Goal: Task Accomplishment & Management: Manage account settings

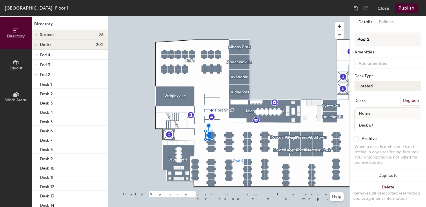
click at [372, 86] on button "Hoteled" at bounding box center [388, 86] width 67 height 10
click at [379, 75] on div "Desk Type" at bounding box center [388, 76] width 67 height 5
click at [380, 114] on div "Name" at bounding box center [388, 114] width 66 height 12
click at [374, 124] on input "Desk 67" at bounding box center [388, 125] width 64 height 8
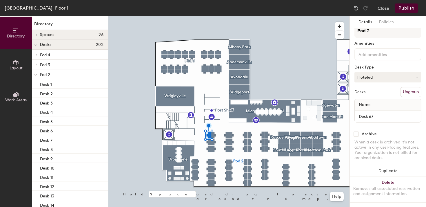
click at [385, 78] on button "Hoteled" at bounding box center [388, 77] width 67 height 10
click at [376, 97] on div "Assigned" at bounding box center [384, 95] width 58 height 9
click at [386, 117] on input "Desk 67" at bounding box center [388, 116] width 64 height 8
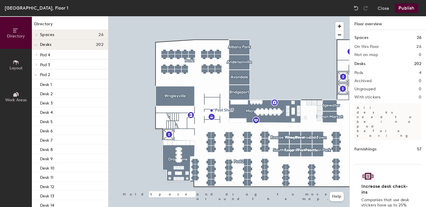
click at [20, 70] on button "Layout" at bounding box center [16, 65] width 32 height 32
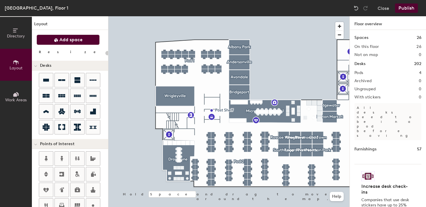
click at [58, 42] on icon at bounding box center [56, 40] width 4 height 4
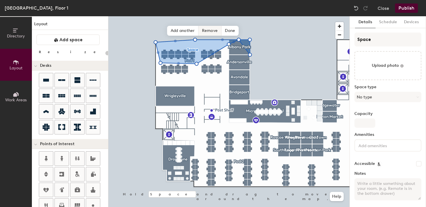
click at [211, 35] on span "Remove" at bounding box center [210, 31] width 23 height 10
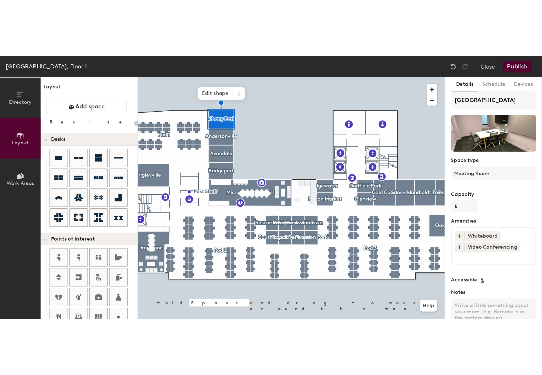
scroll to position [0, 0]
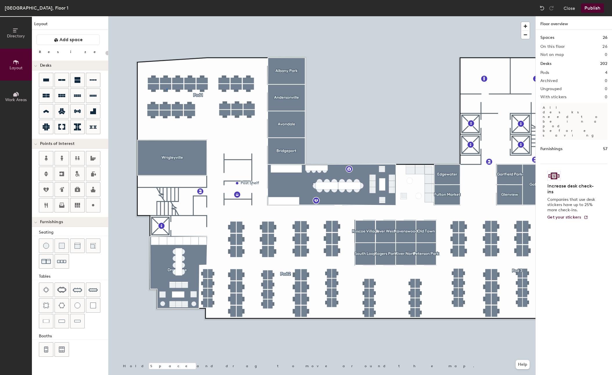
click at [166, 16] on div at bounding box center [321, 16] width 427 height 0
type input "100"
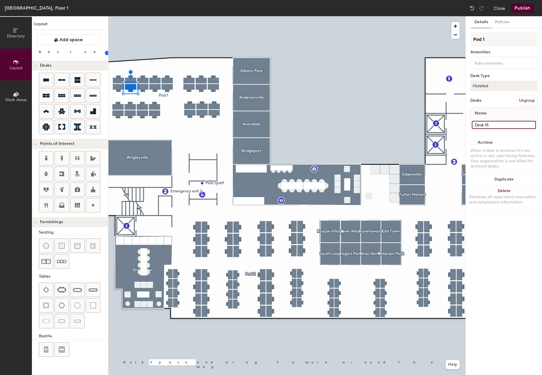
click at [426, 125] on input "Desk 15" at bounding box center [504, 125] width 64 height 8
paste input "Rosie Maguire"
click at [426, 126] on input "Rosie Maguire" at bounding box center [504, 125] width 64 height 8
drag, startPoint x: 505, startPoint y: 126, endPoint x: 542, endPoint y: 126, distance: 36.2
click at [426, 126] on div "Details Policies Pod 1 Amenities Desk Type Hoteled Desks Ungroup Name Rosie Mag…" at bounding box center [504, 195] width 76 height 359
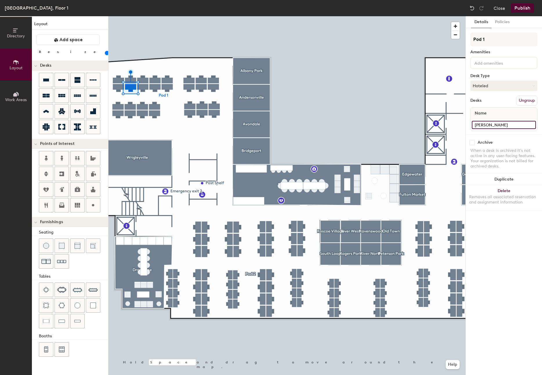
click at [426, 125] on input "Rosie Maguire" at bounding box center [504, 125] width 64 height 8
paste input "Desk 1.007"
paste input "Rosie Maguire"
type input "Desk 1.007 - [PERSON_NAME]"
click at [426, 86] on button "Hoteled" at bounding box center [503, 86] width 67 height 10
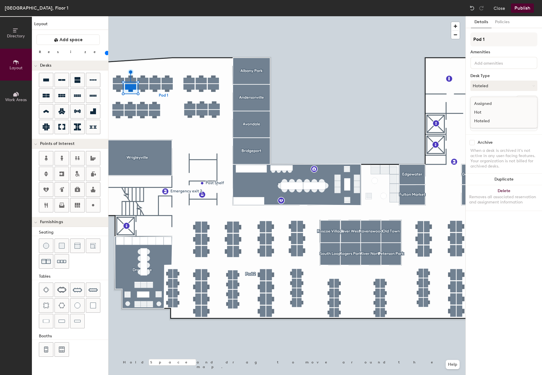
click at [426, 101] on div "Assigned" at bounding box center [500, 103] width 58 height 9
click at [426, 8] on button "Publish" at bounding box center [522, 7] width 23 height 9
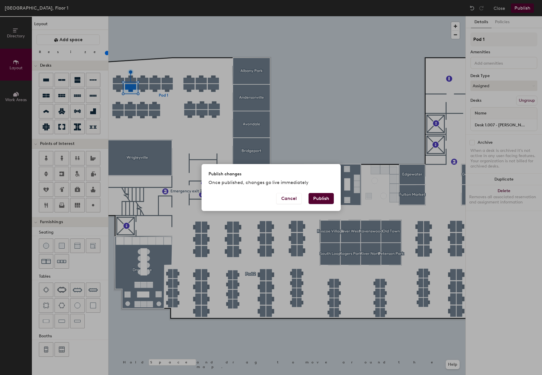
click at [323, 197] on button "Publish" at bounding box center [321, 198] width 25 height 11
type input "20"
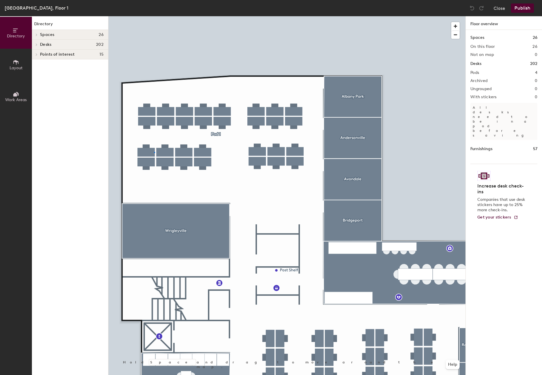
click at [154, 16] on div at bounding box center [286, 16] width 357 height 0
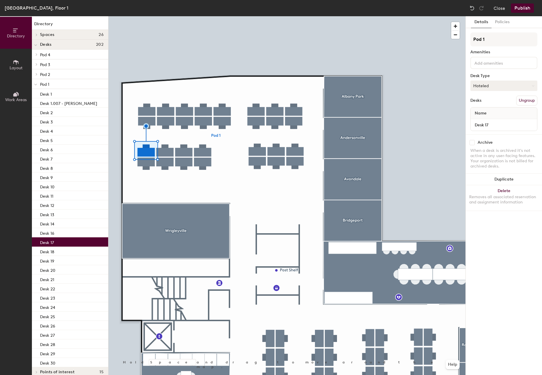
click at [487, 90] on button "Hoteled" at bounding box center [503, 86] width 67 height 10
click at [482, 104] on div "Assigned" at bounding box center [500, 103] width 58 height 9
click at [485, 123] on input "Desk 17" at bounding box center [504, 125] width 64 height 8
click at [496, 126] on input "Desk 17" at bounding box center [504, 125] width 64 height 8
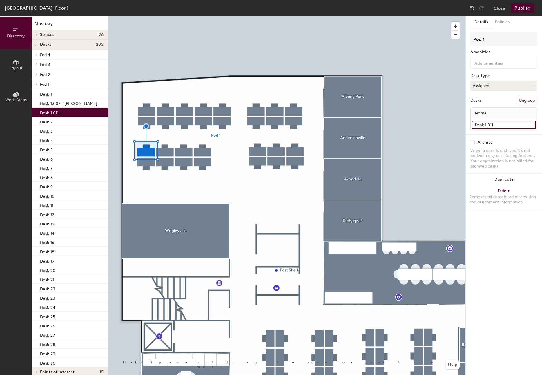
paste input "Emanuele Sparvoli"
type input "Desk 1.011 - Emanuele Sparvoli"
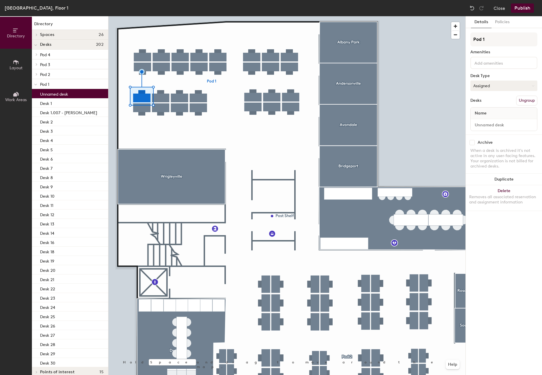
click at [495, 88] on button "Assigned" at bounding box center [503, 86] width 67 height 10
click at [483, 112] on div "Hot" at bounding box center [500, 112] width 58 height 9
click at [501, 10] on button "Close" at bounding box center [500, 7] width 12 height 9
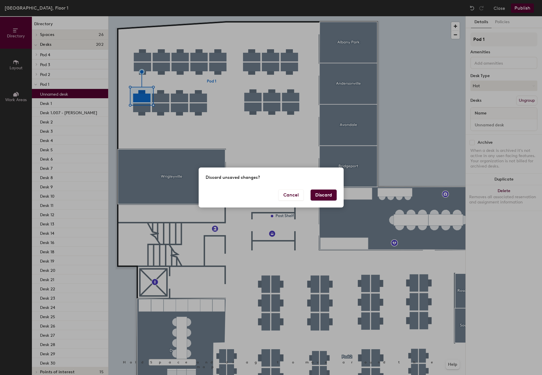
click at [321, 197] on button "Discard" at bounding box center [324, 195] width 26 height 11
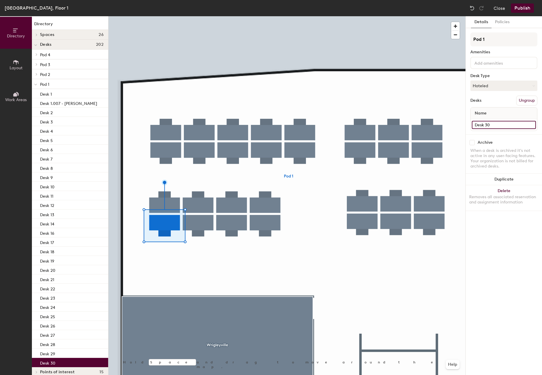
click at [504, 124] on input "Desk 30" at bounding box center [504, 125] width 64 height 8
paste input "Grainne Cunningham"
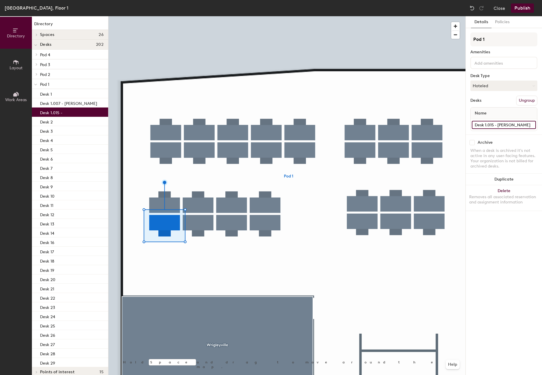
scroll to position [0, 6]
type input "Desk 1.015 - Grainne Cunningham"
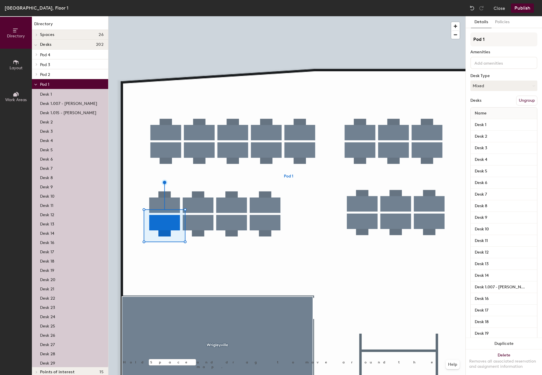
scroll to position [0, 0]
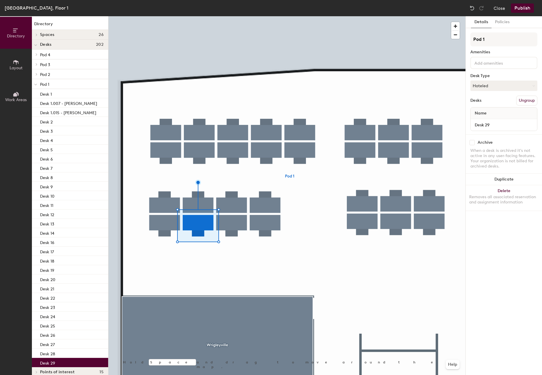
click at [165, 16] on div at bounding box center [286, 16] width 357 height 0
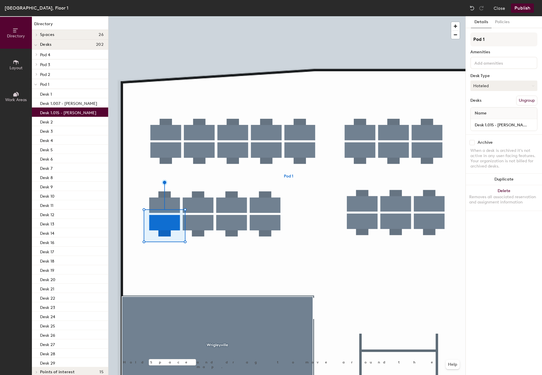
click at [487, 86] on button "Hoteled" at bounding box center [503, 86] width 67 height 10
click at [485, 104] on div "Assigned" at bounding box center [500, 103] width 58 height 9
click at [195, 16] on div at bounding box center [286, 16] width 357 height 0
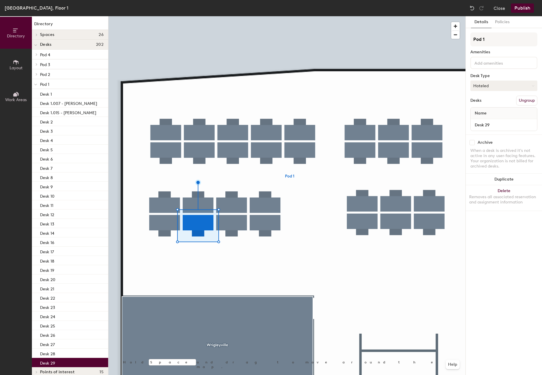
click at [491, 83] on button "Hoteled" at bounding box center [503, 86] width 67 height 10
click at [488, 102] on div "Assigned" at bounding box center [500, 103] width 58 height 9
click at [495, 126] on input "Desk 29" at bounding box center [504, 125] width 64 height 8
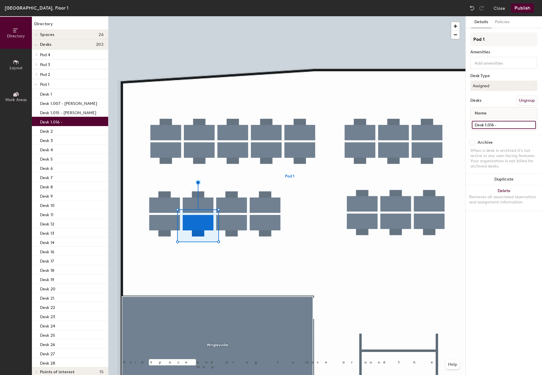
paste input "Mia Saunders"
type input "Desk 1.016 - [PERSON_NAME]"
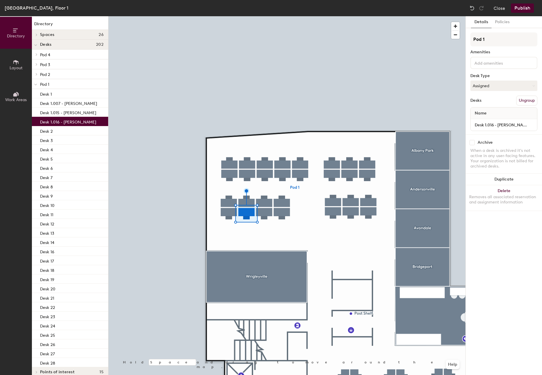
click at [516, 9] on button "Publish" at bounding box center [522, 7] width 23 height 9
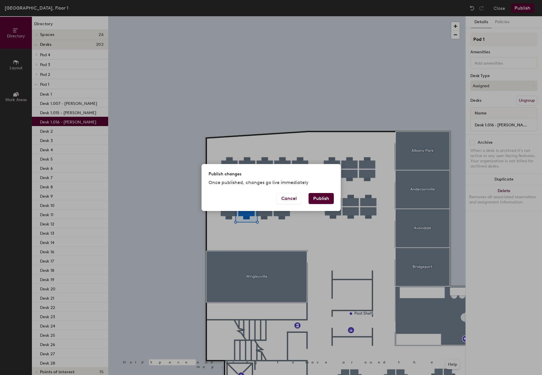
click at [327, 195] on button "Publish" at bounding box center [321, 198] width 25 height 11
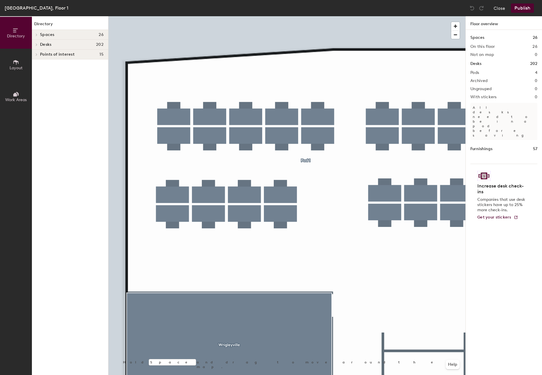
click at [175, 16] on div at bounding box center [286, 16] width 357 height 0
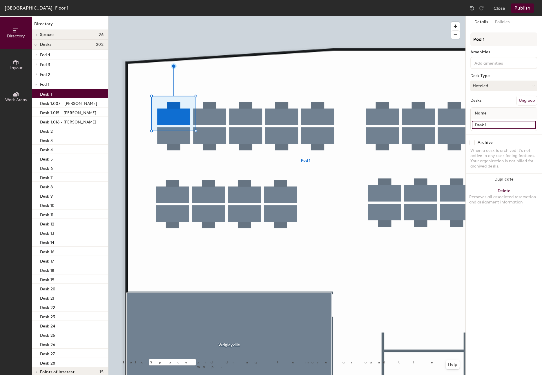
click at [494, 124] on input "Desk 1" at bounding box center [504, 125] width 64 height 8
type input "Desk 1.001"
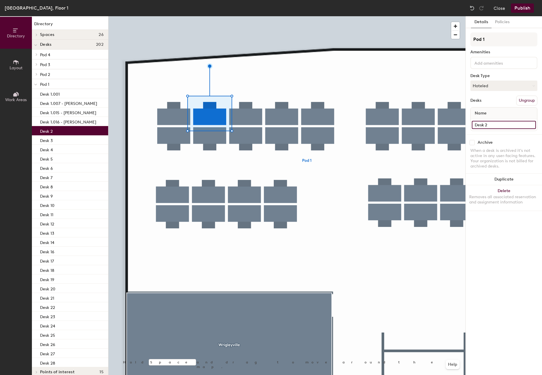
click at [495, 125] on input "Desk 2" at bounding box center [504, 125] width 64 height 8
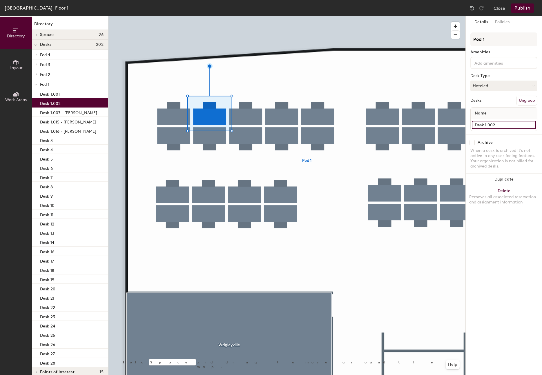
type input "Desk 1.002"
click at [249, 16] on div at bounding box center [286, 16] width 357 height 0
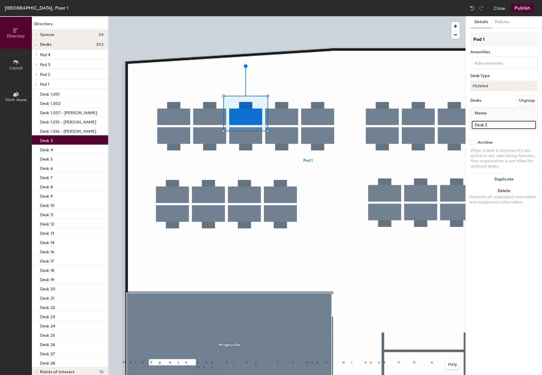
click at [497, 124] on input "Desk 3" at bounding box center [504, 125] width 64 height 8
type input "Desk 1.003"
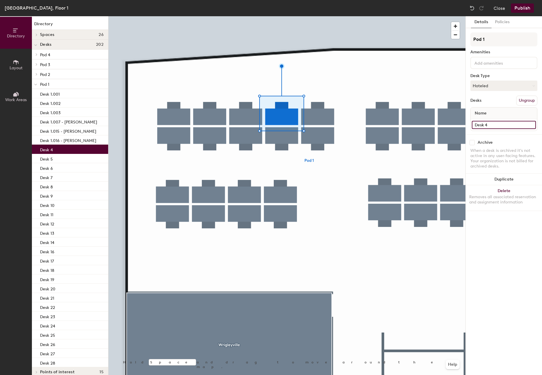
click at [498, 125] on input "Desk 4" at bounding box center [504, 125] width 64 height 8
type input "Desk 1.004"
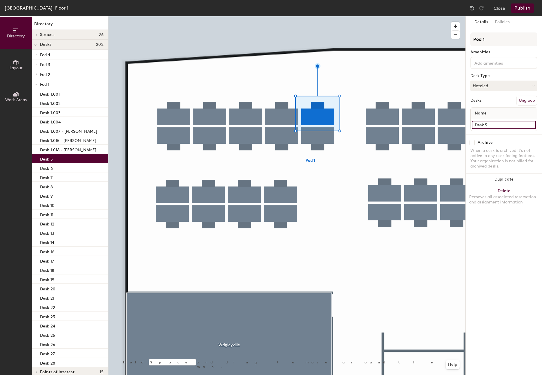
click at [493, 125] on input "Desk 5" at bounding box center [504, 125] width 64 height 8
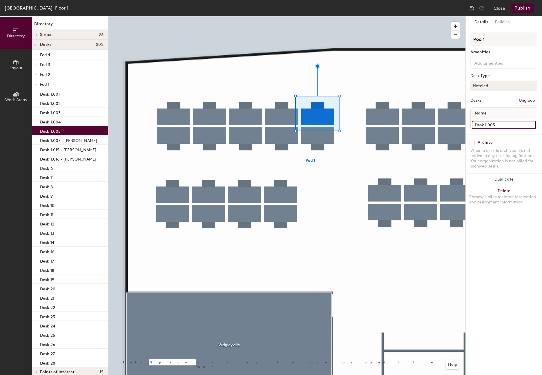
type input "Desk 1.005"
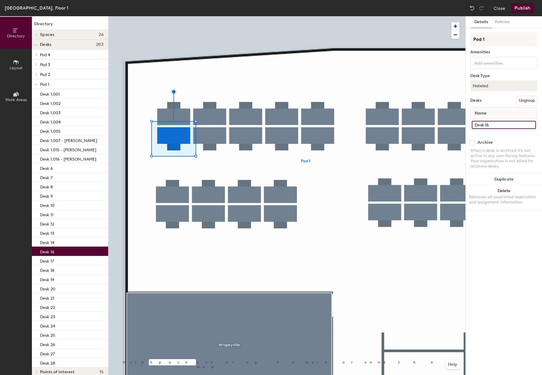
click at [489, 124] on input "Desk 16" at bounding box center [504, 125] width 64 height 8
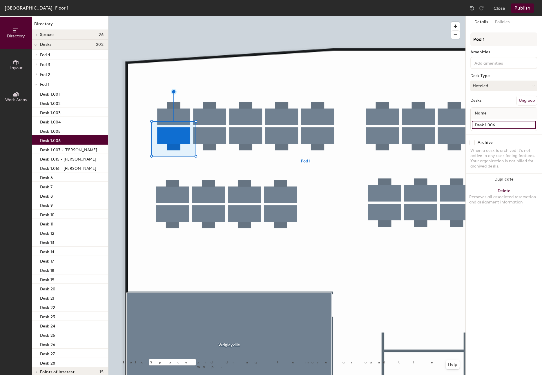
type input "Desk 1.006"
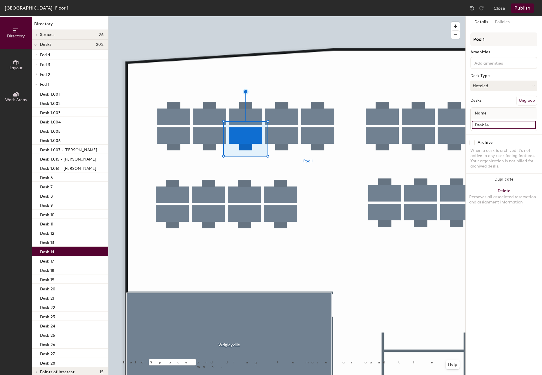
click at [502, 125] on input "Desk 14" at bounding box center [504, 125] width 64 height 8
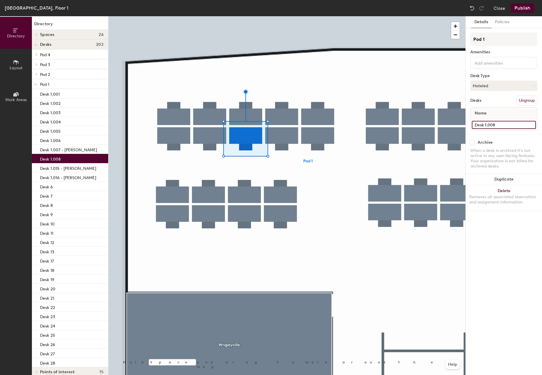
type input "Desk 1.008"
click at [287, 16] on div at bounding box center [286, 16] width 357 height 0
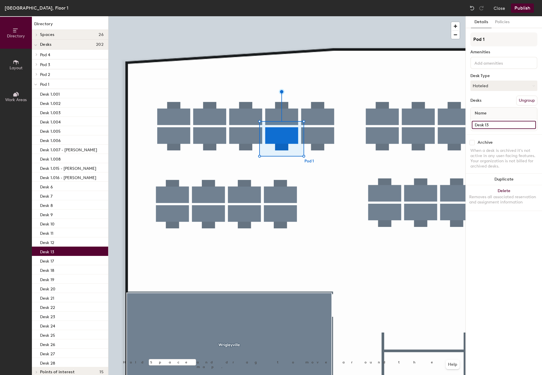
click at [511, 124] on input "Desk 13" at bounding box center [504, 125] width 64 height 8
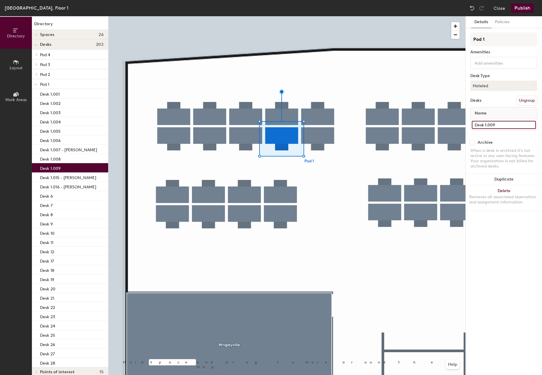
type input "Desk 1.009"
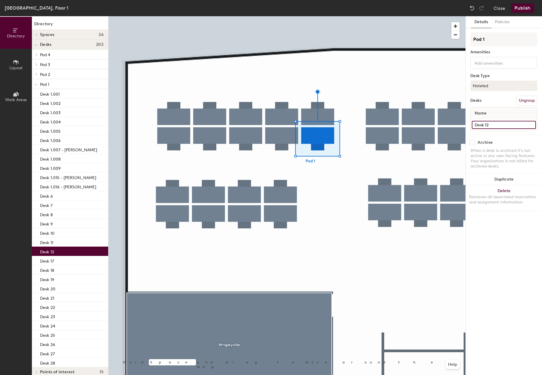
click at [508, 125] on input "Desk 12" at bounding box center [504, 125] width 64 height 8
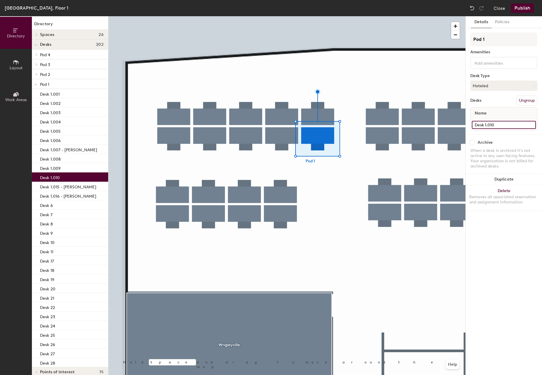
type input "Desk 1.010"
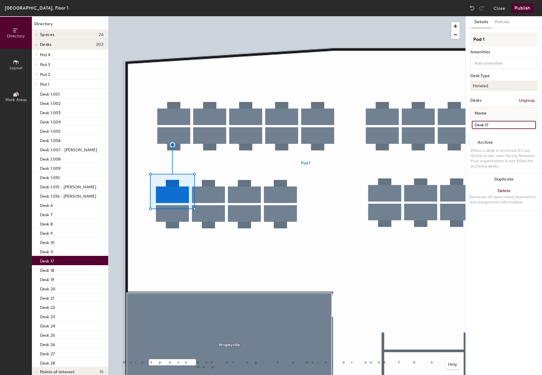
click at [496, 128] on input "Desk 17" at bounding box center [504, 125] width 64 height 8
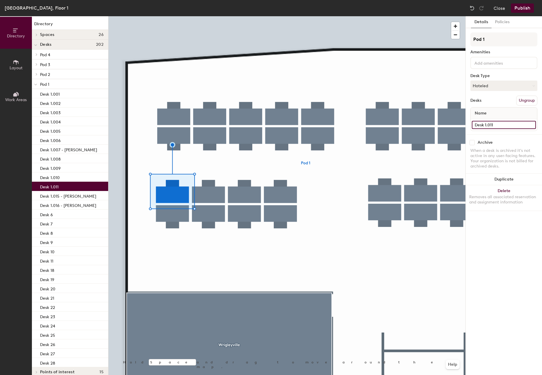
type input "Desk 1.011"
click at [218, 16] on div at bounding box center [286, 16] width 357 height 0
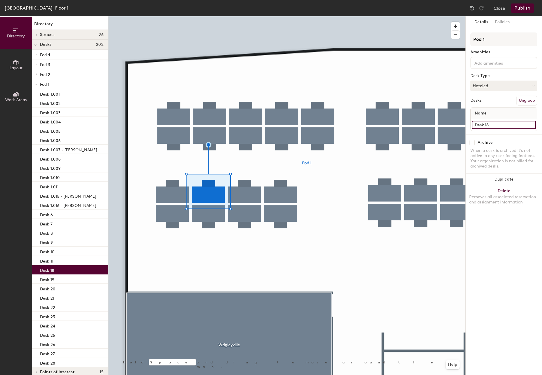
click at [501, 124] on input "Desk 18" at bounding box center [504, 125] width 64 height 8
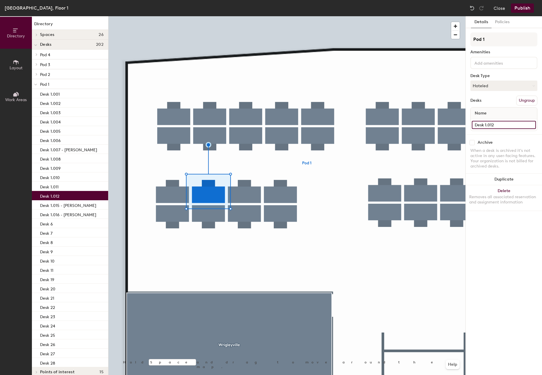
type input "Desk 1.012"
click at [160, 16] on div at bounding box center [286, 16] width 357 height 0
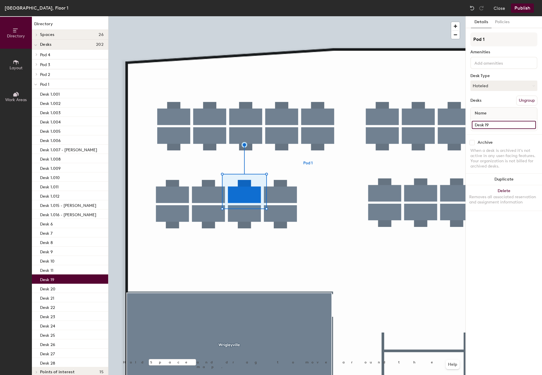
click at [511, 126] on input "Desk 19" at bounding box center [504, 125] width 64 height 8
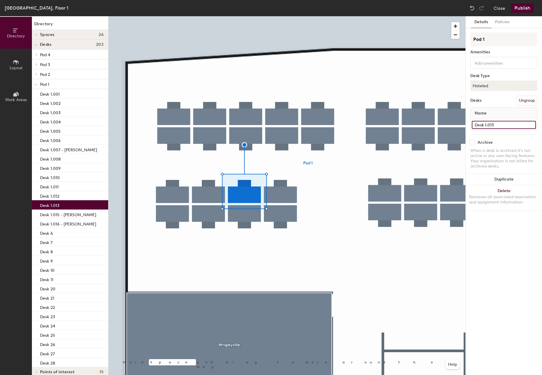
type input "Desk 1.013"
click at [281, 16] on div at bounding box center [286, 16] width 357 height 0
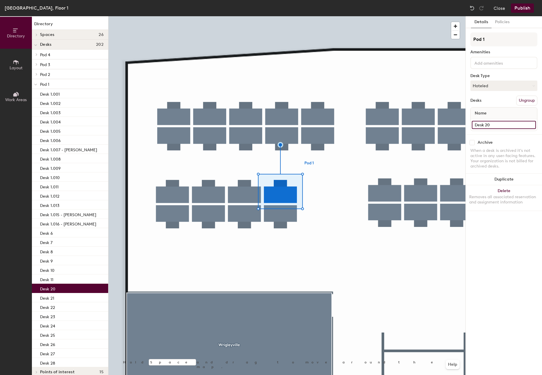
click at [495, 126] on input "Desk 20" at bounding box center [504, 125] width 64 height 8
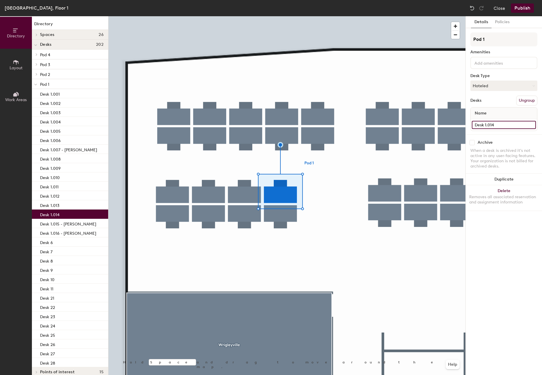
type input "Desk 1.014"
click at [178, 16] on div at bounding box center [286, 16] width 357 height 0
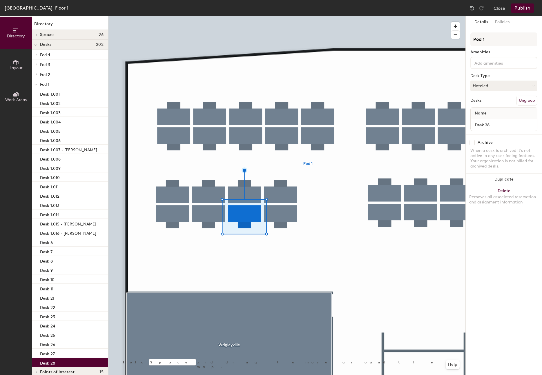
click at [286, 16] on div at bounding box center [286, 16] width 357 height 0
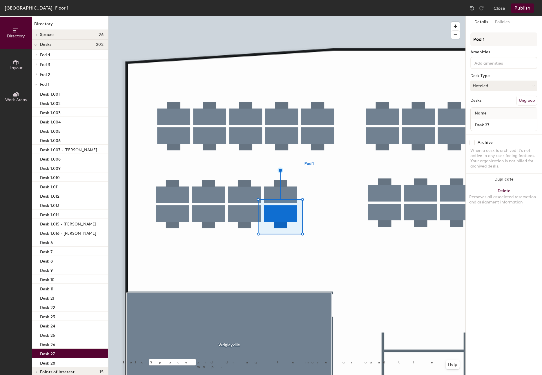
click at [242, 16] on div at bounding box center [286, 16] width 357 height 0
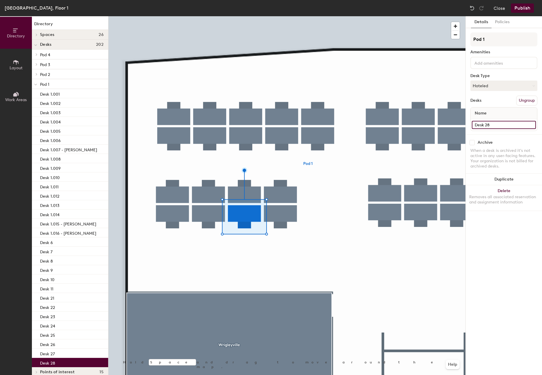
click at [505, 123] on input "Desk 28" at bounding box center [504, 125] width 64 height 8
paste input "Fernanda Bordin"
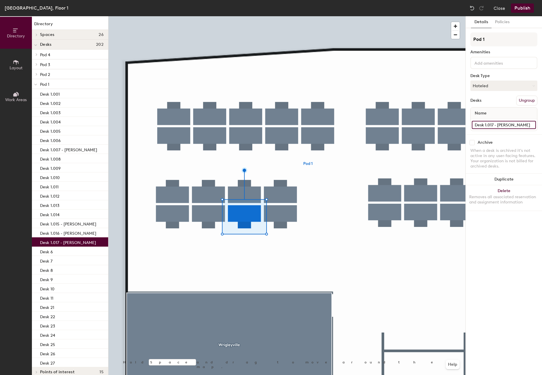
type input "Desk 1.017 - Fernanda Bordin"
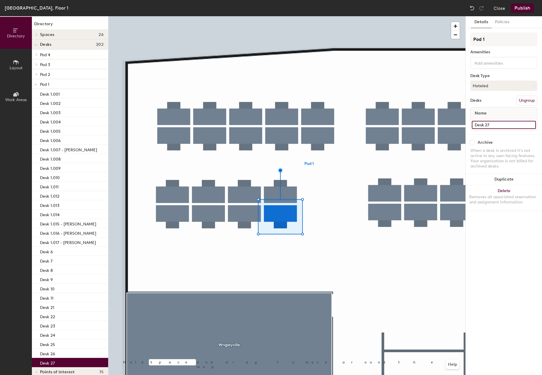
click at [502, 122] on input "Desk 27" at bounding box center [504, 125] width 64 height 8
paste input "Padraig Monks"
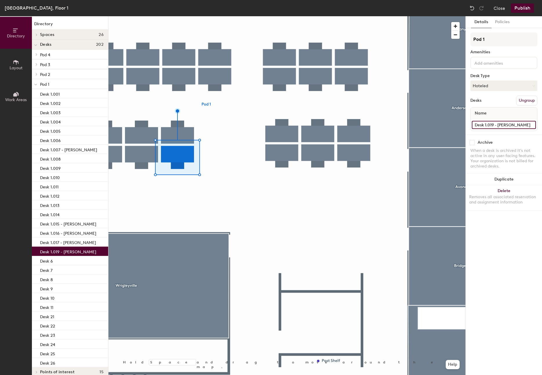
type input "Desk 1.019 - Padraig Monks"
click at [519, 7] on button "Publish" at bounding box center [522, 7] width 23 height 9
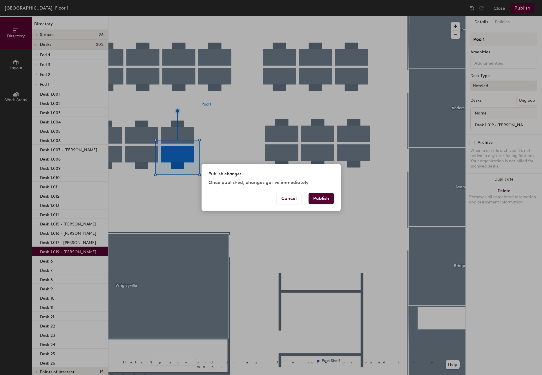
click at [331, 197] on button "Publish" at bounding box center [321, 198] width 25 height 11
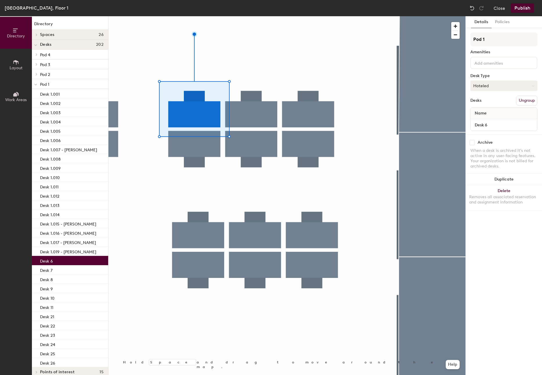
click at [493, 83] on button "Hoteled" at bounding box center [503, 86] width 67 height 10
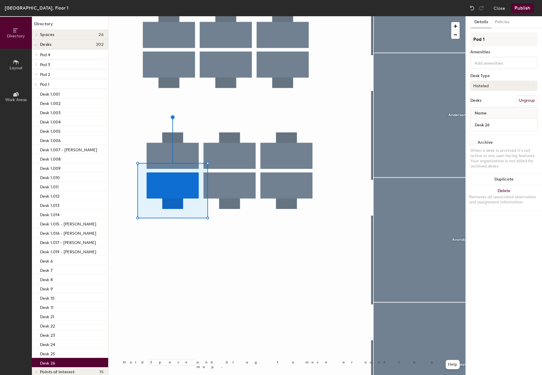
click at [249, 16] on div at bounding box center [286, 16] width 357 height 0
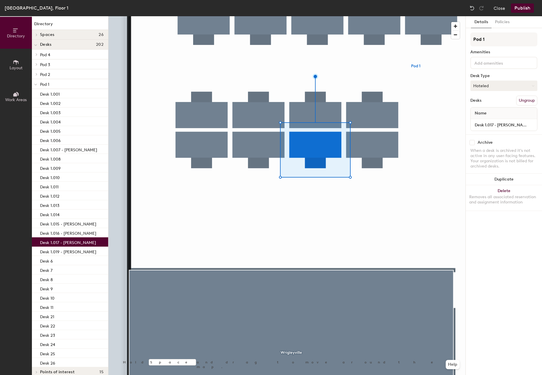
click at [489, 85] on button "Hoteled" at bounding box center [503, 86] width 67 height 10
click at [487, 104] on div "Assigned" at bounding box center [500, 103] width 58 height 9
click at [382, 16] on div at bounding box center [286, 16] width 357 height 0
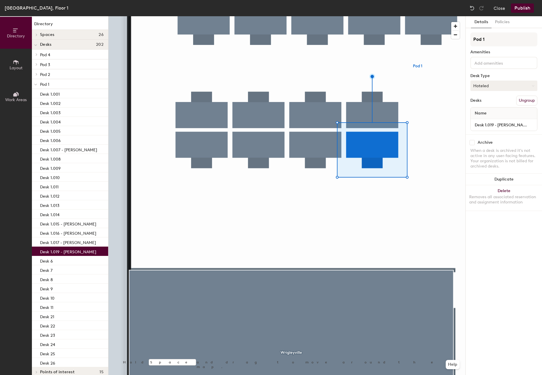
click at [486, 87] on button "Hoteled" at bounding box center [503, 86] width 67 height 10
click at [482, 104] on div "Assigned" at bounding box center [500, 103] width 58 height 9
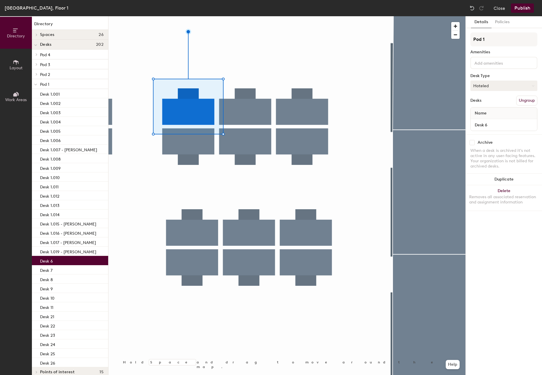
click at [487, 86] on button "Hoteled" at bounding box center [503, 86] width 67 height 10
click at [483, 106] on div "Assigned" at bounding box center [500, 103] width 58 height 9
click at [486, 123] on input "Desk 6" at bounding box center [504, 125] width 64 height 8
paste input "[PERSON_NAME]"
type input "Desk 1.019 - [PERSON_NAME]"
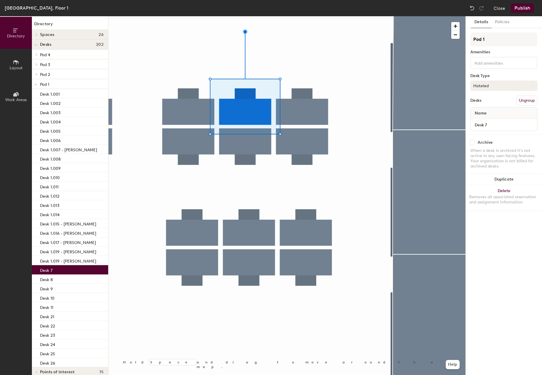
click at [513, 83] on button "Hoteled" at bounding box center [503, 86] width 67 height 10
click at [484, 101] on div "Assigned" at bounding box center [500, 103] width 58 height 9
click at [496, 126] on input "Desk 7" at bounding box center [504, 125] width 64 height 8
paste input "[PERSON_NAME]"
type input "Desk 1.020 - [PERSON_NAME]"
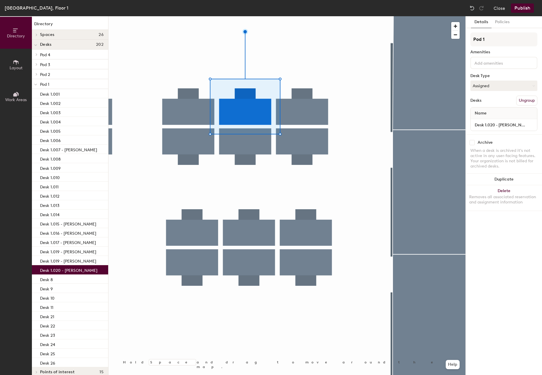
click at [519, 7] on button "Publish" at bounding box center [522, 7] width 23 height 9
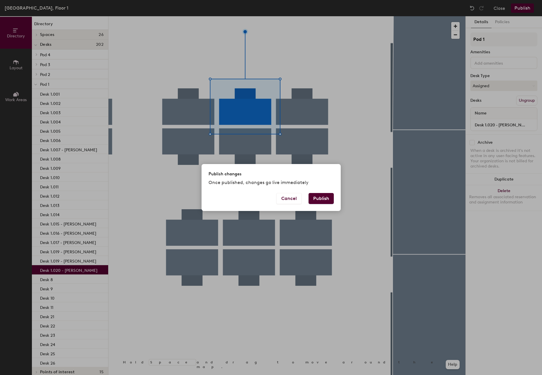
click at [327, 202] on button "Publish" at bounding box center [321, 198] width 25 height 11
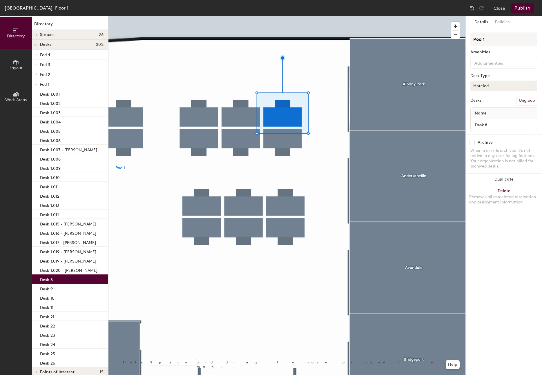
click at [492, 84] on button "Hoteled" at bounding box center [503, 86] width 67 height 10
click at [451, 16] on div at bounding box center [286, 16] width 357 height 0
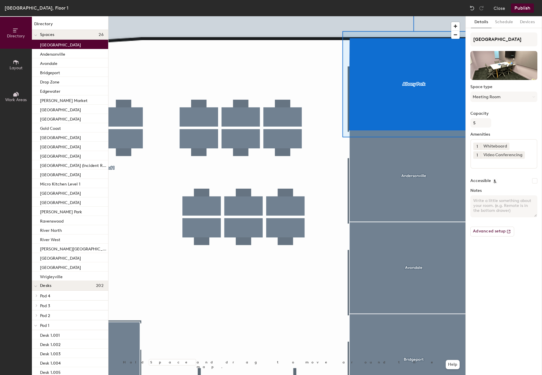
click at [300, 16] on div at bounding box center [286, 16] width 357 height 0
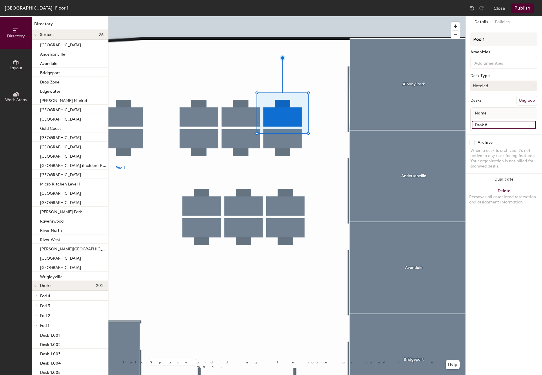
click at [495, 127] on input "Desk 8" at bounding box center [504, 125] width 64 height 8
type input "Desk 1.020"
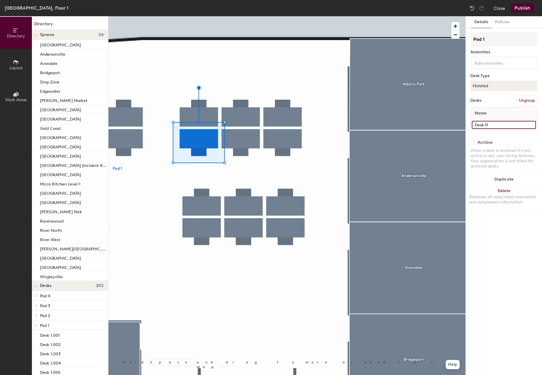
click at [511, 124] on input "Desk 11" at bounding box center [504, 125] width 64 height 8
type input "Desk 1.024"
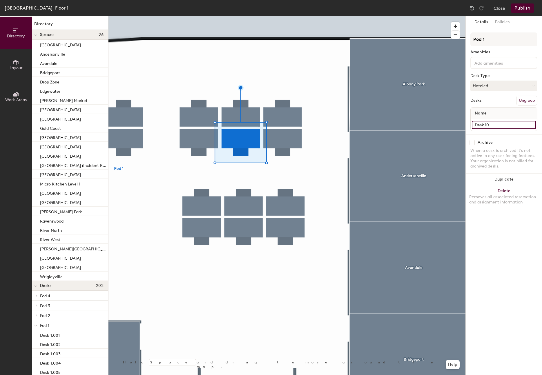
click at [496, 127] on input "Desk 10" at bounding box center [504, 125] width 64 height 8
type input "Desk 1.023"
click at [285, 16] on div at bounding box center [286, 16] width 357 height 0
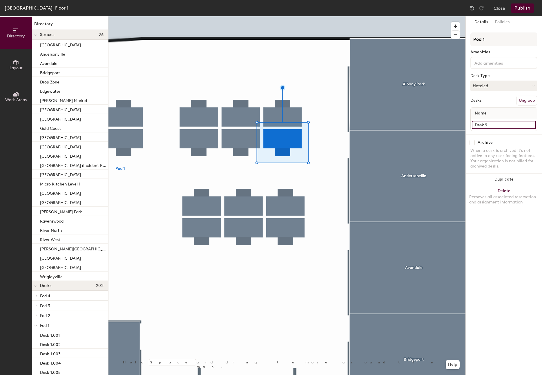
click at [499, 124] on input "Desk 9" at bounding box center [504, 125] width 64 height 8
type input "Desk 1.022"
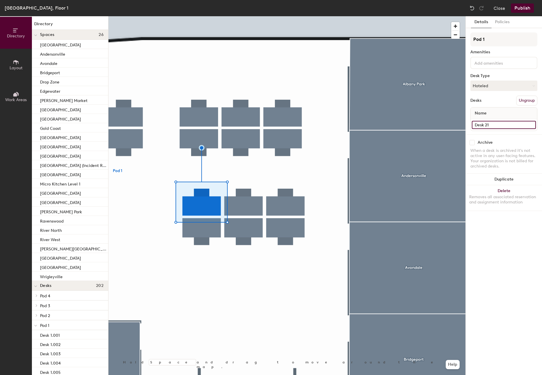
click at [498, 123] on input "Desk 21" at bounding box center [504, 125] width 64 height 8
type input "Desk 1.025"
click at [239, 16] on div at bounding box center [286, 16] width 357 height 0
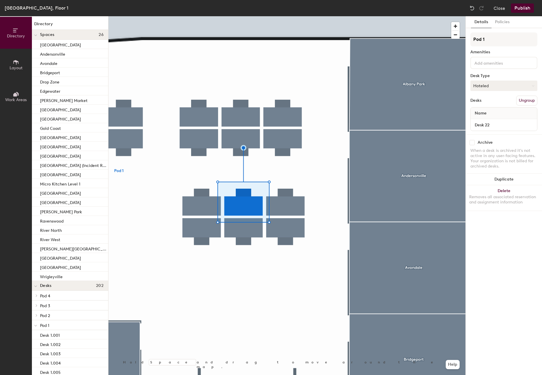
click at [492, 89] on button "Hoteled" at bounding box center [503, 86] width 67 height 10
click at [482, 101] on div "Assigned" at bounding box center [500, 103] width 58 height 9
click at [495, 126] on input "Desk 22" at bounding box center [504, 125] width 64 height 8
type input "Desk 1.026"
click at [276, 16] on div at bounding box center [286, 16] width 357 height 0
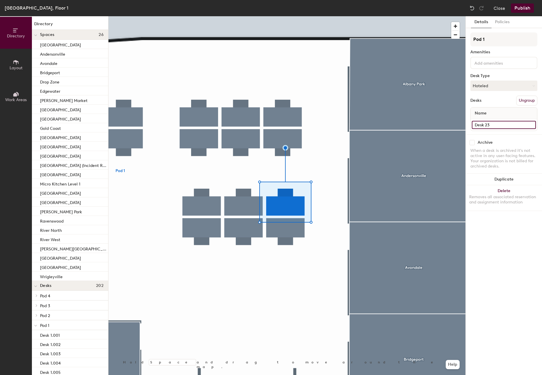
click at [500, 122] on input "Desk 23" at bounding box center [504, 125] width 64 height 8
type input "Desk 1.027"
click at [286, 16] on div at bounding box center [286, 16] width 357 height 0
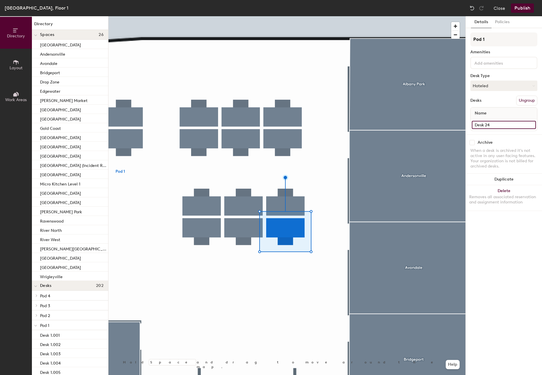
click at [498, 124] on input "Desk 24" at bounding box center [504, 125] width 64 height 8
type input "Desk 1.028"
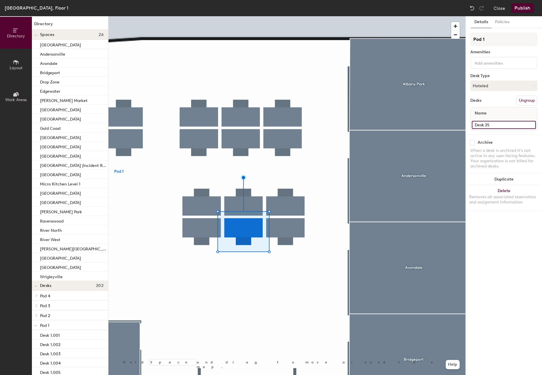
click at [501, 128] on input "Desk 25" at bounding box center [504, 125] width 64 height 8
type input "Desk 1.029"
click at [197, 16] on div at bounding box center [286, 16] width 357 height 0
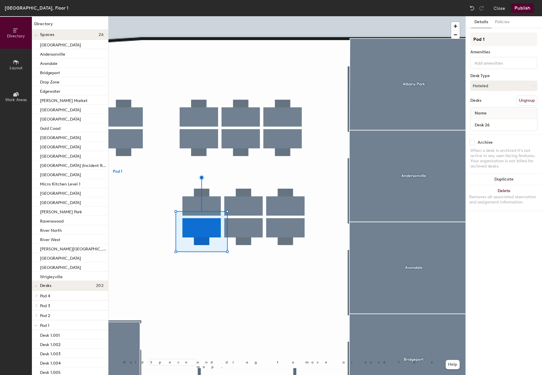
click at [505, 120] on div "Desk 26" at bounding box center [504, 125] width 66 height 12
click at [505, 123] on input "Desk 26" at bounding box center [504, 125] width 64 height 8
type input "Desk 1.030"
click at [246, 16] on div at bounding box center [286, 16] width 357 height 0
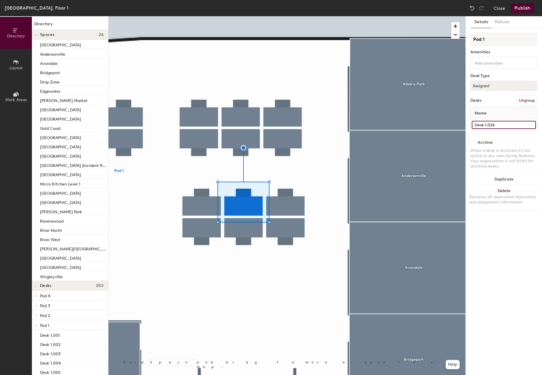
click at [511, 126] on input "Desk 1.026" at bounding box center [504, 125] width 64 height 8
paste input "[PERSON_NAME]"
type input "Desk 1.026 - [PERSON_NAME]"
click at [521, 10] on button "Publish" at bounding box center [522, 7] width 23 height 9
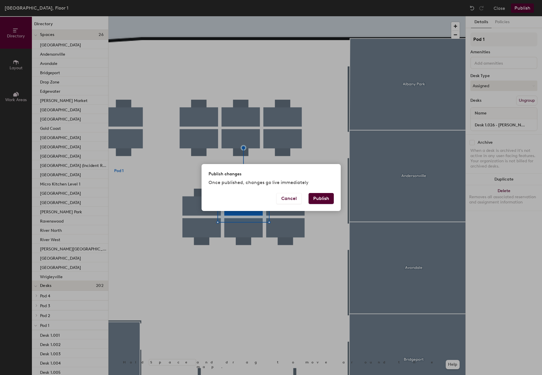
click at [317, 203] on button "Publish" at bounding box center [321, 198] width 25 height 11
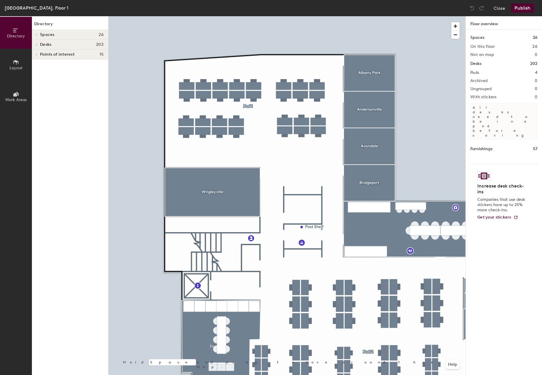
click at [17, 66] on span "Layout" at bounding box center [16, 68] width 13 height 5
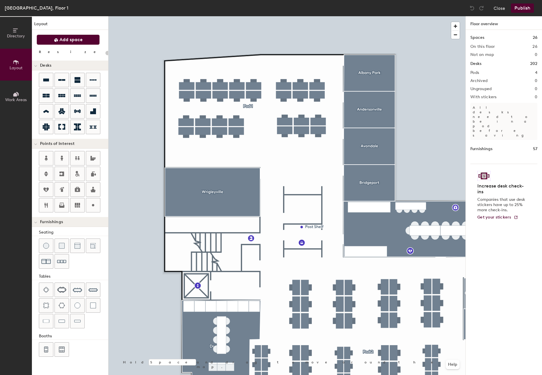
click at [72, 38] on span "Add space" at bounding box center [70, 40] width 23 height 6
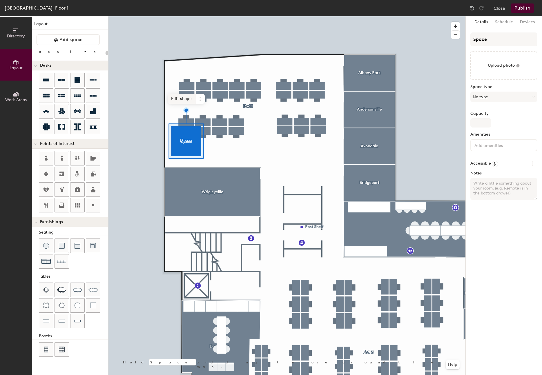
click at [188, 97] on span "Edit shape" at bounding box center [182, 99] width 28 height 10
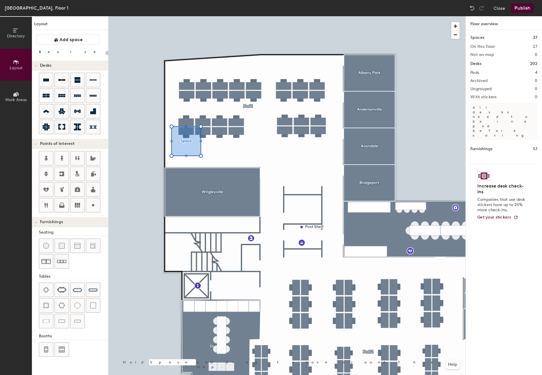
click at [195, 16] on div at bounding box center [286, 16] width 357 height 0
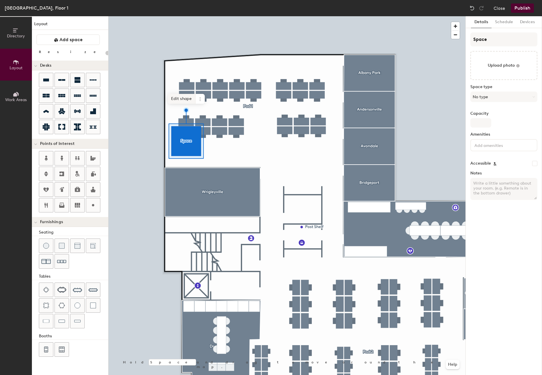
click at [186, 98] on span "Edit shape" at bounding box center [182, 99] width 28 height 10
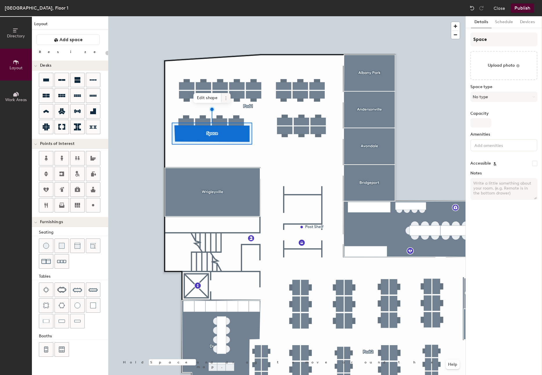
click at [229, 95] on span at bounding box center [225, 98] width 9 height 10
click at [232, 132] on span "Delete" at bounding box center [247, 131] width 52 height 10
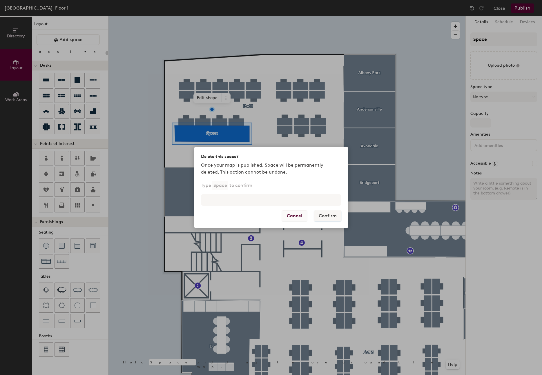
click at [293, 217] on button "Cancel" at bounding box center [294, 216] width 25 height 11
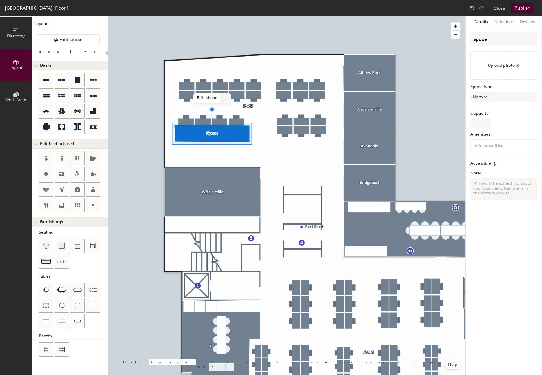
click at [221, 95] on span at bounding box center [225, 98] width 9 height 10
click at [233, 112] on span "Remove from map" at bounding box center [247, 112] width 52 height 10
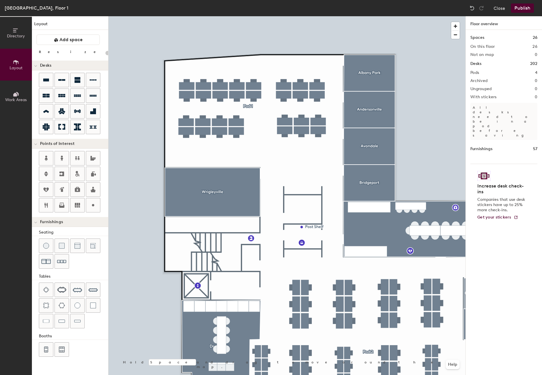
click at [229, 16] on div at bounding box center [286, 16] width 357 height 0
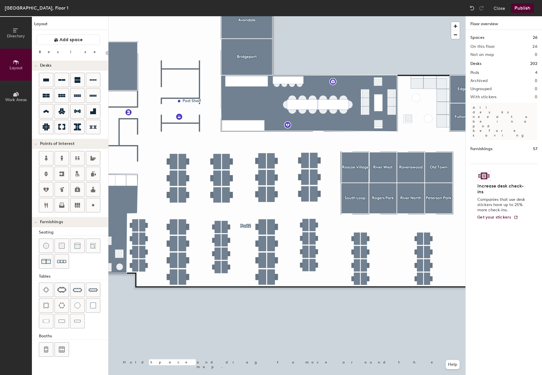
click at [245, 16] on div at bounding box center [286, 16] width 357 height 0
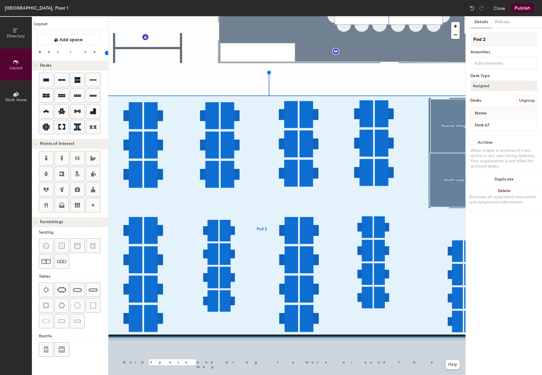
type input "100"
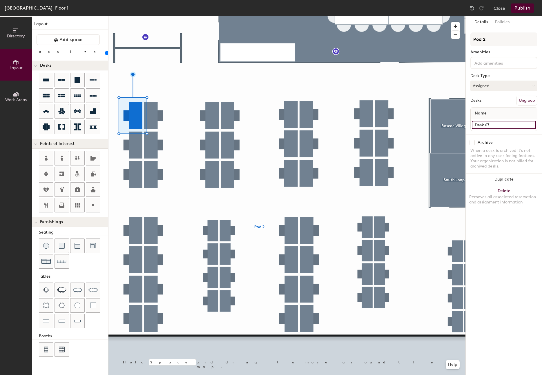
click at [506, 127] on input "Desk 67" at bounding box center [504, 125] width 64 height 8
type input "Desk 1.045"
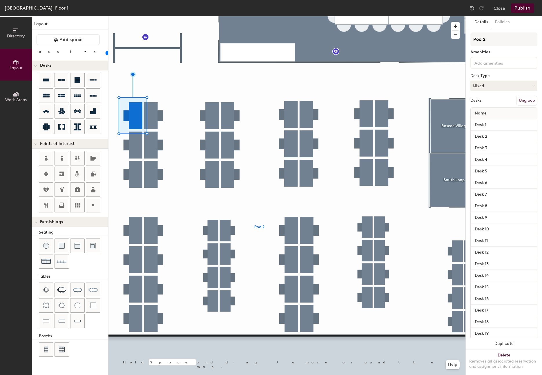
type input "100"
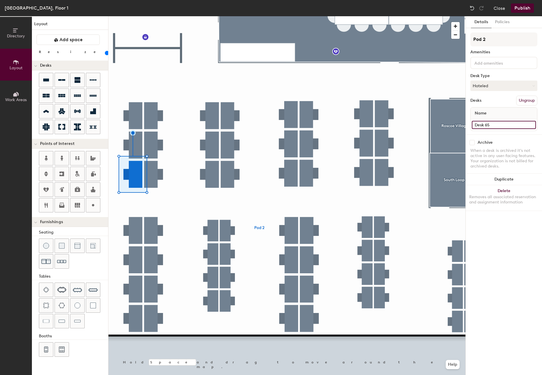
click at [499, 122] on input "Desk 65" at bounding box center [504, 125] width 64 height 8
type input "Desk 1.043"
click at [204, 16] on div at bounding box center [286, 16] width 357 height 0
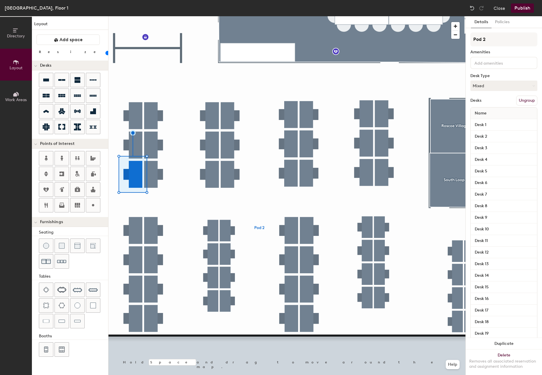
type input "100"
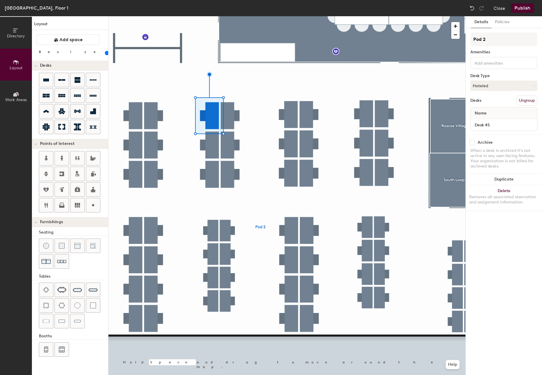
click at [508, 129] on div "Desk 45" at bounding box center [504, 125] width 66 height 12
click at [506, 126] on input "Desk 45" at bounding box center [504, 125] width 64 height 8
type input "Desk 1.046"
click at [210, 16] on div at bounding box center [286, 16] width 357 height 0
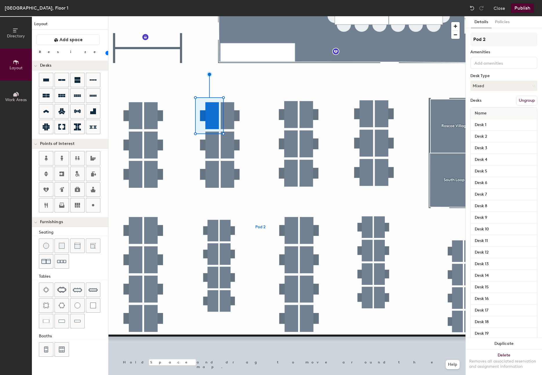
type input "100"
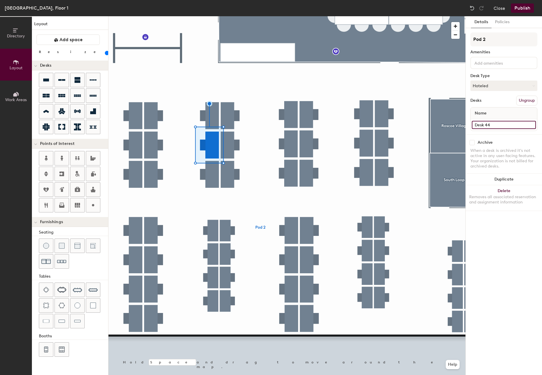
click at [498, 127] on input "Desk 44" at bounding box center [504, 125] width 64 height 8
type input "Desk 1.047"
click at [211, 16] on div at bounding box center [286, 16] width 357 height 0
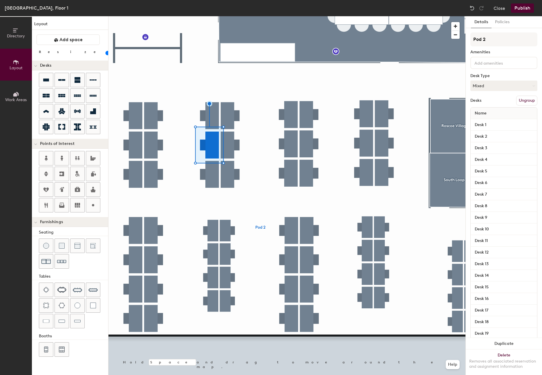
type input "100"
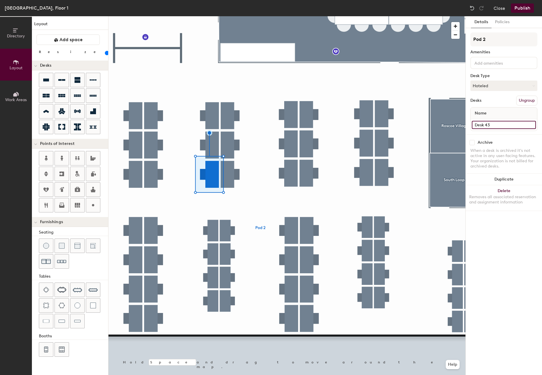
click at [501, 125] on input "Desk 43" at bounding box center [504, 125] width 64 height 8
type input "Desk 1.048"
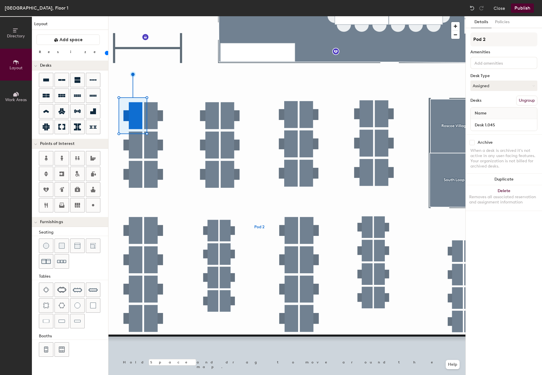
click at [134, 16] on div at bounding box center [286, 16] width 357 height 0
click at [135, 16] on div at bounding box center [286, 16] width 357 height 0
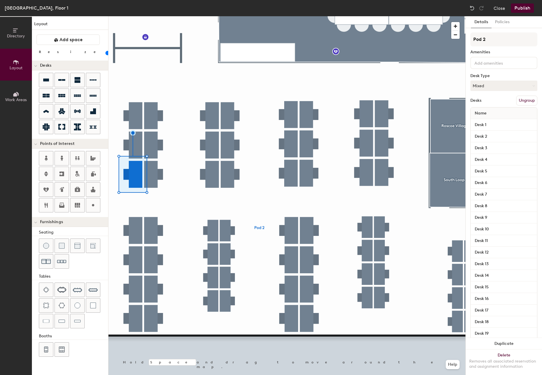
type input "100"
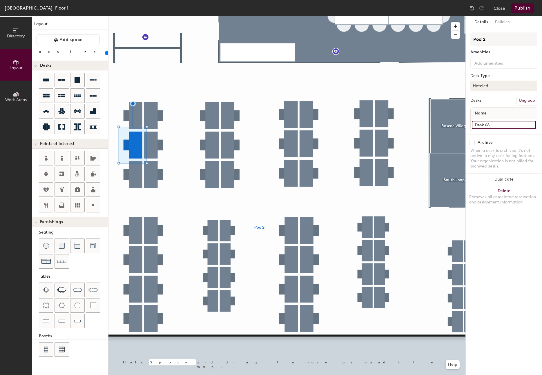
click at [494, 126] on input "Desk 66" at bounding box center [504, 125] width 64 height 8
type input "Desk 1.044"
click at [152, 16] on div at bounding box center [286, 16] width 357 height 0
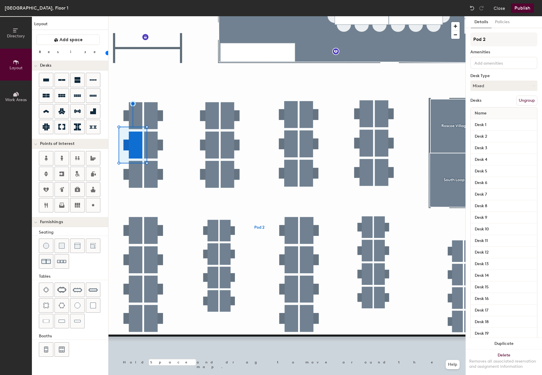
type input "100"
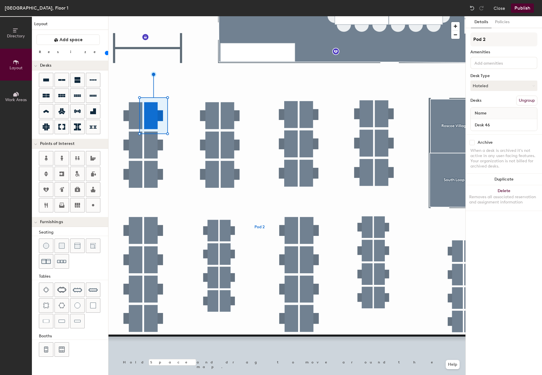
click at [497, 125] on input "Desk 46" at bounding box center [504, 125] width 64 height 8
type input "Desk 1.046"
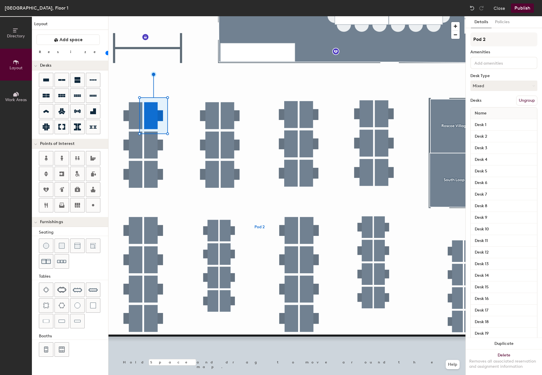
type input "100"
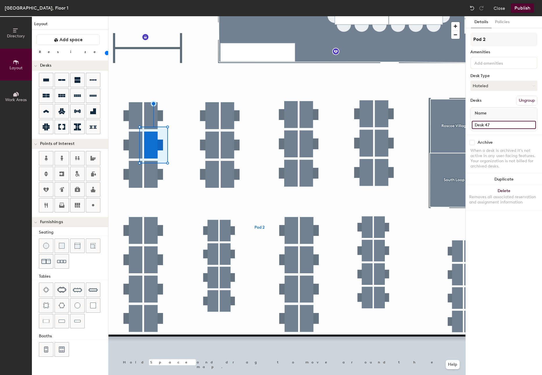
click at [499, 124] on input "Desk 47" at bounding box center [504, 125] width 64 height 8
type input "Desk 1.047"
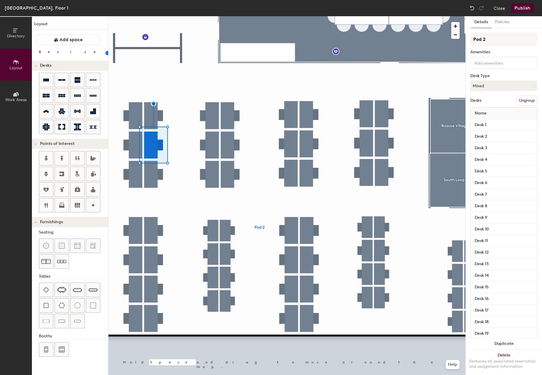
type input "100"
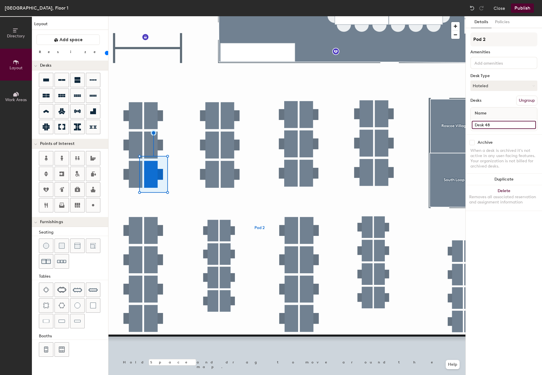
click at [485, 126] on input "Desk 48" at bounding box center [504, 125] width 64 height 8
click at [487, 126] on input "Desk 48" at bounding box center [504, 125] width 64 height 8
type input "Desk 1.048"
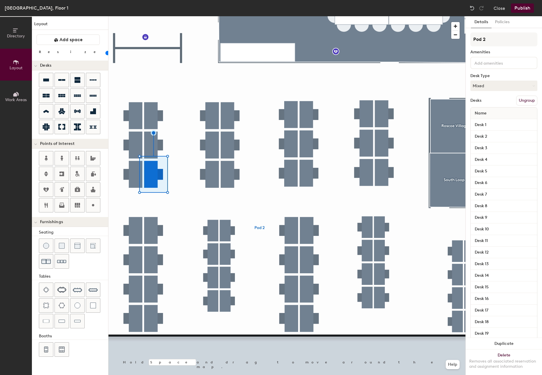
type input "100"
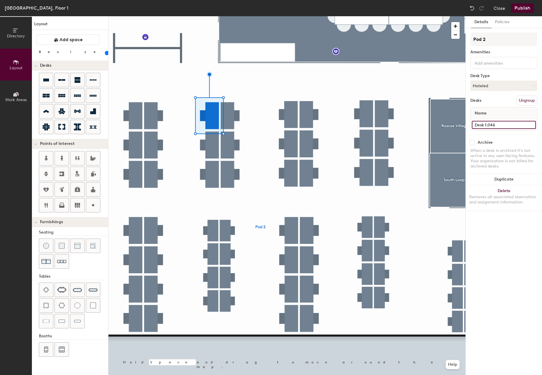
click at [508, 126] on input "Desk 1.046" at bounding box center [504, 125] width 64 height 8
click at [514, 126] on input "Desk 1.046" at bounding box center [504, 125] width 64 height 8
type input "Desk 1.059"
click at [208, 16] on div at bounding box center [286, 16] width 357 height 0
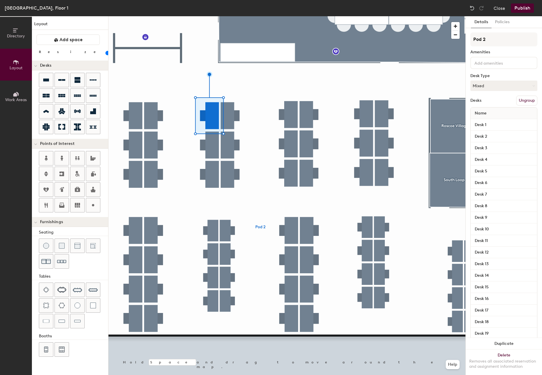
type input "100"
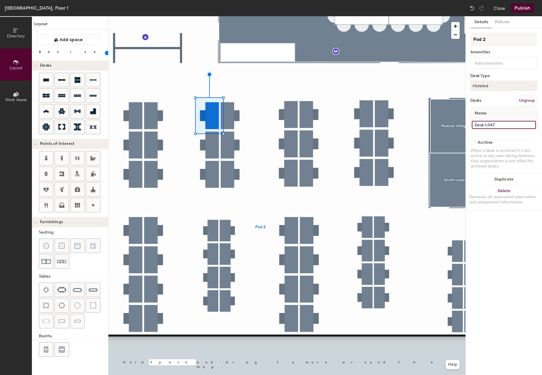
click at [510, 122] on input "Desk 1.047" at bounding box center [504, 125] width 64 height 8
click at [510, 124] on input "Desk 1.047" at bounding box center [504, 125] width 64 height 8
type input "5"
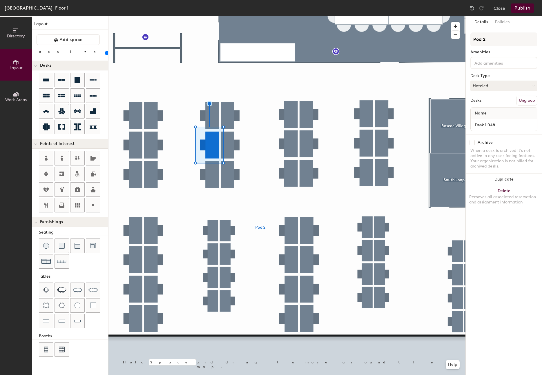
click at [205, 16] on div at bounding box center [286, 16] width 357 height 0
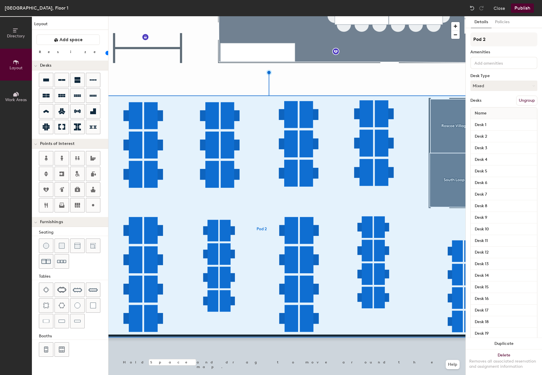
type input "100"
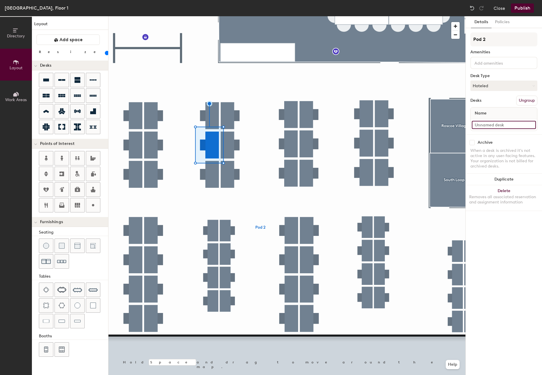
click at [495, 123] on input at bounding box center [504, 125] width 64 height 8
type input "Desk 1.058"
click at [215, 16] on div at bounding box center [286, 16] width 357 height 0
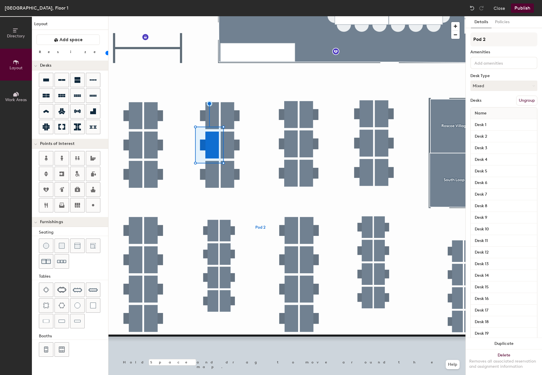
type input "100"
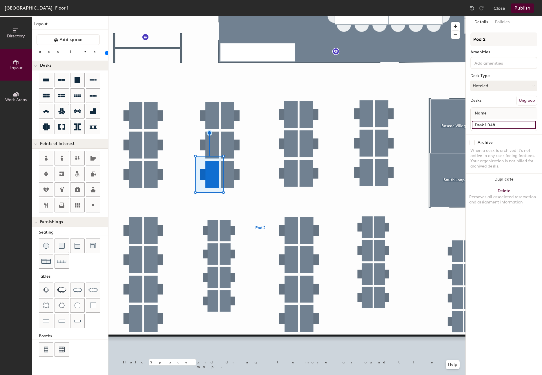
click at [510, 123] on input "Desk 1.048" at bounding box center [504, 125] width 64 height 8
type input "Desk 1.057"
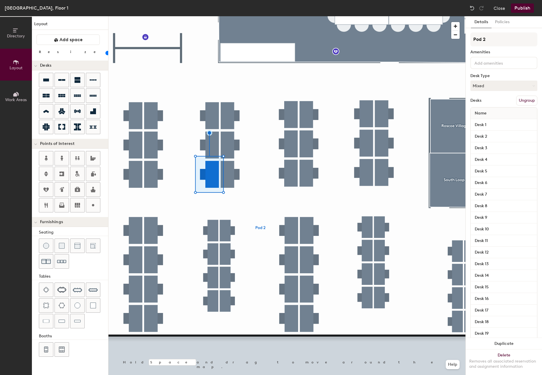
type input "100"
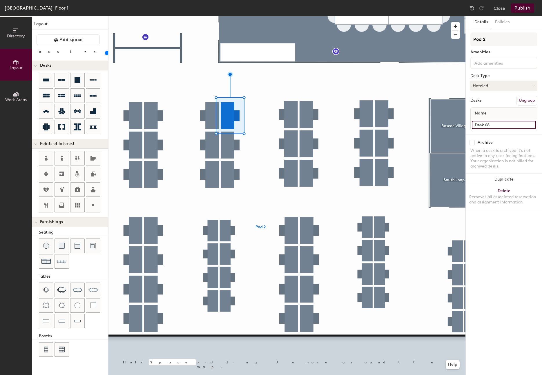
click at [505, 126] on input "Desk 68" at bounding box center [504, 125] width 64 height 8
type input "Desk 1.060"
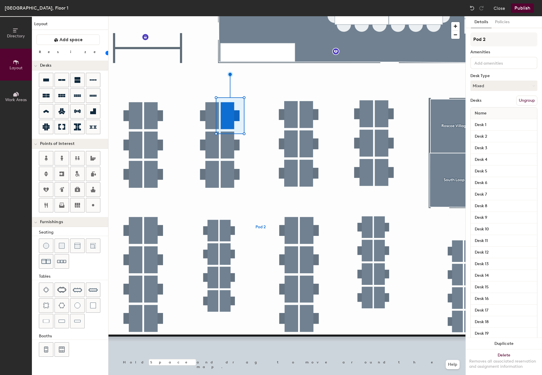
type input "100"
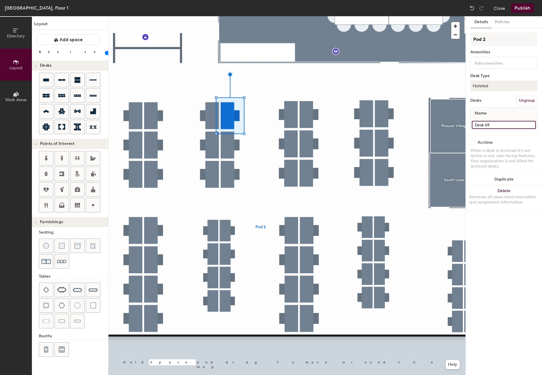
click at [488, 122] on input "Desk 69" at bounding box center [504, 125] width 64 height 8
paste input "1.060"
type input "Desk 1.061"
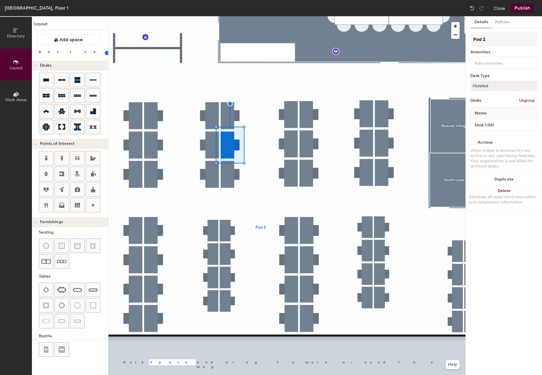
click at [233, 16] on div at bounding box center [286, 16] width 357 height 0
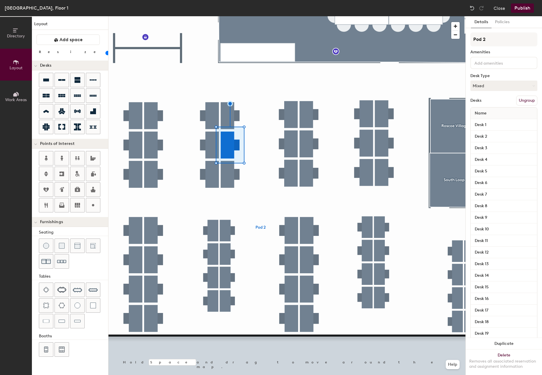
type input "100"
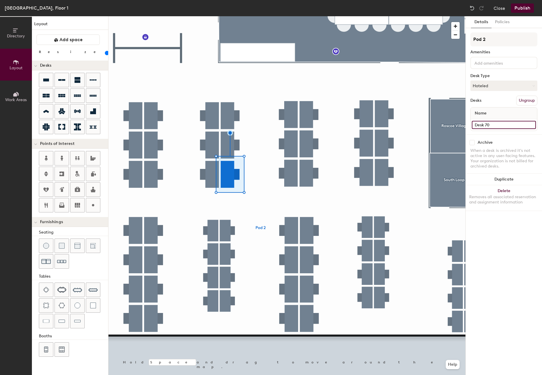
click at [511, 124] on input "Desk 70" at bounding box center [504, 125] width 64 height 8
paste input "1.06"
type input "Desk 1.062"
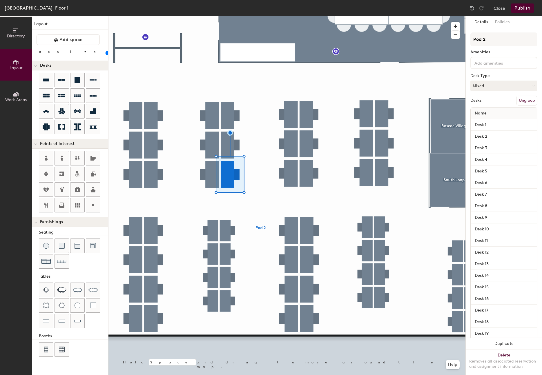
type input "100"
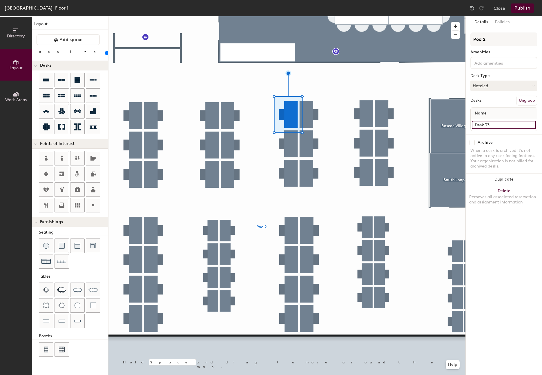
click at [502, 125] on input "Desk 33" at bounding box center [504, 125] width 64 height 8
type input "Desk 1.073"
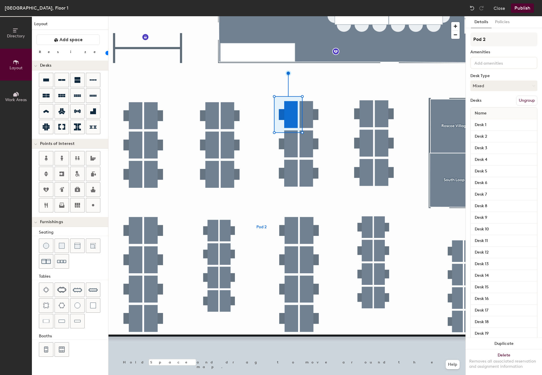
type input "100"
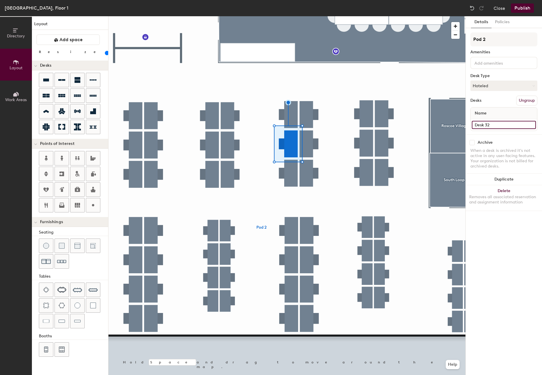
click at [500, 126] on input "Desk 32" at bounding box center [504, 125] width 64 height 8
paste input "1.073"
type input "Desk 1.072"
click at [295, 16] on div at bounding box center [286, 16] width 357 height 0
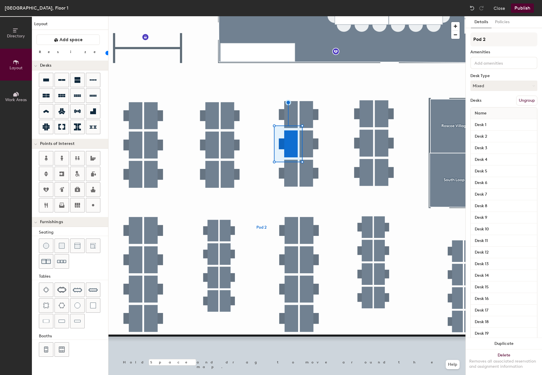
type input "100"
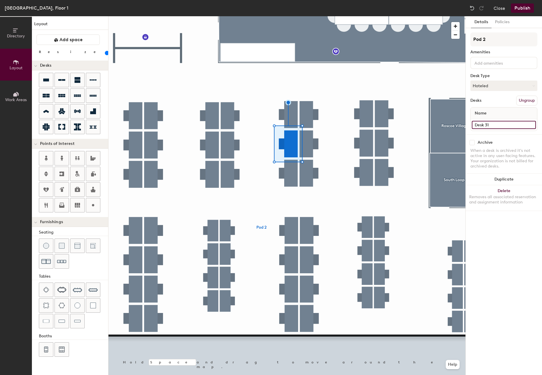
click at [504, 126] on input "Desk 31" at bounding box center [504, 125] width 64 height 8
paste input "1.073"
type input "Desk 1.071"
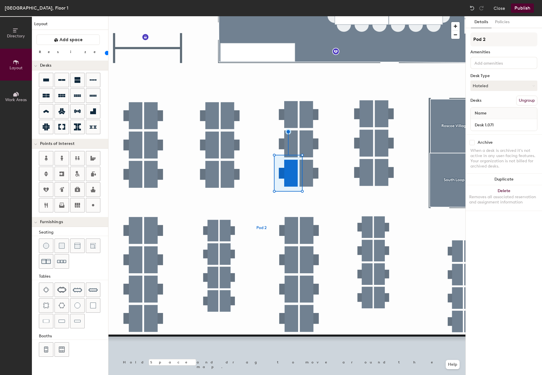
click at [306, 16] on div at bounding box center [286, 16] width 357 height 0
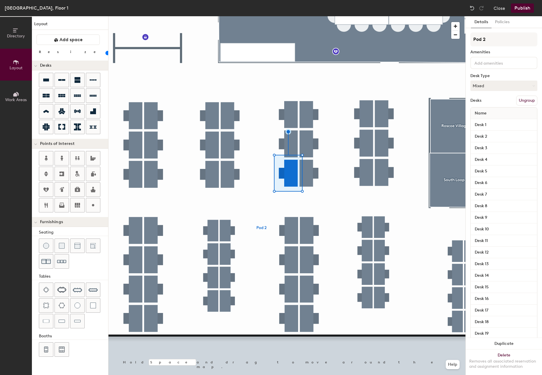
type input "100"
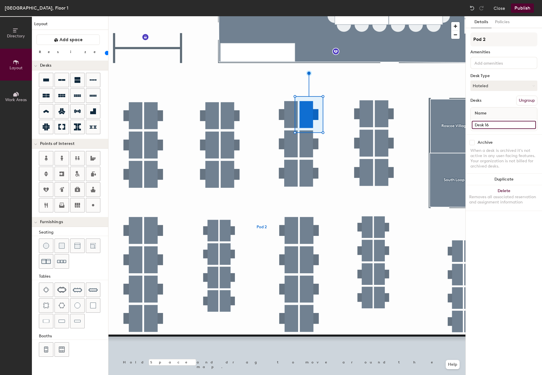
click at [512, 124] on input "Desk 16" at bounding box center [504, 125] width 64 height 8
paste input ".073"
type input "Desk 1.074"
click at [313, 16] on div at bounding box center [286, 16] width 357 height 0
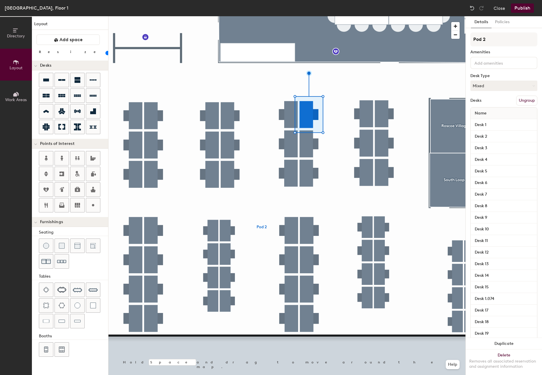
type input "100"
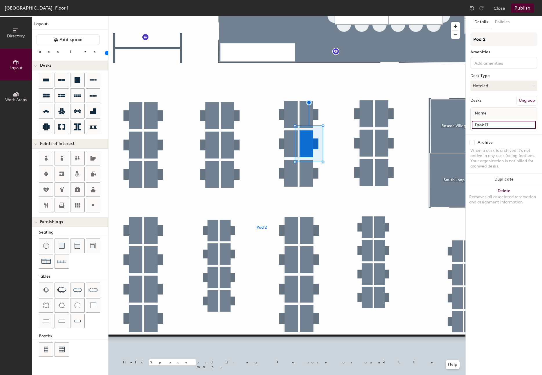
click at [505, 124] on input "Desk 17" at bounding box center [504, 125] width 64 height 8
paste input ".073"
type input "Desk 1.075"
click at [308, 16] on div at bounding box center [286, 16] width 357 height 0
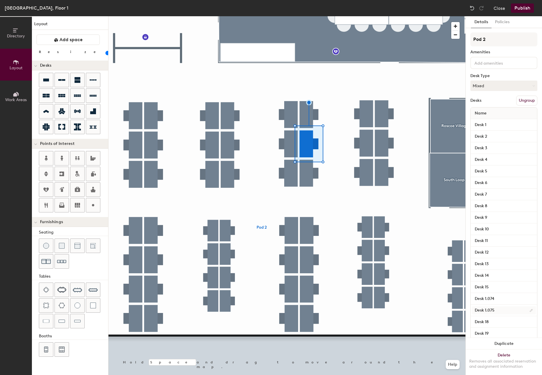
type input "100"
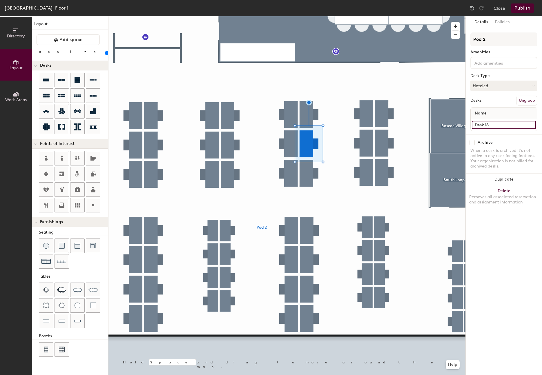
click at [501, 124] on input "Desk 18" at bounding box center [504, 125] width 64 height 8
paste input ".073"
type input "Desk 1.076"
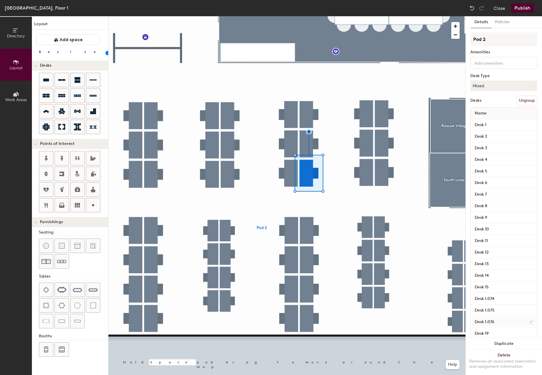
type input "100"
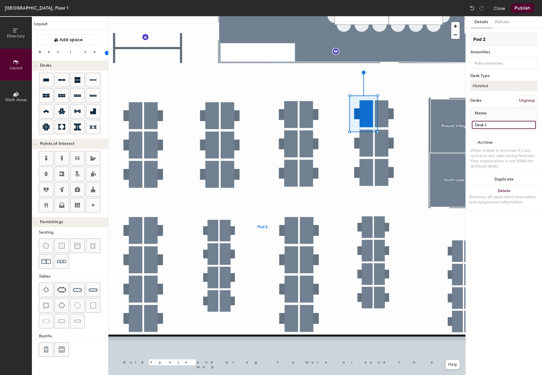
click at [487, 128] on input "Desk 1" at bounding box center [504, 125] width 64 height 8
paste input ".073"
type input "Desk 1.087"
click at [367, 16] on div at bounding box center [286, 16] width 357 height 0
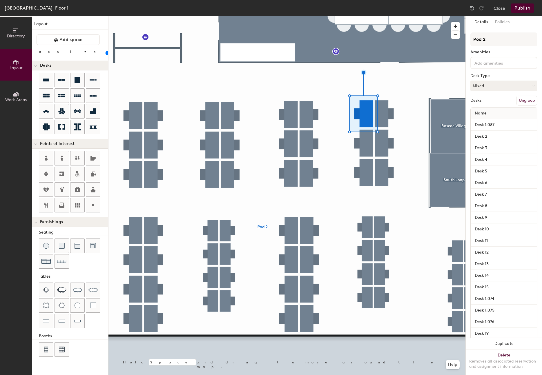
type input "100"
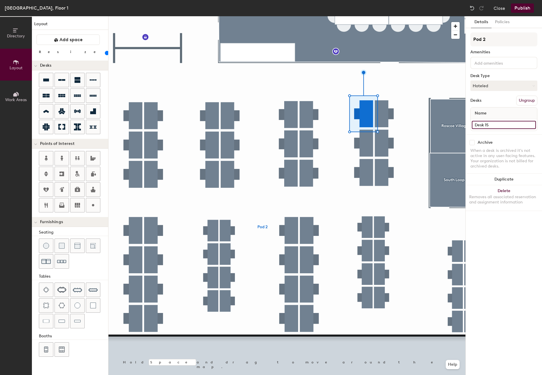
click at [510, 125] on input "Desk 15" at bounding box center [504, 125] width 64 height 8
paste input ".087"
type input "Desk 1.086"
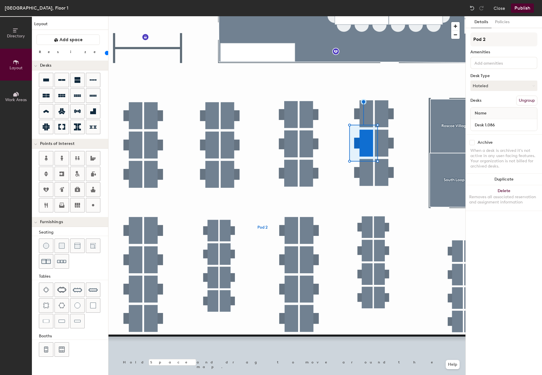
click at [367, 16] on div at bounding box center [286, 16] width 357 height 0
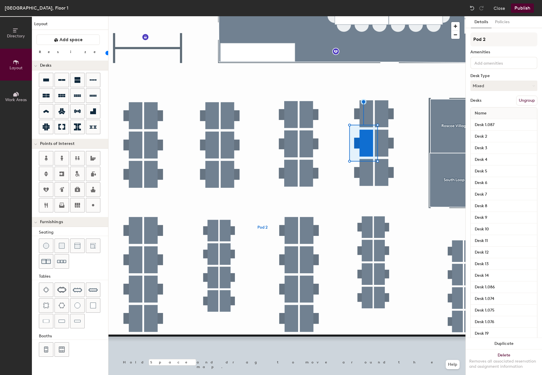
type input "100"
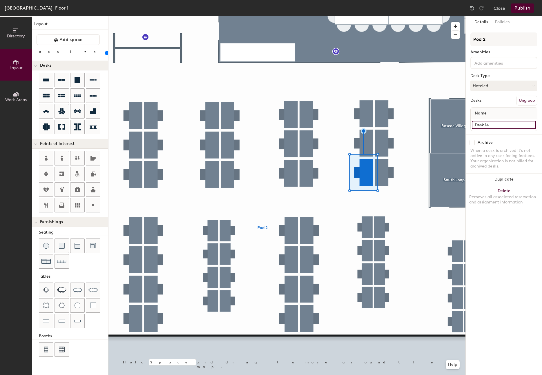
click at [501, 126] on input "Desk 14" at bounding box center [504, 125] width 64 height 8
paste input ".087"
type input "Desk 1.085"
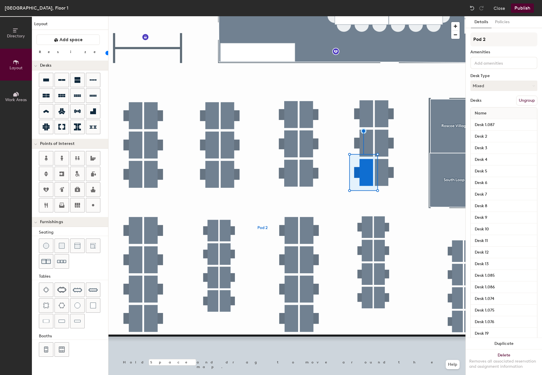
type input "100"
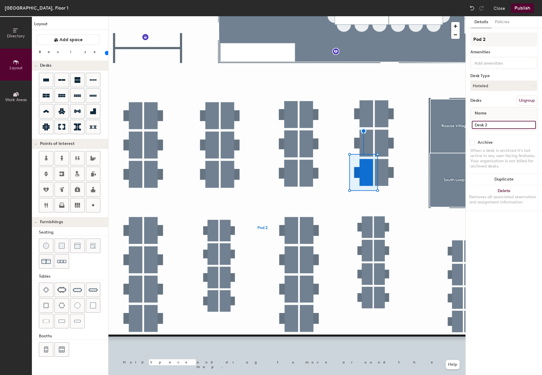
click at [496, 122] on input "Desk 2" at bounding box center [504, 125] width 64 height 8
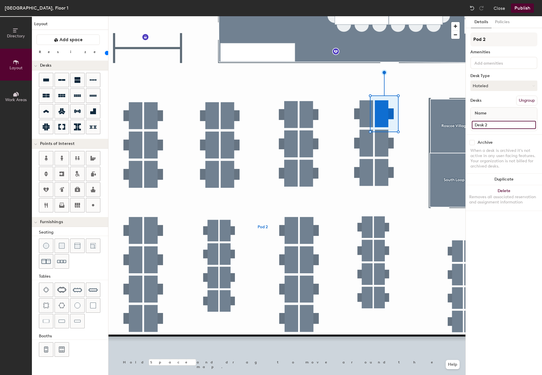
paste input "1.087"
type input "Desk 1.088"
click at [393, 16] on div at bounding box center [286, 16] width 357 height 0
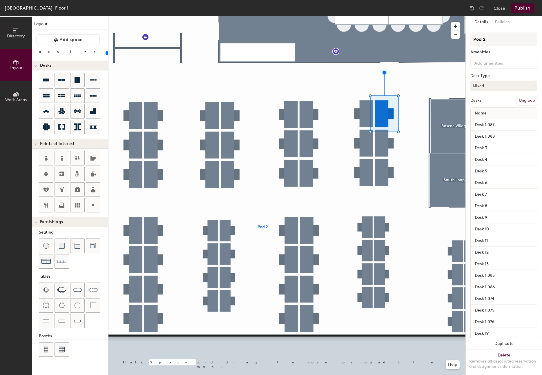
type input "100"
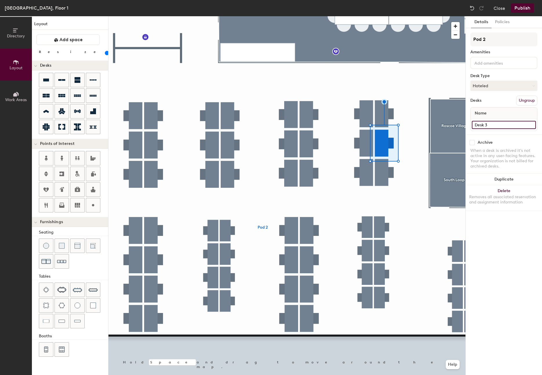
click at [494, 124] on input "Desk 3" at bounding box center [504, 125] width 64 height 8
paste input "1.087"
type input "Desk 1.089"
click at [377, 16] on div at bounding box center [286, 16] width 357 height 0
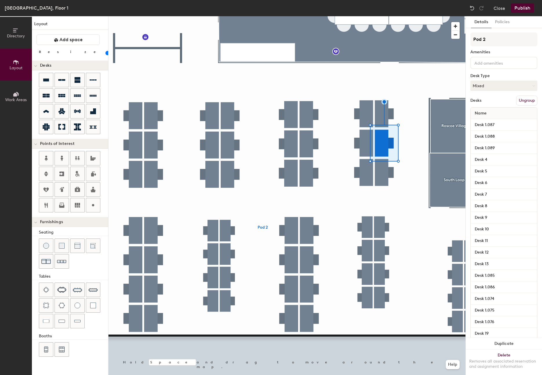
type input "100"
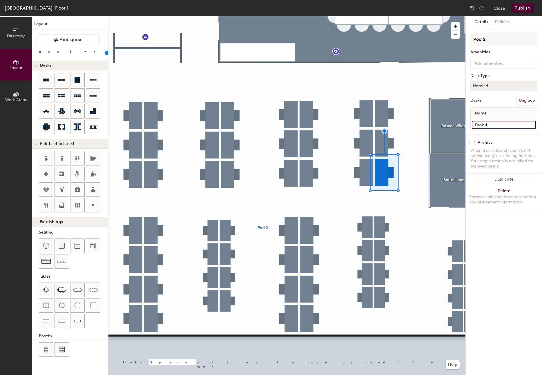
click at [492, 126] on input "Desk 4" at bounding box center [504, 125] width 64 height 8
paste input "1.087"
type input "Desk 1.090"
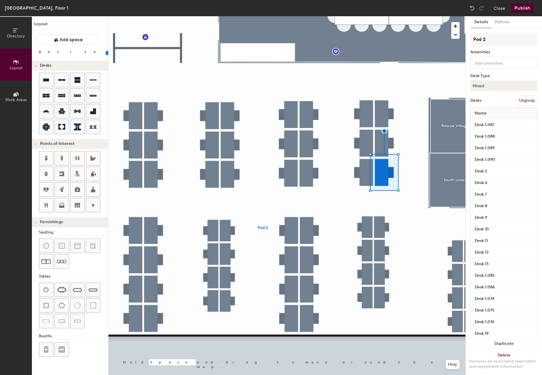
type input "100"
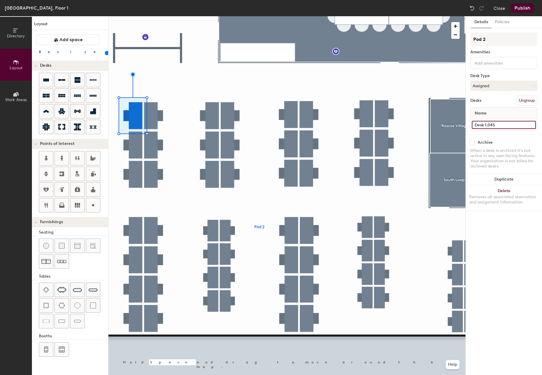
click at [513, 124] on input "Desk 1.045" at bounding box center [504, 125] width 64 height 8
paste input "Paolo Tabaroni"
type input "Desk 1.045 - [PERSON_NAME]"
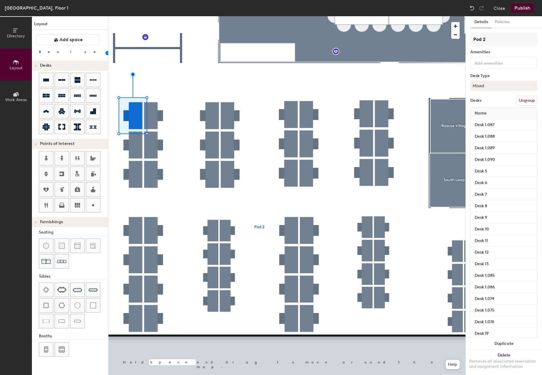
type input "100"
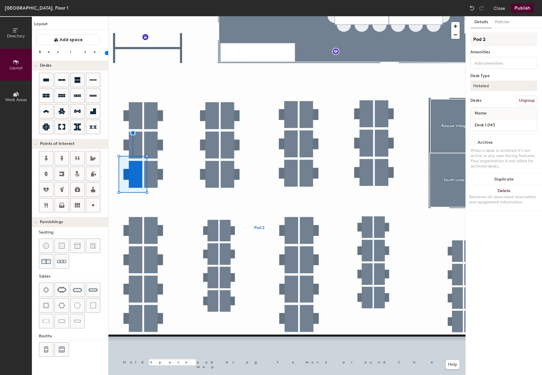
click at [484, 83] on button "Hoteled" at bounding box center [503, 86] width 67 height 10
click at [487, 103] on div "Assigned" at bounding box center [500, 103] width 58 height 9
click at [506, 122] on input "Desk 1.043" at bounding box center [504, 125] width 64 height 8
paste input "Rosa Jin Wang"
type input "Desk 1.043 - [PERSON_NAME] [PERSON_NAME]"
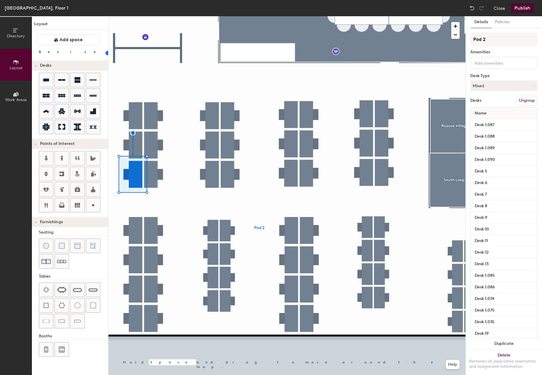
type input "100"
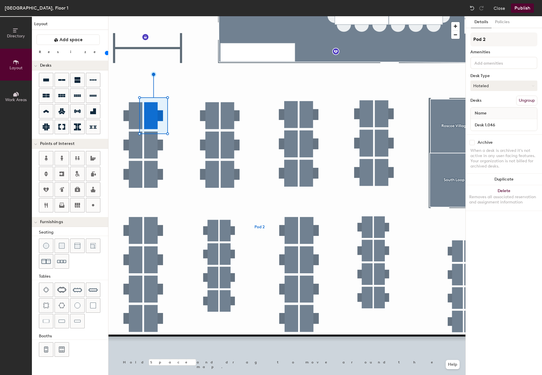
click at [485, 85] on button "Hoteled" at bounding box center [503, 86] width 67 height 10
click at [483, 101] on div "Assigned" at bounding box center [500, 103] width 58 height 9
click at [509, 119] on div "Desk 1.046" at bounding box center [504, 125] width 66 height 12
click at [509, 123] on input "Desk 1.046" at bounding box center [504, 125] width 64 height 8
paste input "Juci Kulloi"
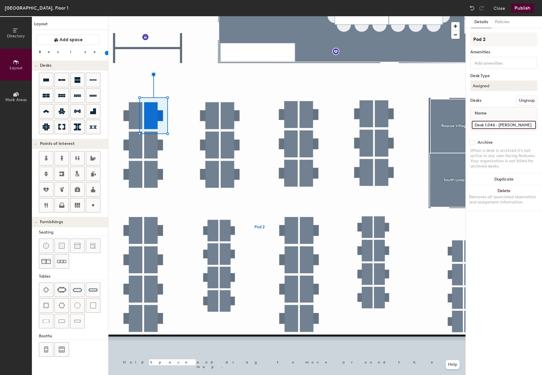
type input "Desk 1.046 - [PERSON_NAME]"
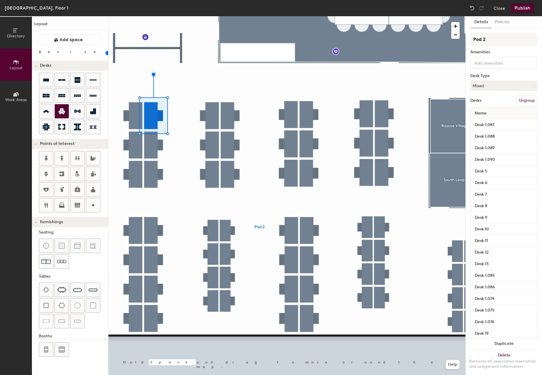
type input "100"
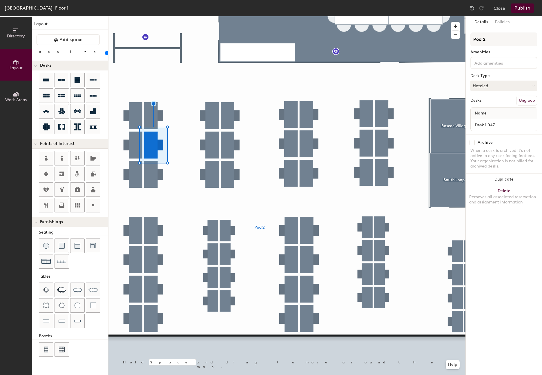
click at [486, 80] on div "Pod 2 Amenities Desk Type Hoteled Desks Ungroup Name Desk 1.047" at bounding box center [503, 83] width 67 height 102
click at [487, 85] on button "Hoteled" at bounding box center [503, 86] width 67 height 10
click at [487, 102] on div "Assigned" at bounding box center [500, 103] width 58 height 9
click at [504, 124] on input "Desk 1.047" at bounding box center [504, 125] width 64 height 8
paste input "Larissa Alberti"
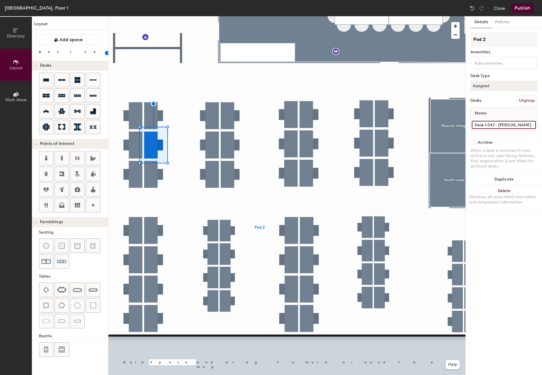
type input "Desk 1.047 - [PERSON_NAME]"
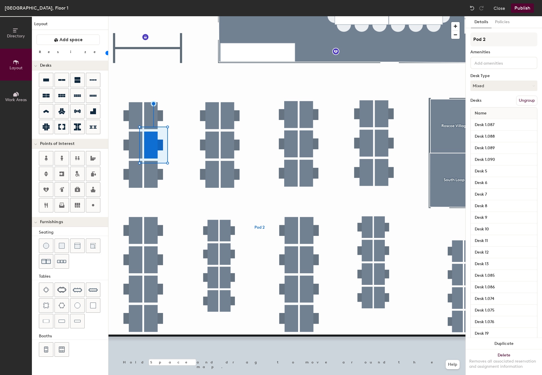
type input "100"
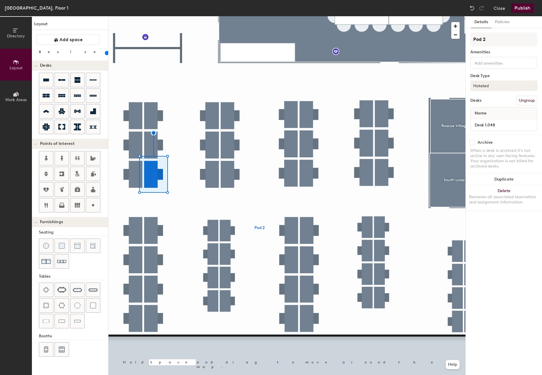
click at [492, 83] on button "Hoteled" at bounding box center [503, 86] width 67 height 10
click at [487, 104] on div "Assigned" at bounding box center [500, 103] width 58 height 9
click at [516, 126] on input "Desk 1.048" at bounding box center [504, 125] width 64 height 8
paste input "Damon Foster"
type input "Desk 1.048 - [PERSON_NAME]"
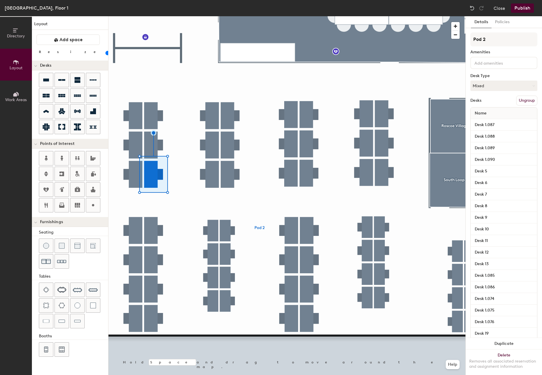
type input "100"
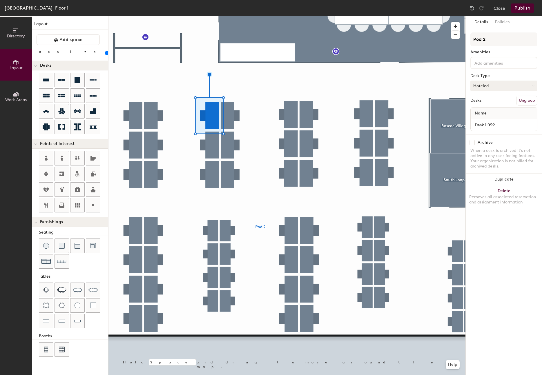
click at [494, 86] on button "Hoteled" at bounding box center [503, 86] width 67 height 10
click at [479, 105] on div "Assigned" at bounding box center [500, 103] width 58 height 9
click at [508, 126] on input "Desk 1.059" at bounding box center [504, 125] width 64 height 8
paste input "David Cawley"
type input "Desk 1.059 - [PERSON_NAME]"
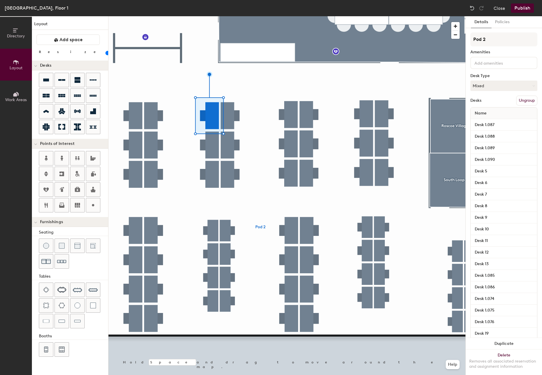
type input "100"
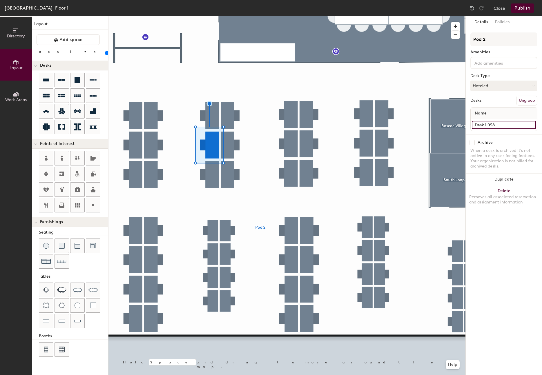
click at [509, 124] on input "Desk 1.058" at bounding box center [504, 125] width 64 height 8
paste input "San Mousa"
type input "Desk 1.058 - [GEOGRAPHIC_DATA]"
click at [293, 16] on div at bounding box center [286, 16] width 357 height 0
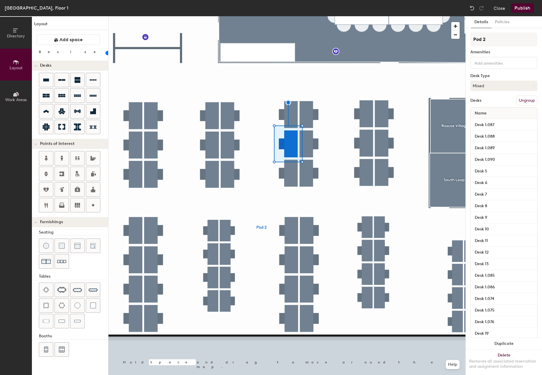
type input "100"
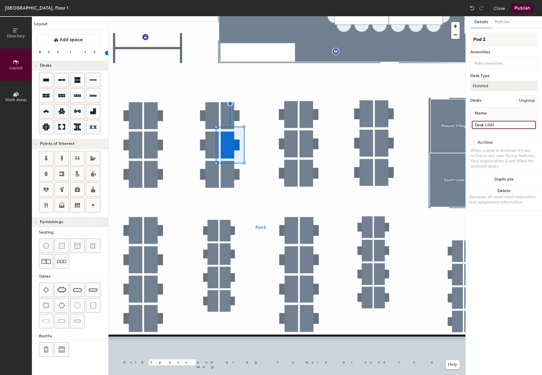
click at [494, 126] on input "Desk 1.061" at bounding box center [504, 125] width 64 height 8
paste input "San Mousa"
type input "Desk 1.061 - San Mousa"
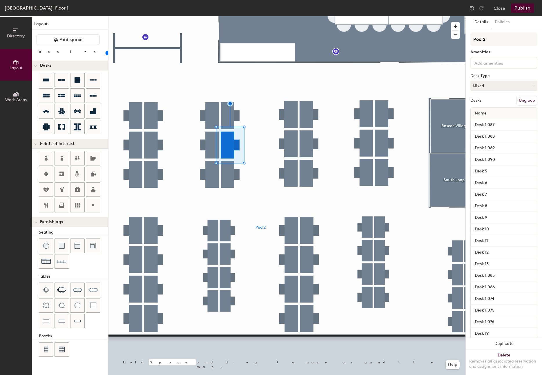
type input "100"
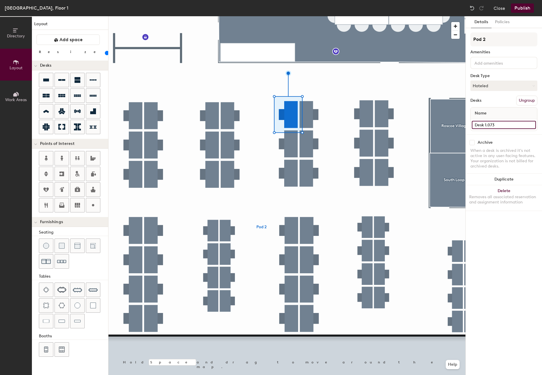
click at [513, 124] on input "Desk 1.073" at bounding box center [504, 125] width 64 height 8
paste input "Clíona de Róiste"
type input "Desk 1.073 - Clíona de Róiste"
click at [295, 16] on div at bounding box center [286, 16] width 357 height 0
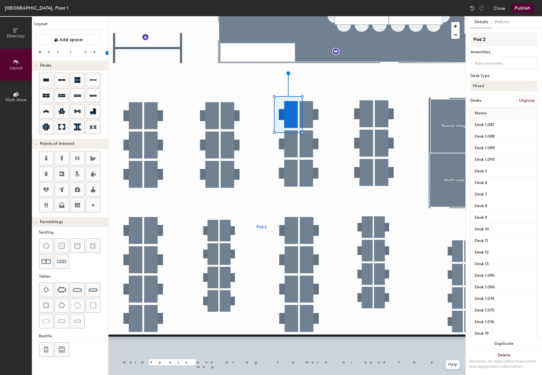
type input "100"
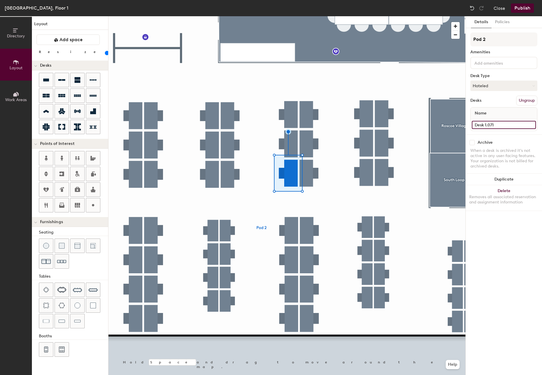
click at [501, 127] on input "Desk 1.071" at bounding box center [504, 125] width 64 height 8
paste input "Oisin Hurley"
type input "Desk 1.071 - [PERSON_NAME]"
click at [503, 87] on button "Hoteled" at bounding box center [503, 86] width 67 height 10
click at [501, 103] on div "Assigned" at bounding box center [500, 103] width 58 height 9
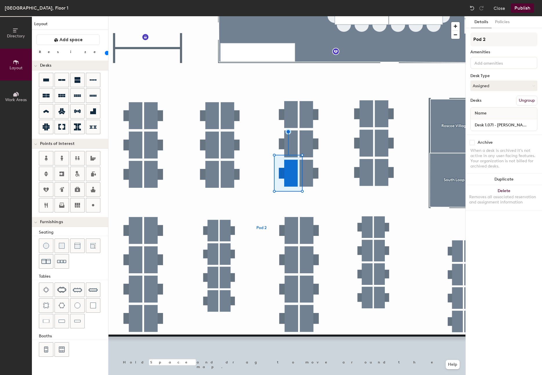
click at [291, 16] on div at bounding box center [286, 16] width 357 height 0
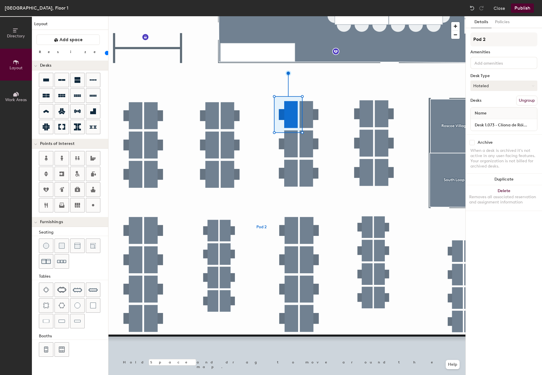
click at [488, 87] on button "Hoteled" at bounding box center [503, 86] width 67 height 10
click at [484, 102] on div "Assigned" at bounding box center [500, 103] width 58 height 9
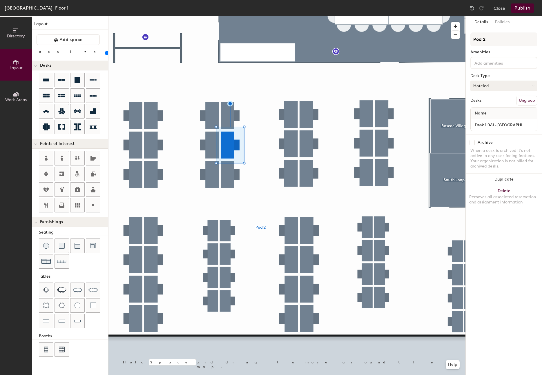
click at [495, 81] on button "Hoteled" at bounding box center [503, 86] width 67 height 10
click at [481, 104] on div "Assigned" at bounding box center [500, 103] width 58 height 9
click at [207, 16] on div at bounding box center [286, 16] width 357 height 0
click at [498, 90] on button "Hoteled" at bounding box center [503, 86] width 67 height 10
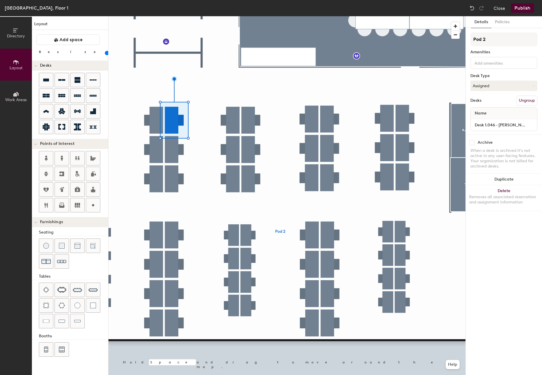
click at [169, 16] on div at bounding box center [286, 16] width 357 height 0
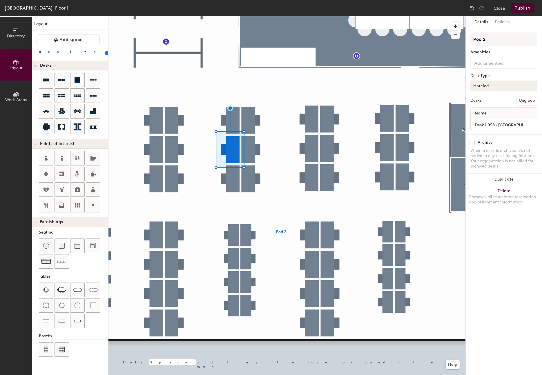
click at [492, 86] on button "Hoteled" at bounding box center [503, 86] width 67 height 10
click at [492, 82] on button "Hoteled" at bounding box center [503, 86] width 67 height 10
click at [485, 103] on div "Assigned" at bounding box center [500, 103] width 58 height 9
click at [226, 16] on div at bounding box center [286, 16] width 357 height 0
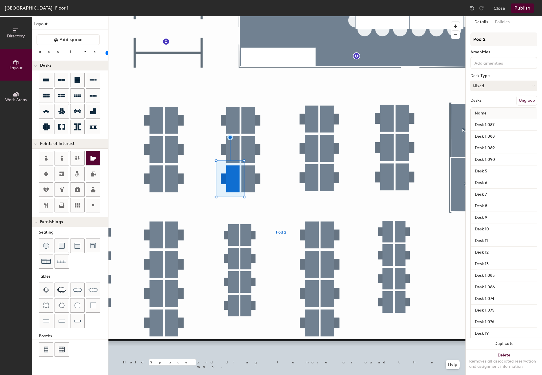
type input "100"
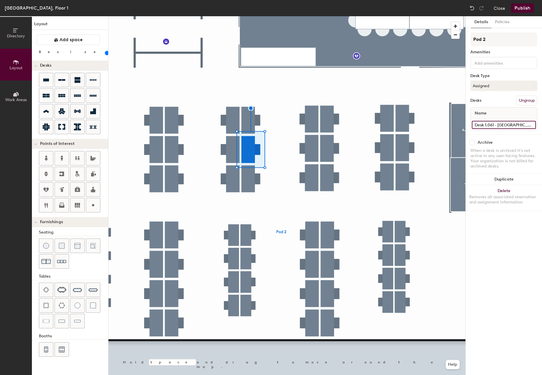
click at [499, 123] on input "Desk 1.061 - [GEOGRAPHIC_DATA]" at bounding box center [504, 125] width 64 height 8
click at [523, 127] on input "Desk 1.061 - [GEOGRAPHIC_DATA]" at bounding box center [504, 125] width 64 height 8
drag, startPoint x: 524, startPoint y: 127, endPoint x: 498, endPoint y: 126, distance: 25.3
click at [498, 126] on input "Desk 1.061 - [GEOGRAPHIC_DATA]" at bounding box center [504, 125] width 64 height 8
paste input "[PERSON_NAME]"
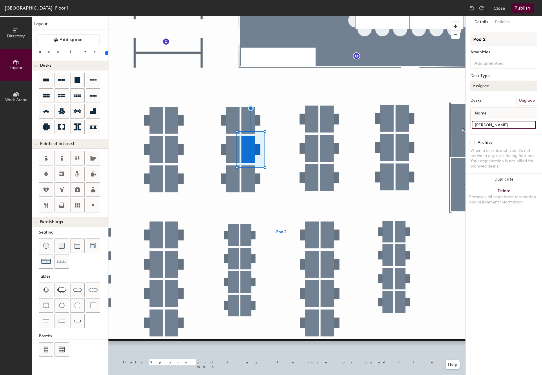
click at [474, 124] on input "[PERSON_NAME]" at bounding box center [504, 125] width 64 height 8
type input "Desk 1.061 - [PERSON_NAME]"
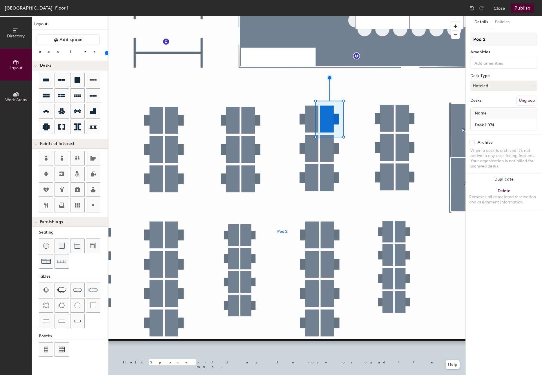
click at [328, 16] on div at bounding box center [286, 16] width 357 height 0
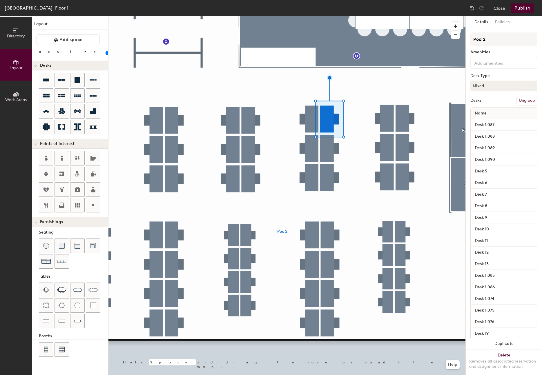
type input "100"
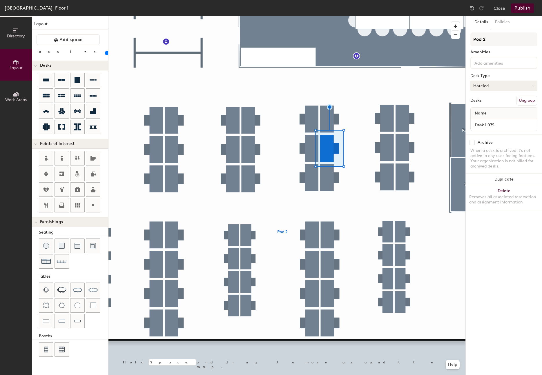
click at [489, 87] on button "Hoteled" at bounding box center [503, 86] width 67 height 10
click at [486, 104] on div "Assigned" at bounding box center [500, 103] width 58 height 9
click at [486, 124] on input "Desk 1.075" at bounding box center [504, 125] width 64 height 8
click at [512, 127] on input "Desk 1.075" at bounding box center [504, 125] width 64 height 8
paste input "[PERSON_NAME]"
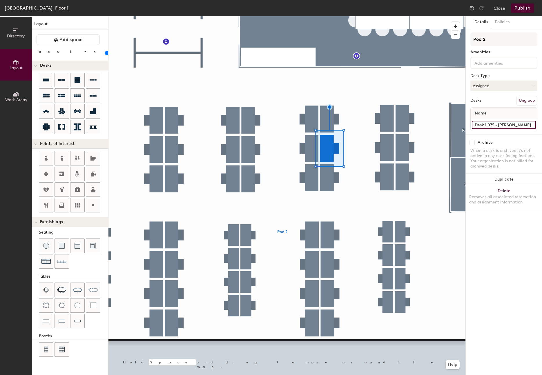
type input "Desk 1.075 - [PERSON_NAME]"
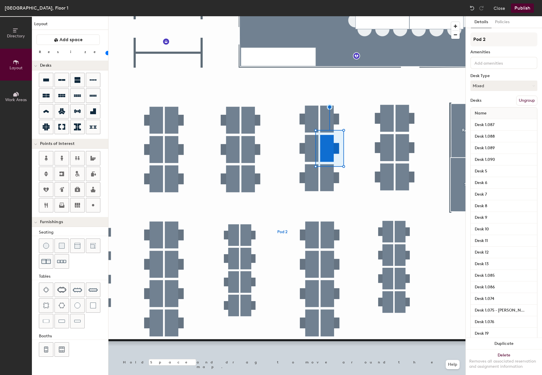
type input "100"
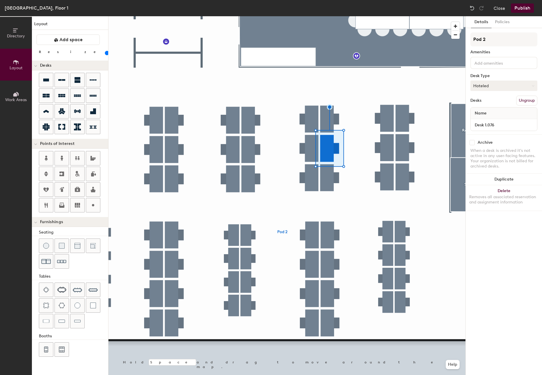
click at [498, 84] on button "Hoteled" at bounding box center [503, 86] width 67 height 10
click at [485, 103] on div "Assigned" at bounding box center [500, 103] width 58 height 9
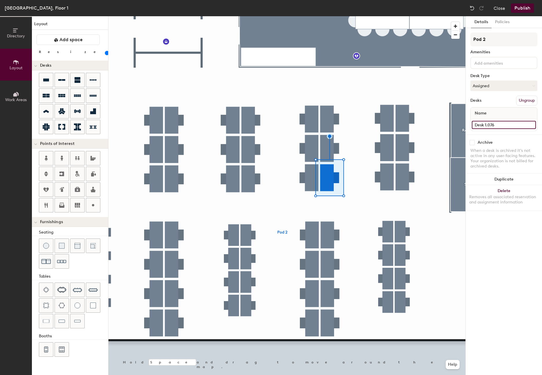
click at [485, 122] on input "Desk 1.076" at bounding box center [504, 125] width 64 height 8
click at [508, 125] on input "Desk 1.076" at bounding box center [504, 125] width 64 height 8
paste input "[PERSON_NAME]"
type input "Desk 1.076 - [PERSON_NAME]"
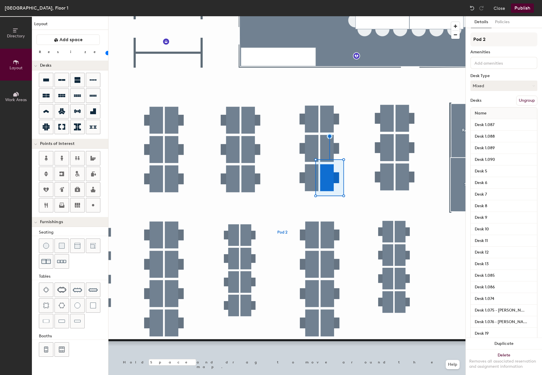
type input "100"
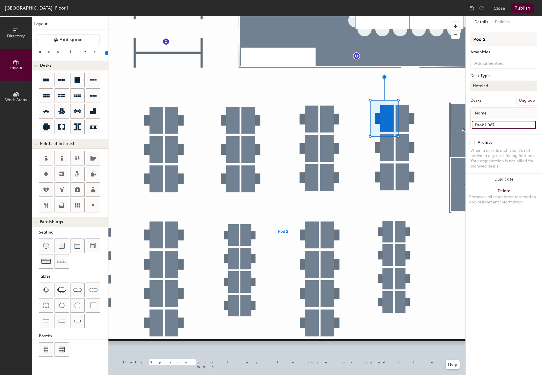
click at [507, 122] on input "Desk 1.087" at bounding box center [504, 125] width 64 height 8
paste input "[PERSON_NAME]"
type input "Desk 1.087 - [PERSON_NAME]"
click at [487, 89] on button "Hoteled" at bounding box center [503, 86] width 67 height 10
click at [485, 104] on div "Assigned" at bounding box center [500, 103] width 58 height 9
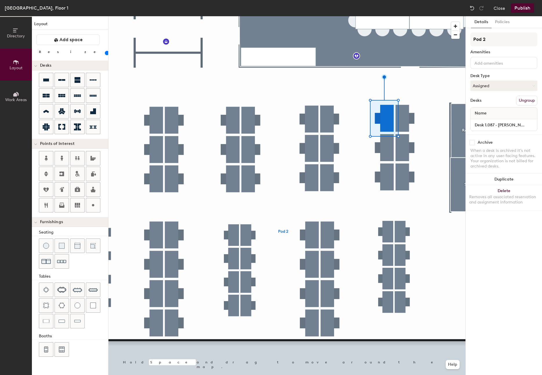
click at [526, 6] on button "Publish" at bounding box center [522, 7] width 23 height 9
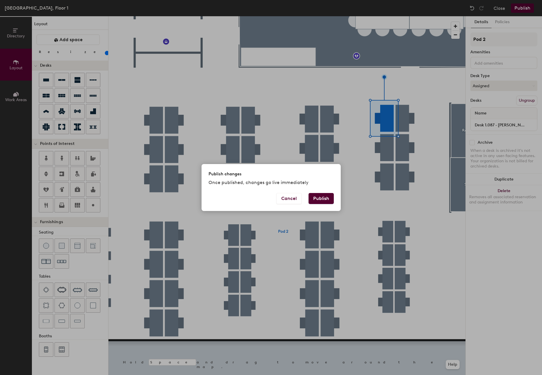
click at [322, 197] on button "Publish" at bounding box center [321, 198] width 25 height 11
type input "20"
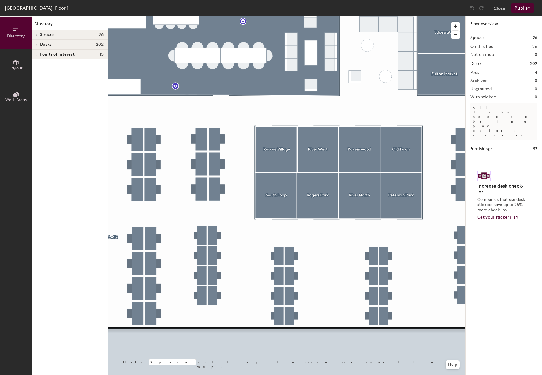
click at [158, 16] on div at bounding box center [286, 16] width 357 height 0
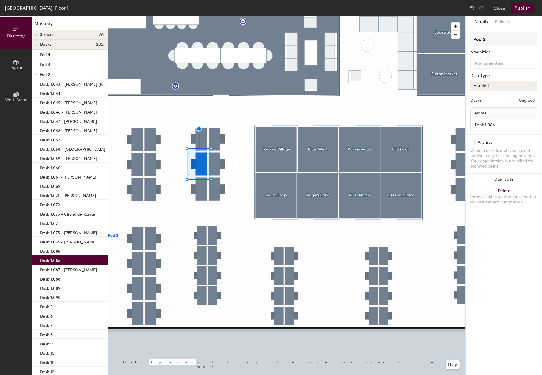
click at [506, 84] on button "Hoteled" at bounding box center [503, 86] width 67 height 10
click at [481, 103] on div "Assigned" at bounding box center [500, 103] width 58 height 9
click at [509, 125] on input "Desk 1.086" at bounding box center [504, 125] width 64 height 8
click at [512, 125] on input "Desk 1.086" at bounding box center [504, 125] width 64 height 8
paste input "[PERSON_NAME]"
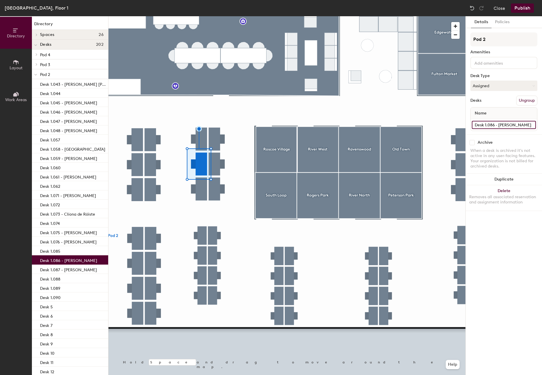
type input "Desk 1.086 - [PERSON_NAME]"
click at [523, 10] on button "Publish" at bounding box center [522, 7] width 23 height 9
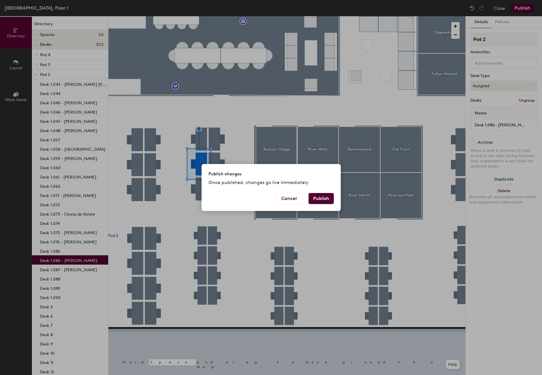
click at [320, 197] on button "Publish" at bounding box center [321, 198] width 25 height 11
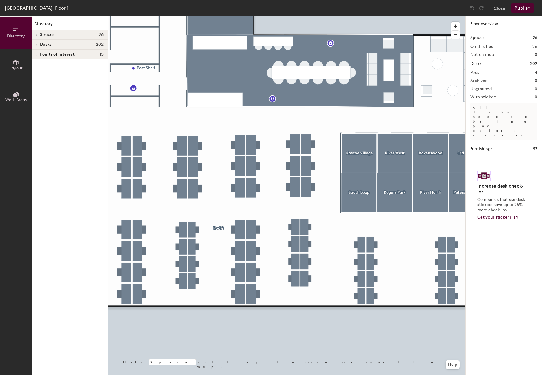
click at [285, 16] on div at bounding box center [286, 16] width 357 height 0
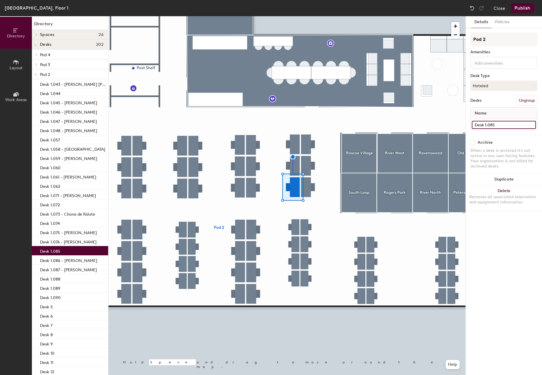
click at [513, 125] on input "Desk 1.085" at bounding box center [504, 125] width 64 height 8
paste input "Isla Hoe"
type input "Desk 1.085 - [GEOGRAPHIC_DATA]"
drag, startPoint x: 471, startPoint y: 91, endPoint x: 474, endPoint y: 89, distance: 4.1
click at [471, 91] on div "Pod 2 Amenities Desk Type Hoteled Desks Ungroup Name Desk 1.085 - [GEOGRAPHIC_D…" at bounding box center [503, 83] width 67 height 102
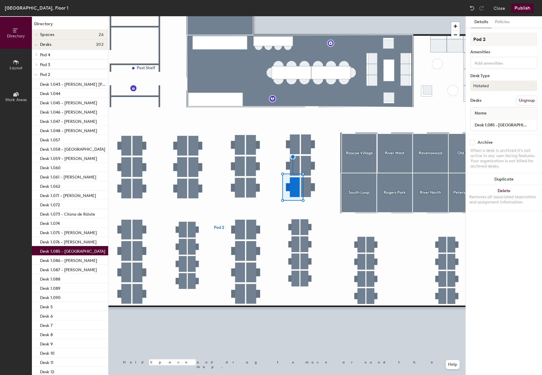
click at [474, 88] on button "Hoteled" at bounding box center [503, 86] width 67 height 10
click at [487, 106] on div "Assigned" at bounding box center [500, 103] width 58 height 9
click at [520, 8] on button "Publish" at bounding box center [522, 7] width 23 height 9
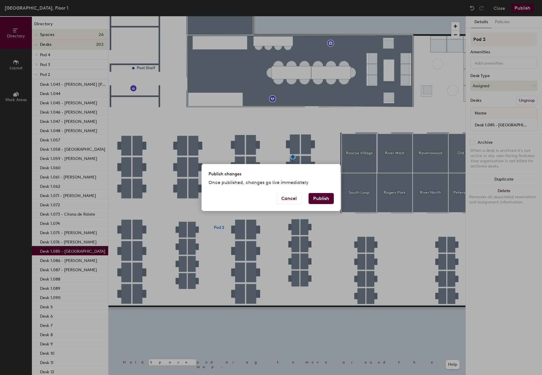
click at [319, 196] on button "Publish" at bounding box center [321, 198] width 25 height 11
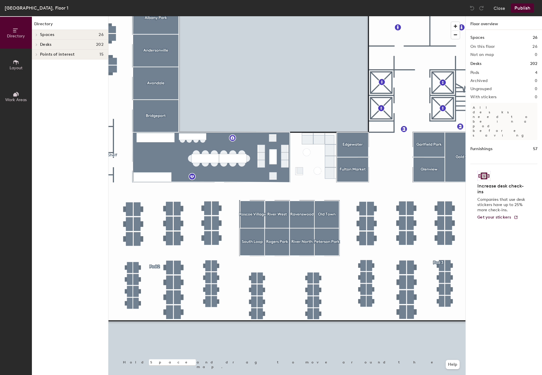
click at [216, 16] on div at bounding box center [286, 16] width 357 height 0
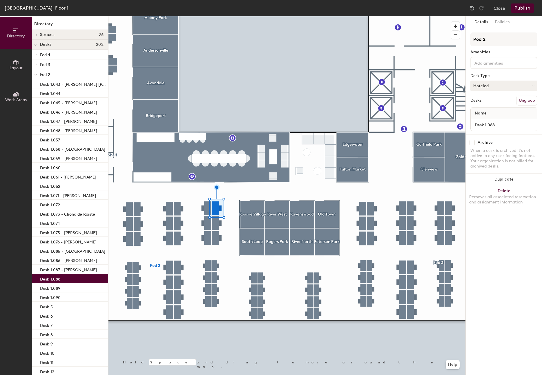
click at [504, 83] on button "Hoteled" at bounding box center [503, 86] width 67 height 10
click at [483, 103] on div "Assigned" at bounding box center [500, 103] width 58 height 9
click at [510, 123] on input "Desk 1.088" at bounding box center [504, 125] width 64 height 8
paste input "Shikha Gulati"
type input "Desk 1.088 - [PERSON_NAME]"
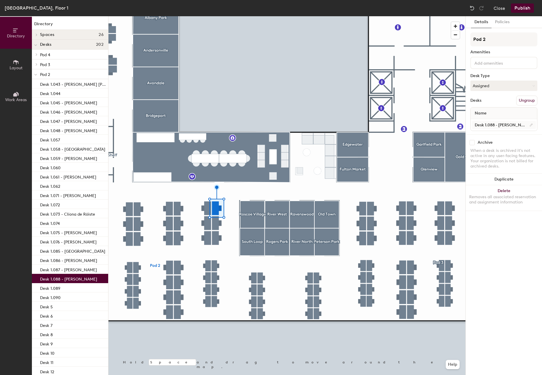
click at [215, 16] on div at bounding box center [286, 16] width 357 height 0
click at [496, 74] on div "Desk Type" at bounding box center [503, 76] width 67 height 5
click at [492, 85] on button "Hoteled" at bounding box center [503, 86] width 67 height 10
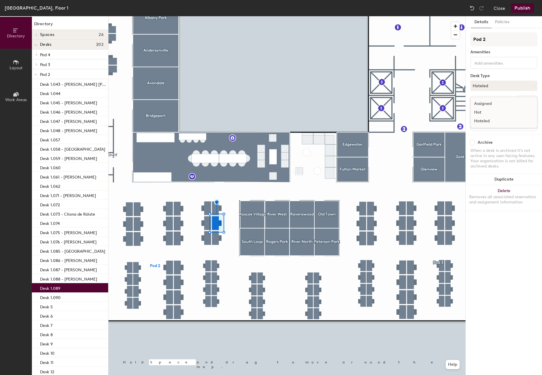
click at [477, 103] on div "Assigned" at bounding box center [500, 103] width 58 height 9
click at [506, 127] on input "Desk 1.089" at bounding box center [504, 125] width 64 height 8
paste input "Enrico Marugliano"
type input "Desk 1.089 - [PERSON_NAME]"
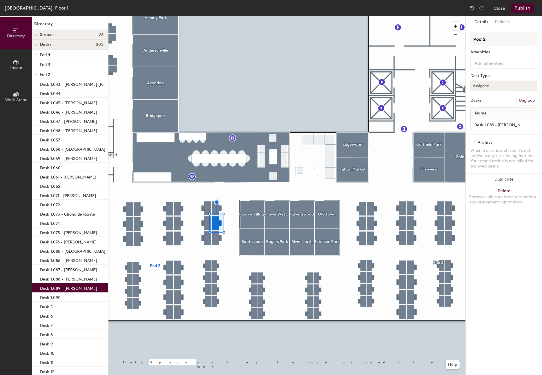
scroll to position [0, 0]
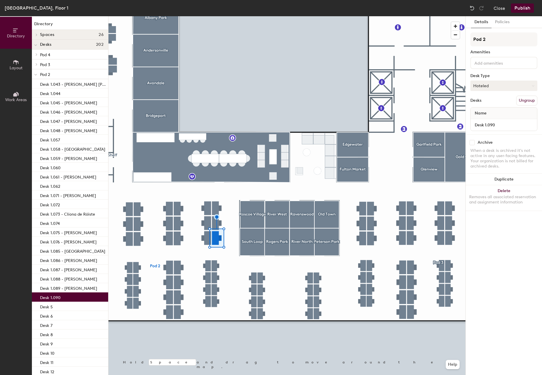
click at [492, 82] on button "Hoteled" at bounding box center [503, 86] width 67 height 10
click at [485, 103] on div "Assigned" at bounding box center [500, 103] width 58 height 9
click at [511, 124] on input "Desk 1.090" at bounding box center [504, 125] width 64 height 8
paste input "Serena Fritsch"
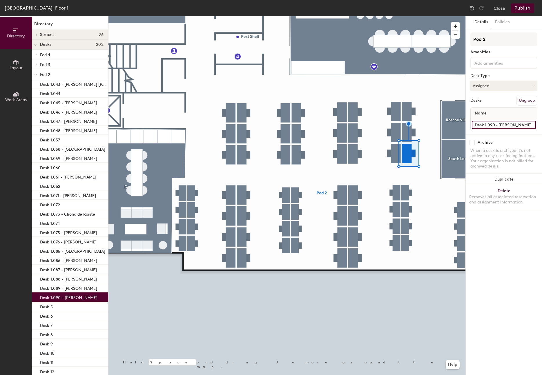
type input "Desk 1.090 - [PERSON_NAME]"
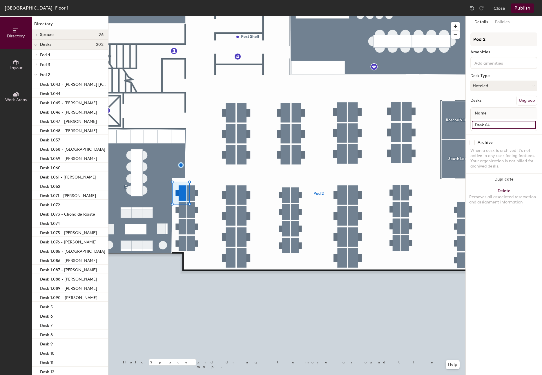
click at [508, 128] on input "Desk 64" at bounding box center [504, 125] width 64 height 8
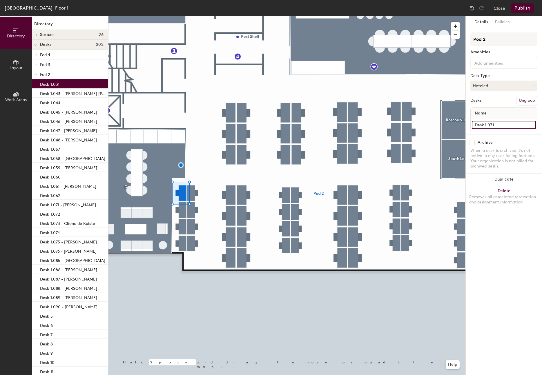
type input "Desk 1.031"
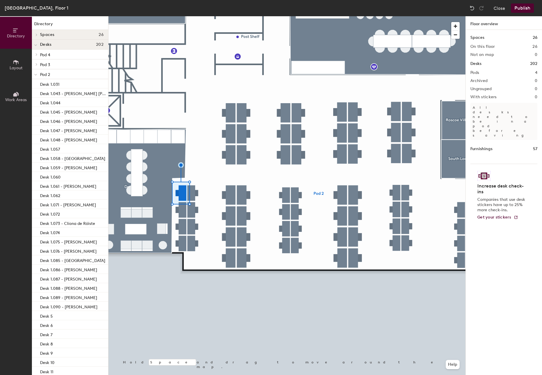
click at [179, 16] on div at bounding box center [286, 16] width 357 height 0
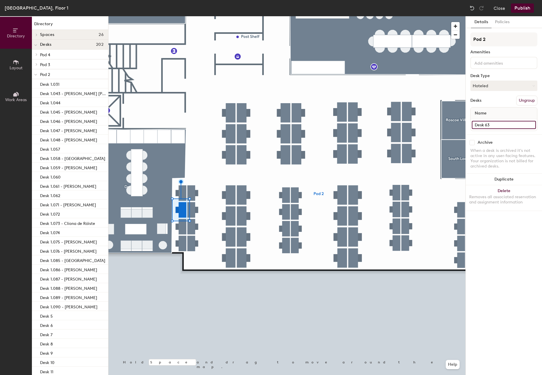
click at [492, 125] on input "Desk 63" at bounding box center [504, 125] width 64 height 8
paste input "1.031"
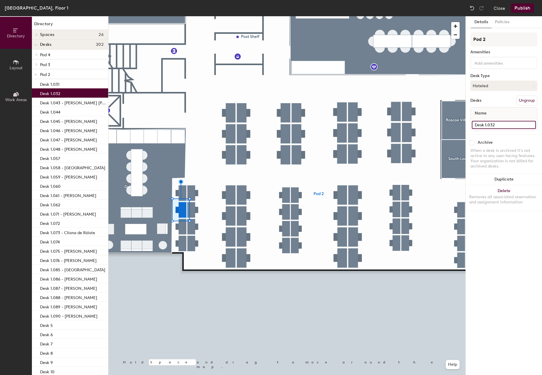
type input "Desk 1.032"
click at [183, 16] on div at bounding box center [286, 16] width 357 height 0
click at [490, 122] on input "Desk 62" at bounding box center [504, 125] width 64 height 8
paste input "1.031"
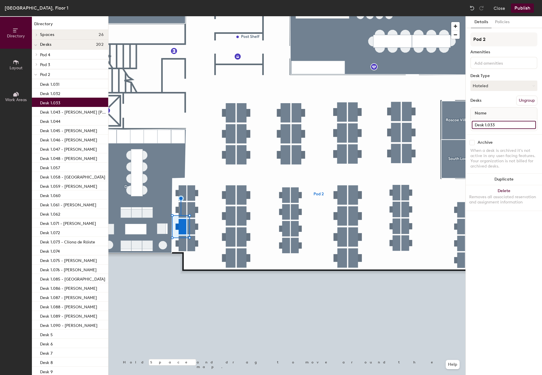
type input "Desk 1.033"
click at [497, 125] on input "Desk 61" at bounding box center [504, 125] width 64 height 8
paste input "1.03"
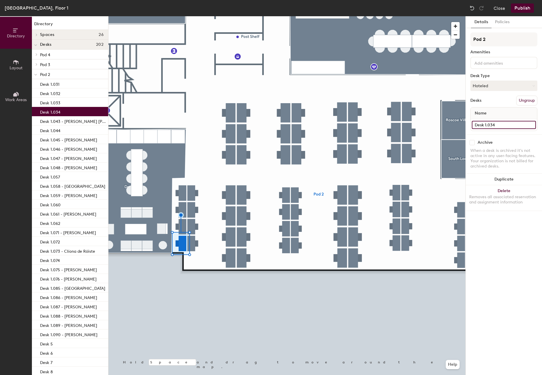
type input "Desk 1.034"
click at [191, 16] on div at bounding box center [286, 16] width 357 height 0
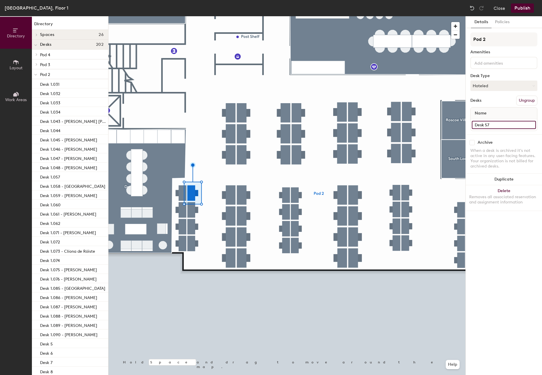
click at [503, 121] on input "Desk 57" at bounding box center [504, 125] width 64 height 8
paste input "1.031"
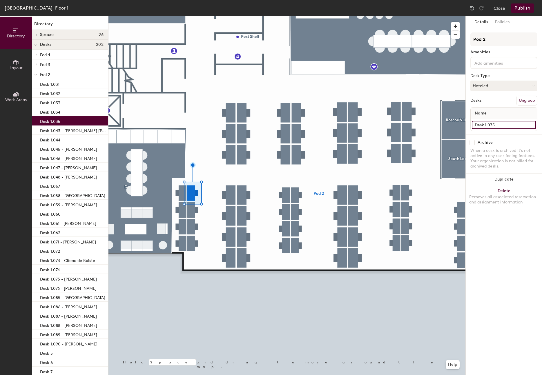
type input "Desk 1.035"
click at [193, 16] on div at bounding box center [286, 16] width 357 height 0
click at [501, 124] on input "Desk 58" at bounding box center [504, 125] width 64 height 8
paste input "1.031"
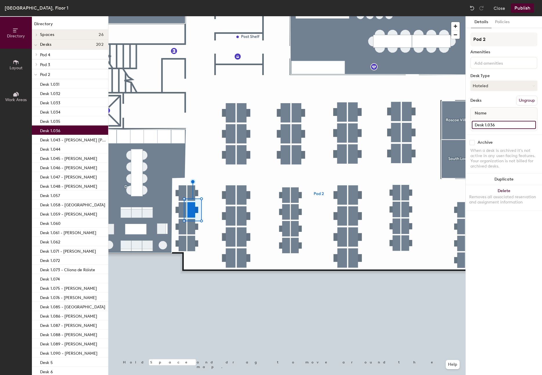
type input "Desk 1.036"
click at [493, 126] on input "Desk 59" at bounding box center [504, 125] width 64 height 8
paste input "1.031"
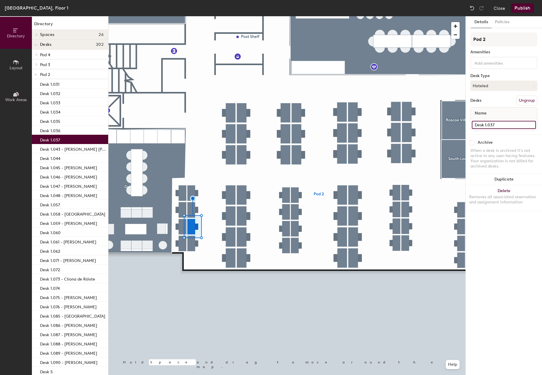
type input "Desk 1.037"
click at [494, 125] on input "Desk 60" at bounding box center [504, 125] width 64 height 8
paste input "1.031"
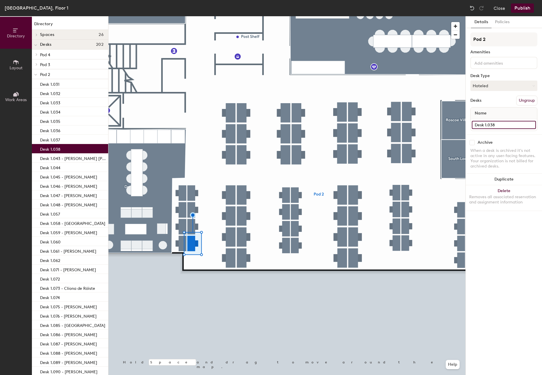
type input "Desk 1.038"
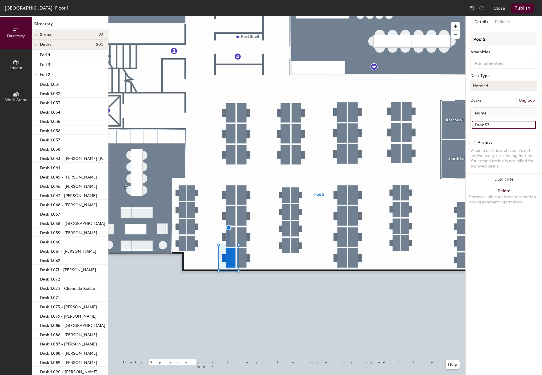
click at [492, 126] on input "Desk 53" at bounding box center [504, 125] width 64 height 8
paste input "1.031"
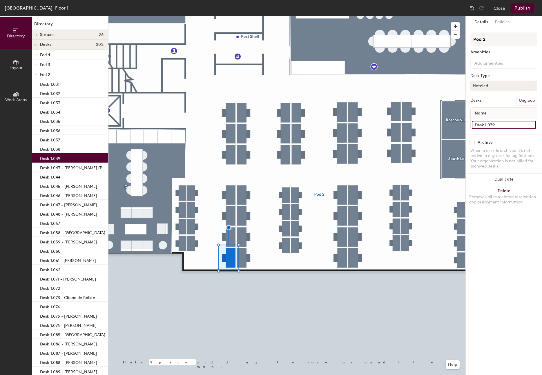
type input "Desk 1.039"
click at [512, 126] on input "Desk 54" at bounding box center [504, 125] width 64 height 8
paste input "1.031"
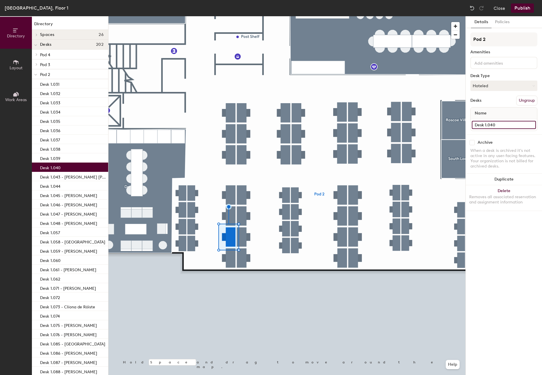
type input "Desk 1.040"
click at [510, 126] on input "Desk 55" at bounding box center [504, 125] width 64 height 8
paste input "1.040"
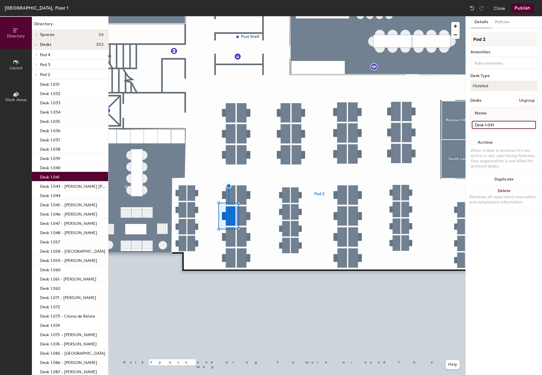
type input "Desk 1.041"
click at [232, 16] on div at bounding box center [286, 16] width 357 height 0
click at [500, 122] on input "Desk 56" at bounding box center [504, 125] width 64 height 8
paste input "1.040"
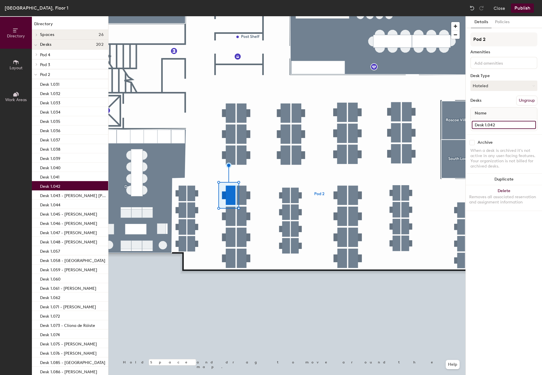
type input "Desk 1.042"
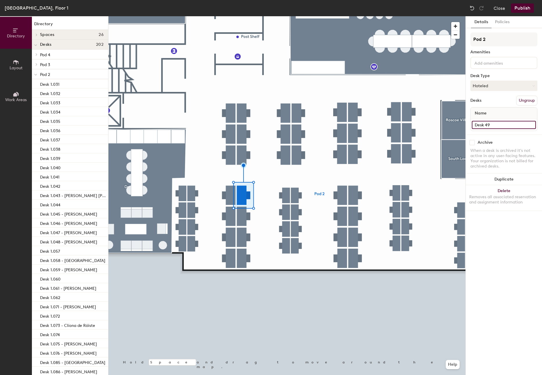
click at [501, 123] on input "Desk 49" at bounding box center [504, 125] width 64 height 8
paste input "1.040"
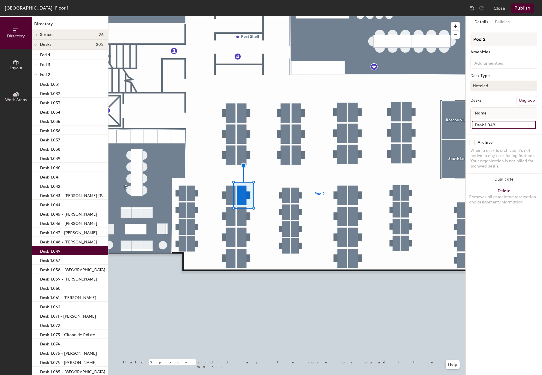
type input "Desk 1.049"
click at [244, 16] on div at bounding box center [286, 16] width 357 height 0
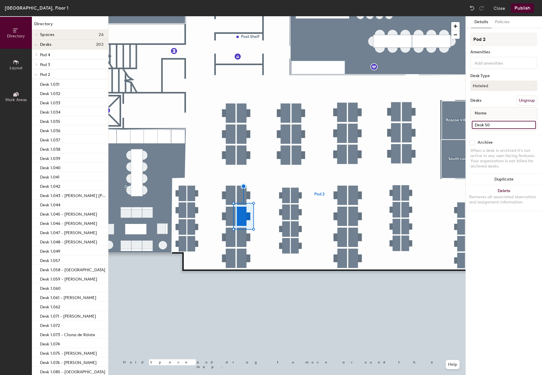
click at [507, 124] on input "Desk 50" at bounding box center [504, 125] width 64 height 8
paste input "1.04"
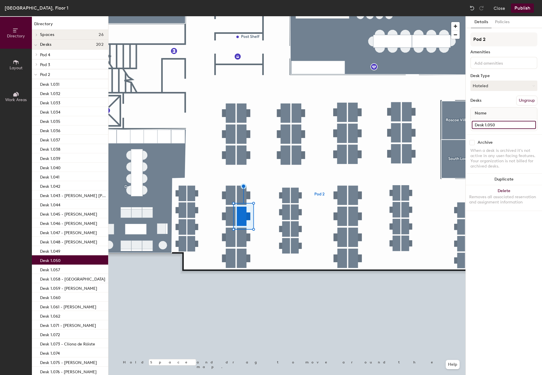
type input "Desk 1.050"
click at [244, 16] on div at bounding box center [286, 16] width 357 height 0
click at [498, 124] on input "Desk 51" at bounding box center [504, 125] width 64 height 8
paste input "1.050"
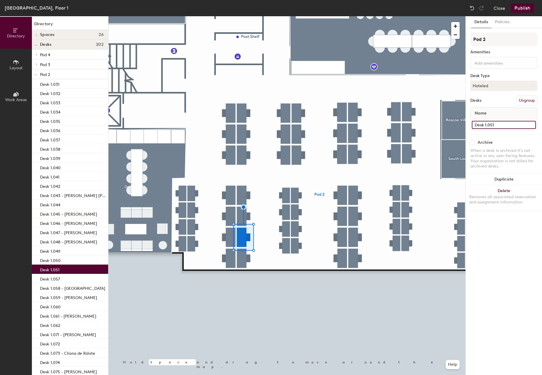
type input "Desk 1.051"
click at [492, 124] on input "Desk 52" at bounding box center [504, 125] width 64 height 8
paste input "1.050"
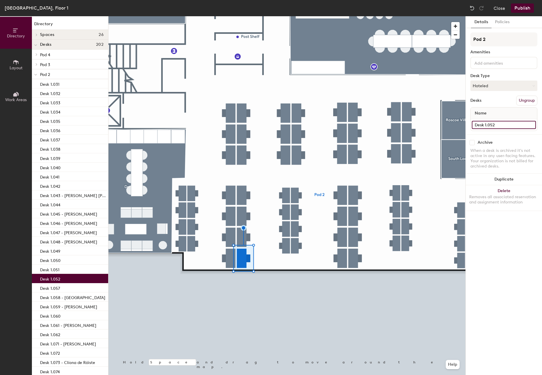
type input "Desk 1.052"
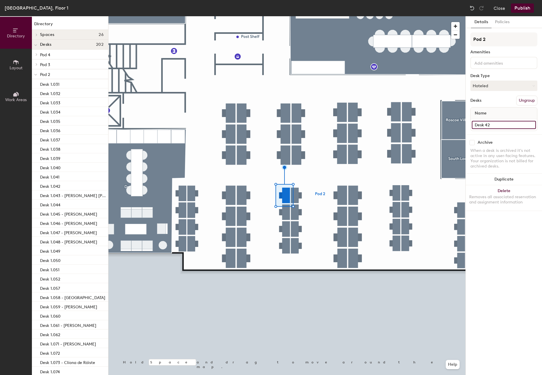
click at [494, 124] on input "Desk 42" at bounding box center [504, 125] width 64 height 8
paste input "1.050"
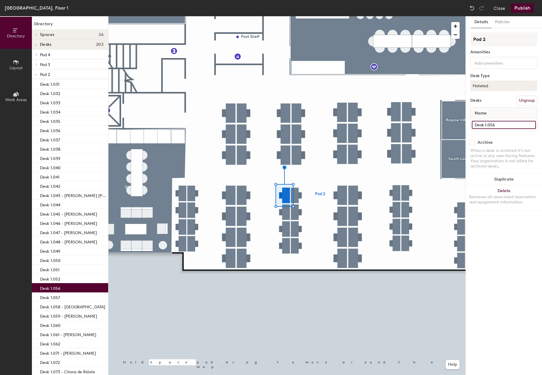
type input "Desk 1.056"
click at [283, 16] on div at bounding box center [286, 16] width 357 height 0
click at [506, 123] on input "Desk 41" at bounding box center [504, 125] width 64 height 8
paste input "1.050"
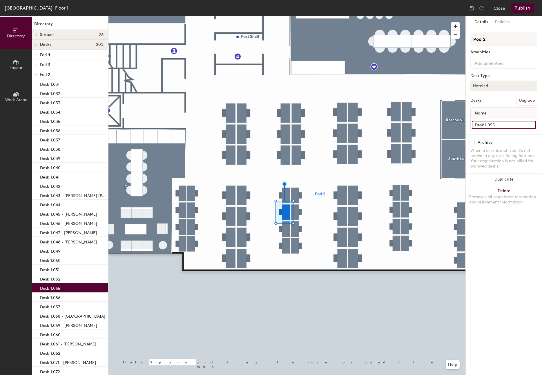
type input "Desk 1.055"
click at [284, 16] on div at bounding box center [286, 16] width 357 height 0
click at [508, 126] on input "Desk 40" at bounding box center [504, 125] width 64 height 8
paste input "1.05"
type input "Desk 1.054"
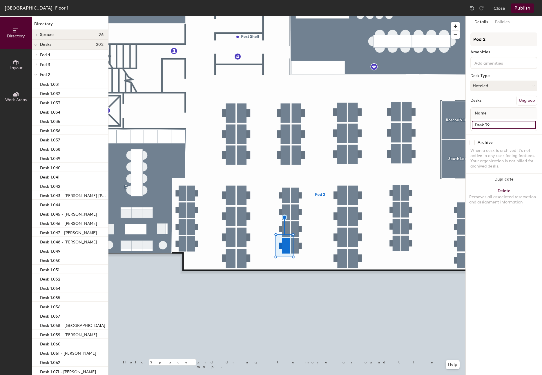
click at [503, 122] on input "Desk 39" at bounding box center [504, 125] width 64 height 8
paste input "1.050"
type input "Desk 1.053"
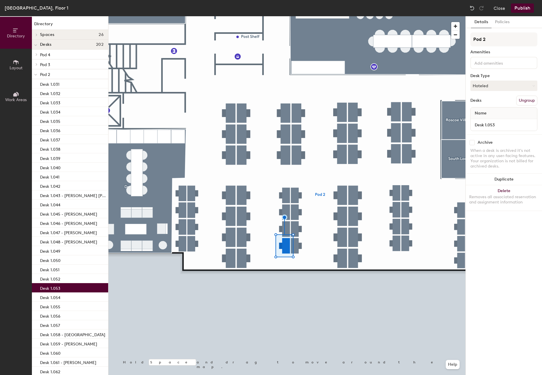
click at [296, 16] on div at bounding box center [286, 16] width 357 height 0
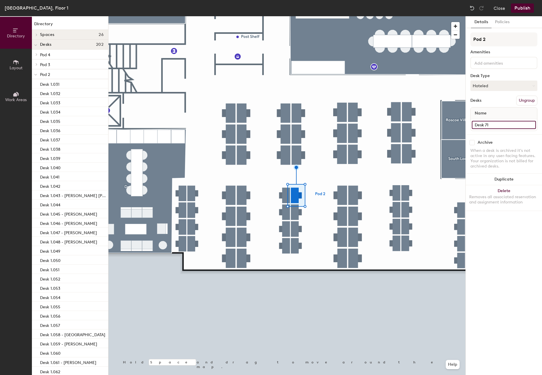
click at [494, 126] on input "Desk 71" at bounding box center [504, 125] width 64 height 8
paste input "1.050"
type input "Desk 1.063"
click at [298, 16] on div at bounding box center [286, 16] width 357 height 0
click at [502, 127] on input "Desk 72" at bounding box center [504, 125] width 64 height 8
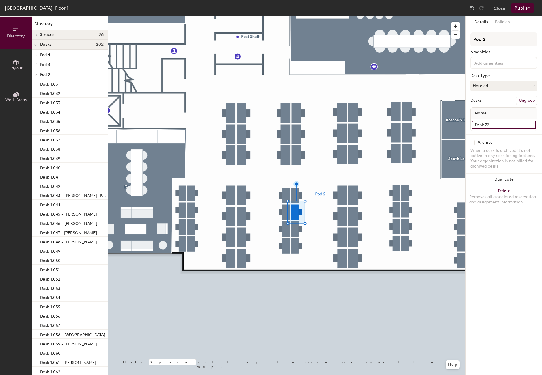
paste input "1.063"
type input "Desk 1.064"
click at [495, 120] on div "Desk 36" at bounding box center [504, 125] width 66 height 12
click at [495, 123] on input "Desk 36" at bounding box center [504, 125] width 64 height 8
click at [496, 127] on input at bounding box center [504, 125] width 64 height 8
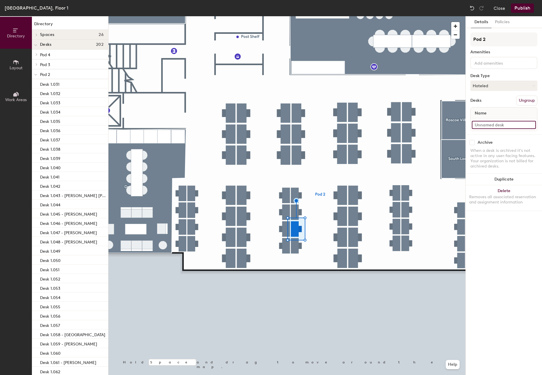
paste input "Desk 1.063"
type input "Desk 1.065"
click at [497, 127] on input "Desk 37" at bounding box center [504, 125] width 64 height 8
paste input "1.063"
type input "Desk 1.066"
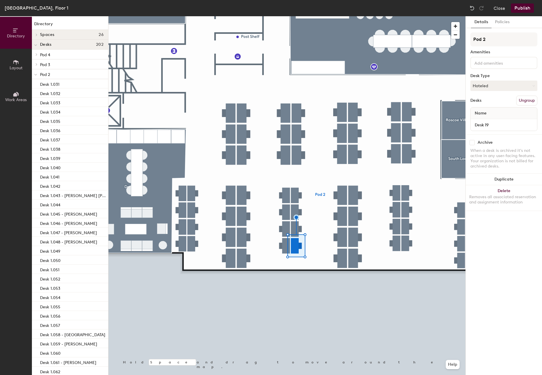
click at [344, 16] on div at bounding box center [286, 16] width 357 height 0
click at [488, 85] on button "Hoteled" at bounding box center [503, 86] width 67 height 10
click at [507, 139] on div "Archive When a desk is archived it's not active in any user-facing features. Yo…" at bounding box center [504, 155] width 76 height 41
click at [493, 127] on input "Desk 30" at bounding box center [504, 125] width 64 height 8
paste input "1.063"
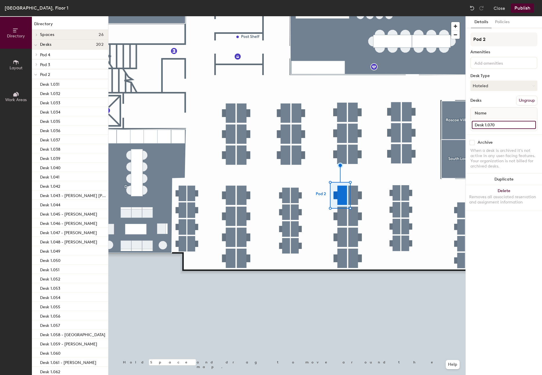
type input "Desk 1.070"
click at [339, 16] on div at bounding box center [286, 16] width 357 height 0
click at [480, 124] on input "Desk 29" at bounding box center [504, 125] width 64 height 8
paste input "1.070"
type input "Desk 1.069"
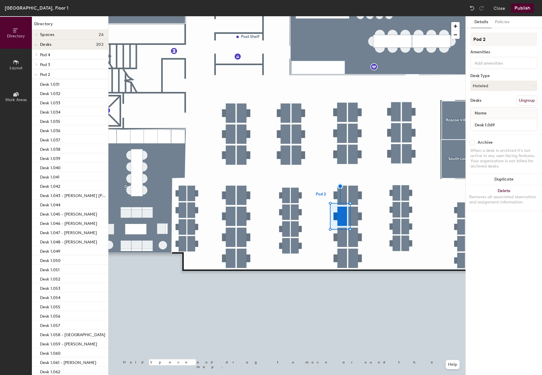
click at [342, 16] on div at bounding box center [286, 16] width 357 height 0
click at [491, 129] on input "Desk 35" at bounding box center [504, 125] width 64 height 8
paste input "1.070"
type input "Desk 1.07"
type input "Desk 1.068"
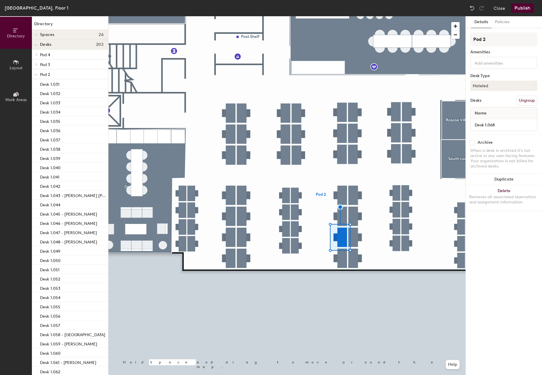
click at [339, 16] on div at bounding box center [286, 16] width 357 height 0
click at [489, 125] on input "Desk 38" at bounding box center [504, 125] width 64 height 8
paste input "1.070"
type input "Desk 1.067"
click at [491, 129] on div "Desk 19" at bounding box center [504, 125] width 66 height 12
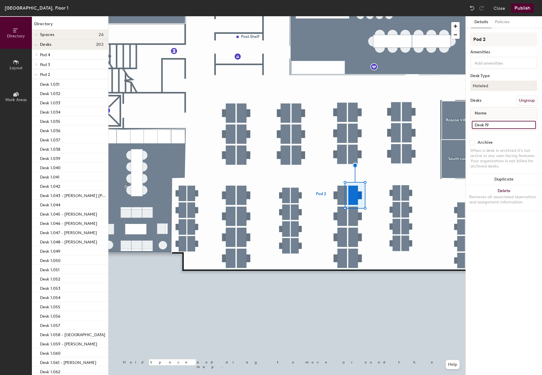
click at [493, 124] on input "Desk 19" at bounding box center [504, 125] width 64 height 8
paste input ".067"
type input "Desk 1.077"
click at [356, 16] on div at bounding box center [286, 16] width 357 height 0
click at [502, 126] on input "Desk 20" at bounding box center [504, 125] width 64 height 8
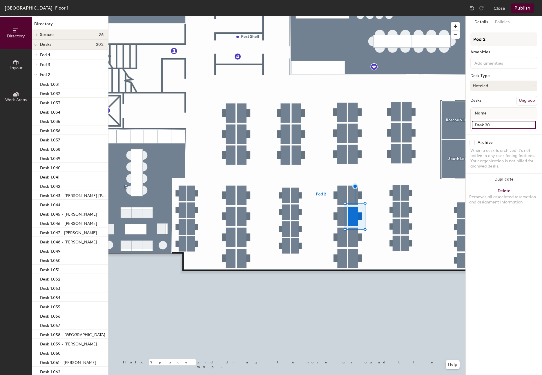
paste input "1.077"
type input "Desk 1.078"
click at [353, 16] on div at bounding box center [286, 16] width 357 height 0
click at [486, 132] on div "Pod 2 Amenities Desk Type Hoteled Desks Ungroup Name Desk 21" at bounding box center [503, 83] width 67 height 102
click at [487, 127] on input "Desk 21" at bounding box center [504, 125] width 64 height 8
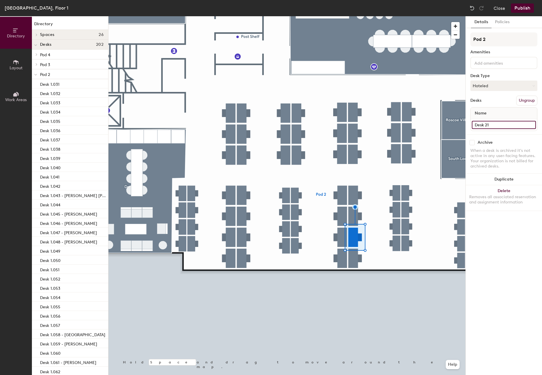
paste input "1.077"
type input "Desk 1.079"
click at [491, 124] on input "Desk 22" at bounding box center [504, 125] width 64 height 8
paste input "1.077"
type input "Desk 1.080"
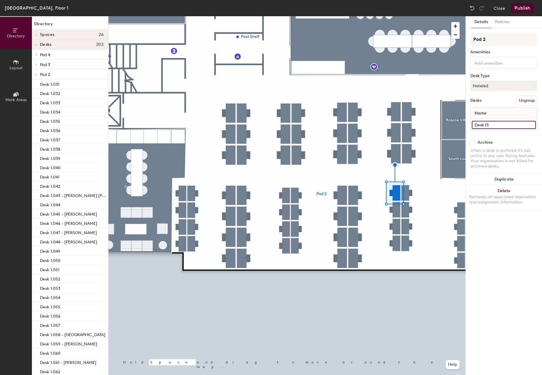
click at [502, 122] on input "Desk 13" at bounding box center [504, 125] width 64 height 8
paste input ".080"
type input "Desk 1.084"
click at [395, 16] on div at bounding box center [286, 16] width 357 height 0
click at [497, 128] on input "Desk 12" at bounding box center [504, 125] width 64 height 8
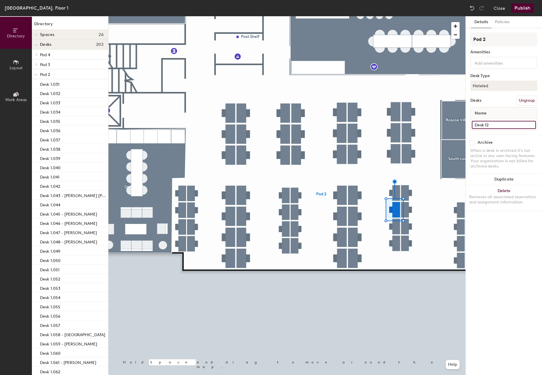
paste input ".080"
type input "Desk 1.083"
click at [514, 117] on div "Name" at bounding box center [504, 114] width 66 height 12
click at [512, 119] on div "Name" at bounding box center [504, 114] width 66 height 12
click at [496, 123] on input "Desk 28" at bounding box center [504, 125] width 64 height 8
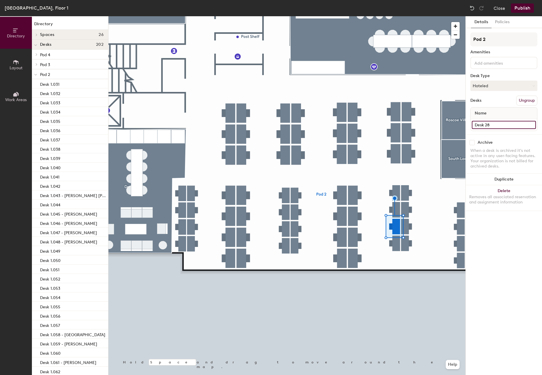
paste input "1.080"
type input "Desk 1.082"
click at [393, 16] on div at bounding box center [286, 16] width 357 height 0
click at [494, 124] on input "Desk 27" at bounding box center [504, 125] width 64 height 8
paste input "1.080"
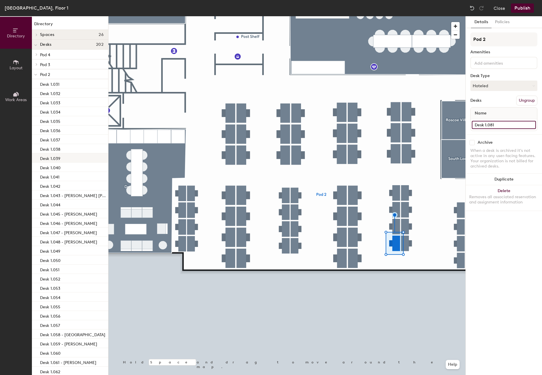
type input "Desk 1.081"
click at [401, 16] on div at bounding box center [286, 16] width 357 height 0
click at [489, 121] on input "Desk 5" at bounding box center [504, 125] width 64 height 8
paste input "1.080"
type input "Desk 1.091"
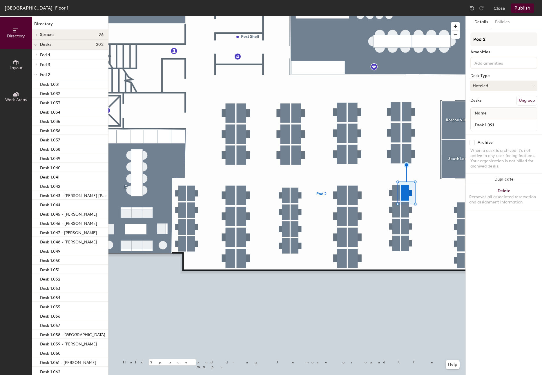
click at [410, 16] on div at bounding box center [286, 16] width 357 height 0
click at [500, 123] on input "Desk 6" at bounding box center [504, 125] width 64 height 8
paste input "1.091"
type input "Desk 1.092"
click at [485, 123] on input "Desk 7" at bounding box center [504, 125] width 64 height 8
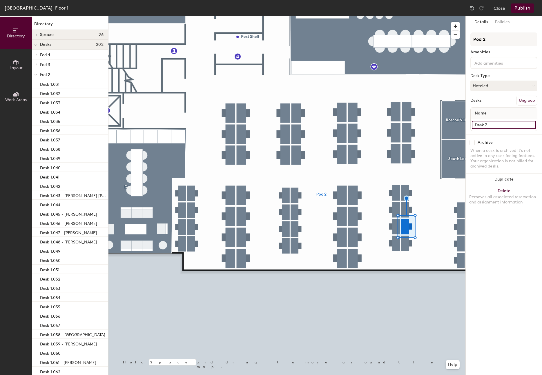
paste input "1.091"
type input "Desk 1.093"
click at [496, 129] on div "Desk 8" at bounding box center [504, 125] width 66 height 12
click at [496, 127] on input "Desk 8" at bounding box center [504, 125] width 64 height 8
paste input "1.091"
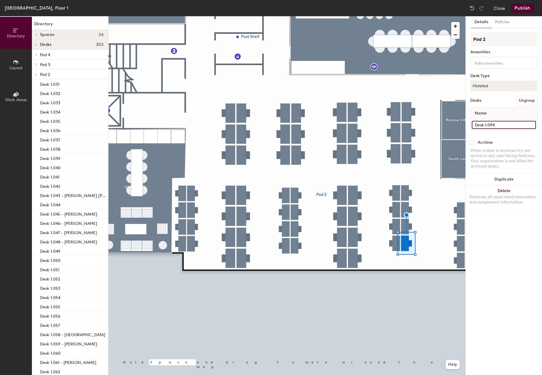
type input "Desk 1.094"
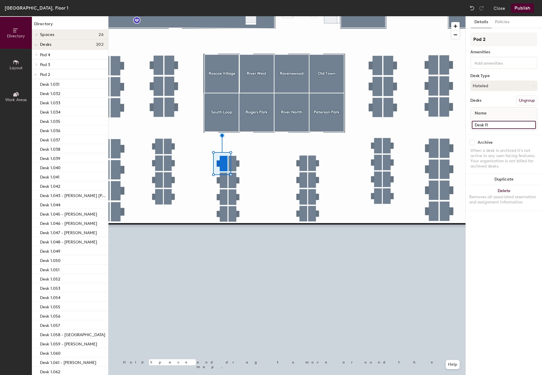
click at [495, 125] on input "Desk 11" at bounding box center [504, 125] width 64 height 8
paste input ".09"
type input "Desk 1.098"
click at [225, 16] on div at bounding box center [286, 16] width 357 height 0
click at [490, 126] on input "Desk 10" at bounding box center [504, 125] width 64 height 8
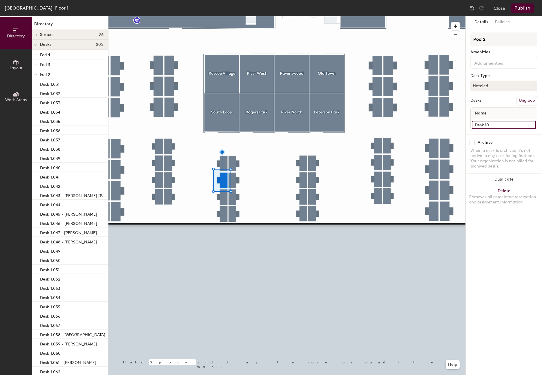
paste input ".091"
type input "Desk 1.097"
click at [499, 123] on input "Desk 9" at bounding box center [504, 125] width 64 height 8
paste input "1.091"
type input "Desk 1.096"
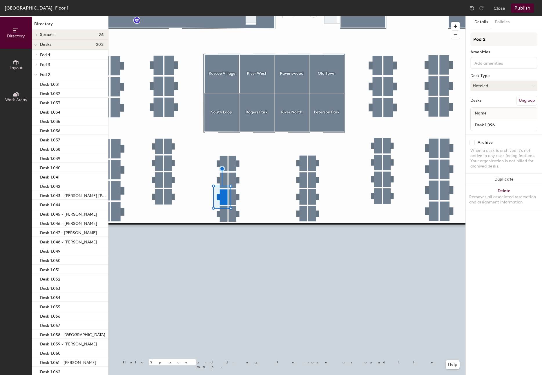
click at [225, 16] on div at bounding box center [286, 16] width 357 height 0
click at [495, 126] on input "Desk 23" at bounding box center [504, 125] width 64 height 8
paste input "Desk 1.091"
type input "Desk 1.095"
click at [497, 125] on input "Desk 34" at bounding box center [504, 125] width 64 height 8
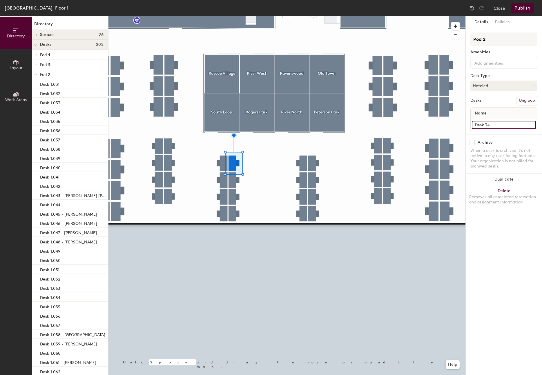
paste input "1.091"
type input "Desk 1.099"
click at [232, 16] on div at bounding box center [286, 16] width 357 height 0
click at [492, 124] on input "Desk 24" at bounding box center [504, 125] width 64 height 8
paste input "1.091"
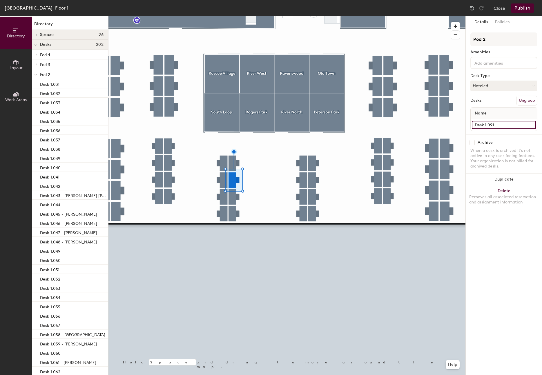
click at [496, 125] on input "Desk 1.091" at bounding box center [504, 125] width 64 height 8
type input "Desk 1.100"
click at [235, 16] on div at bounding box center [286, 16] width 357 height 0
click at [489, 126] on input "Desk 25" at bounding box center [504, 125] width 64 height 8
paste input "1.100"
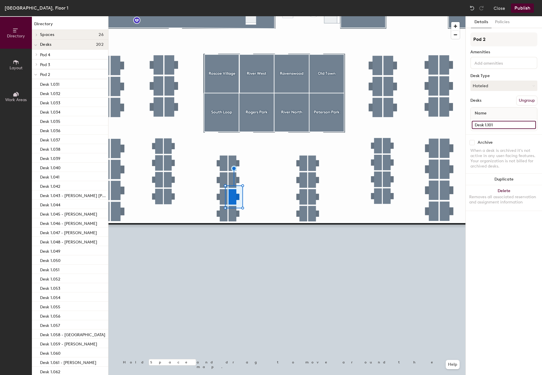
type input "Desk 1.101"
click at [228, 16] on div at bounding box center [286, 16] width 357 height 0
click at [492, 125] on input "Desk 26" at bounding box center [504, 125] width 64 height 8
paste input "1.100"
type input "Desk 1.102"
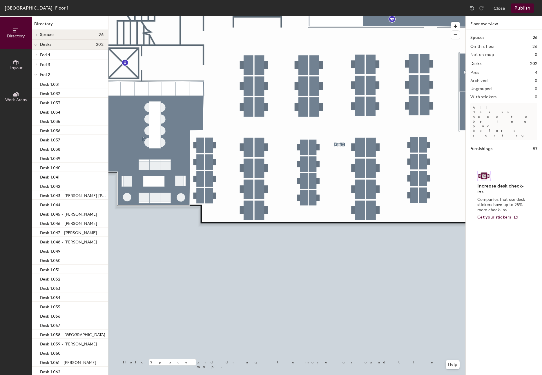
click at [523, 9] on button "Publish" at bounding box center [522, 7] width 23 height 9
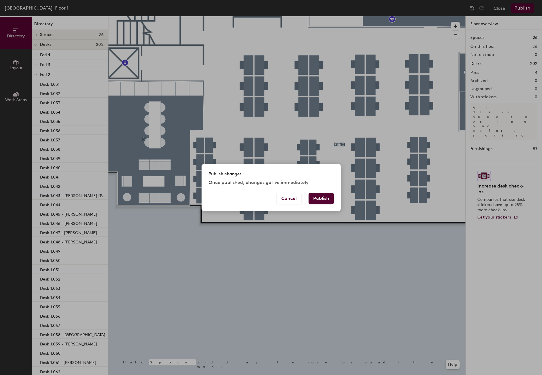
click at [322, 197] on button "Publish" at bounding box center [321, 198] width 25 height 11
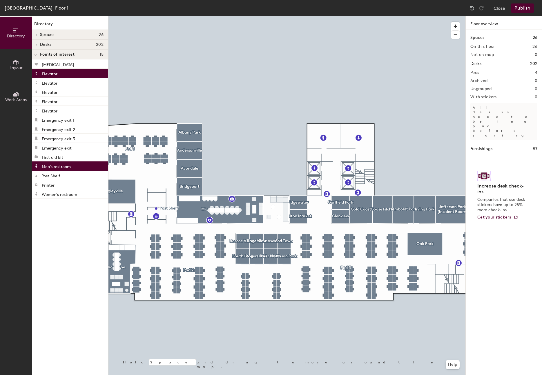
click at [276, 16] on div at bounding box center [286, 16] width 357 height 0
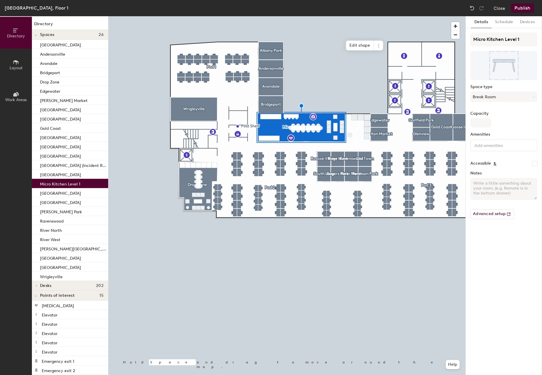
click at [178, 16] on div at bounding box center [286, 16] width 357 height 0
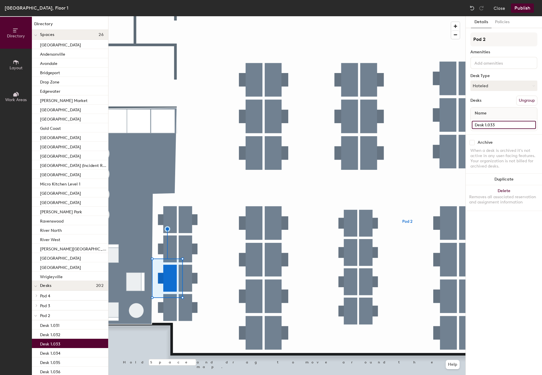
click at [510, 124] on input "Desk 1.033" at bounding box center [504, 125] width 64 height 8
paste input "[PERSON_NAME]"
click at [529, 124] on input "Desk 1.033 - [PERSON_NAME]" at bounding box center [504, 125] width 64 height 8
type input "Desk 1.033"
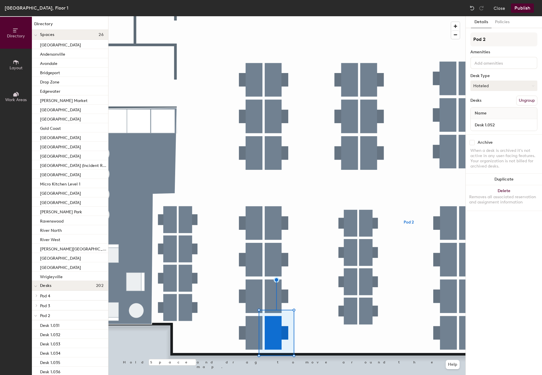
click at [497, 85] on button "Hoteled" at bounding box center [503, 86] width 67 height 10
click at [482, 101] on div "Assigned" at bounding box center [500, 103] width 58 height 9
click at [520, 117] on div "Name" at bounding box center [504, 114] width 66 height 12
click at [511, 124] on input "Desk 1.052" at bounding box center [504, 125] width 64 height 8
paste input "[PERSON_NAME]"
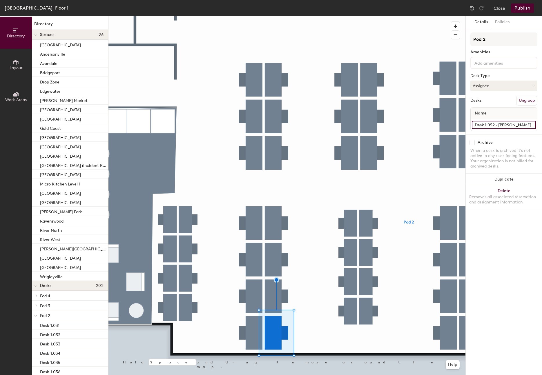
type input "Desk 1.052 - [PERSON_NAME]"
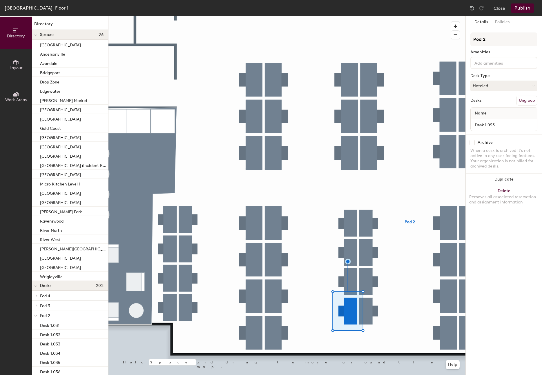
click at [511, 120] on div "Desk 1.053" at bounding box center [504, 125] width 66 height 12
click at [509, 122] on input "Desk 1.053" at bounding box center [504, 125] width 64 height 8
paste input "[PERSON_NAME]"
type input "Desk 1.053 - [PERSON_NAME]"
click at [3, 198] on div "Directory Layout Work Areas" at bounding box center [16, 195] width 32 height 359
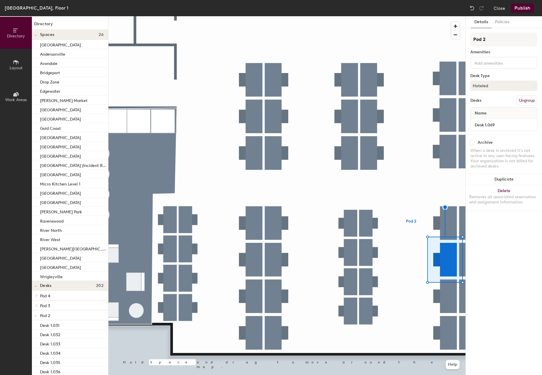
click at [365, 16] on div at bounding box center [286, 16] width 357 height 0
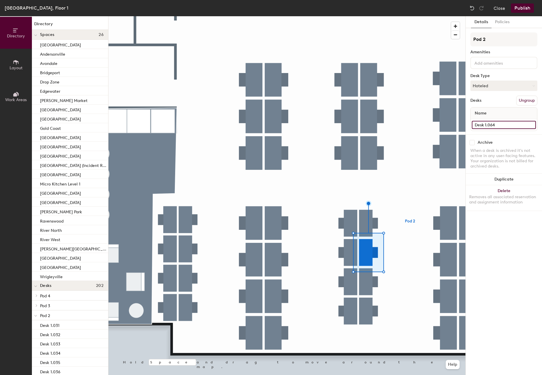
click at [506, 125] on input "Desk 1.064" at bounding box center [504, 125] width 64 height 8
paste input "[PERSON_NAME]"
type input "Desk 1.064 - [PERSON_NAME]"
click at [492, 87] on button "Hoteled" at bounding box center [503, 86] width 67 height 10
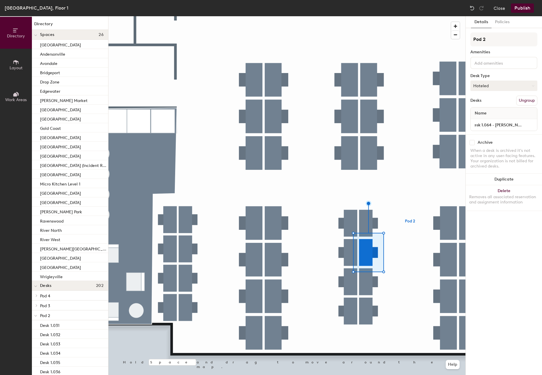
scroll to position [0, 0]
click at [487, 106] on div "Assigned" at bounding box center [500, 103] width 58 height 9
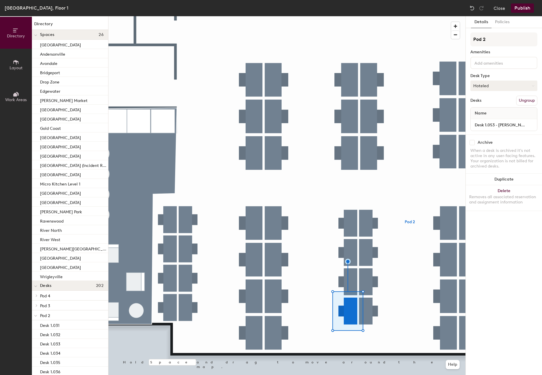
click at [492, 86] on button "Hoteled" at bounding box center [503, 86] width 67 height 10
click at [487, 102] on div "Assigned" at bounding box center [500, 103] width 58 height 9
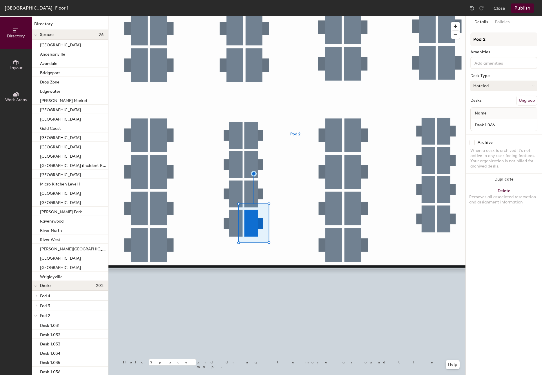
click at [499, 83] on button "Hoteled" at bounding box center [503, 86] width 67 height 10
click at [489, 100] on div "Assigned" at bounding box center [500, 103] width 58 height 9
click at [507, 126] on input "Desk 1.066" at bounding box center [504, 125] width 64 height 8
paste input "[PERSON_NAME]"
type input "Desk 1.066 - [PERSON_NAME]"
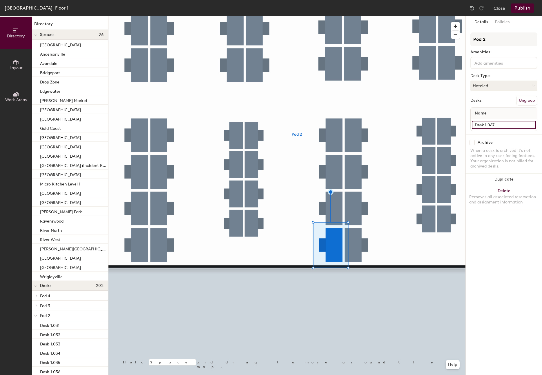
click at [509, 124] on input "Desk 1.067" at bounding box center [504, 125] width 64 height 8
paste input "[PERSON_NAME]"
click at [491, 86] on button "Hoteled" at bounding box center [503, 86] width 67 height 10
click at [481, 105] on div "Assigned" at bounding box center [500, 103] width 58 height 9
click at [474, 124] on input "- [PERSON_NAME]" at bounding box center [504, 125] width 64 height 8
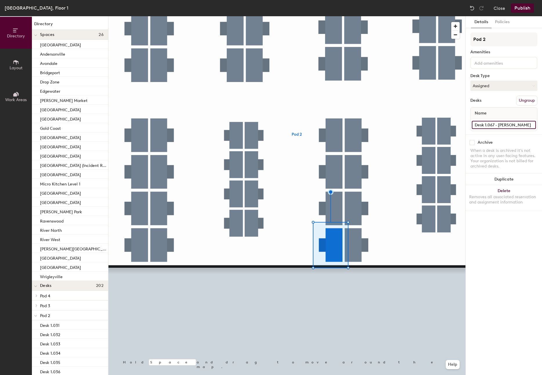
type input "Desk 1.067 - [PERSON_NAME]"
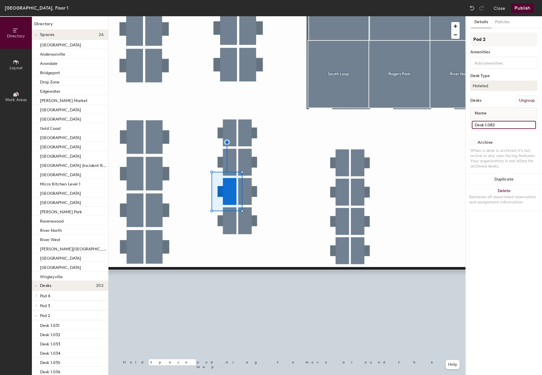
click at [516, 125] on input "Desk 1.082" at bounding box center [504, 125] width 64 height 8
paste input "Xin Bao"
type input "Desk 1.082 - [PERSON_NAME]"
click at [501, 88] on button "Hoteled" at bounding box center [503, 86] width 67 height 10
click at [485, 101] on div "Assigned" at bounding box center [500, 103] width 58 height 9
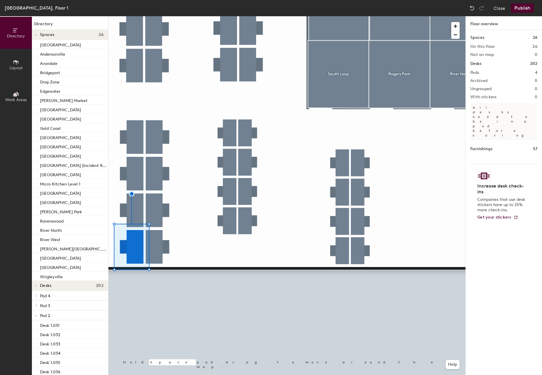
click at [234, 16] on div at bounding box center [286, 16] width 357 height 0
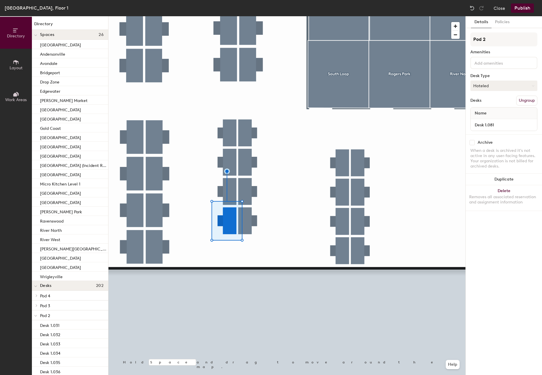
click at [485, 88] on button "Hoteled" at bounding box center [503, 86] width 67 height 10
click at [487, 106] on div "Assigned" at bounding box center [500, 103] width 58 height 9
click at [506, 125] on input "Desk 1.081" at bounding box center [504, 125] width 64 height 8
paste input "Bobby Stapleton"
type input "Desk 1.081 - [PERSON_NAME]"
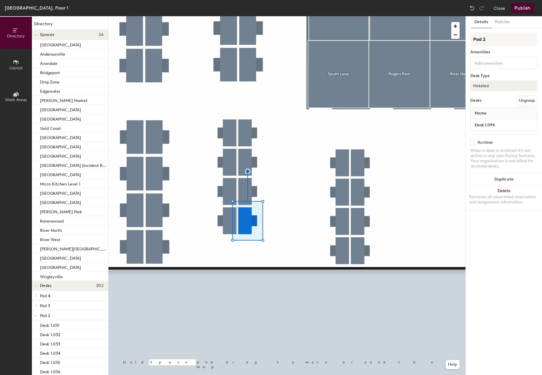
click at [495, 86] on button "Hoteled" at bounding box center [503, 86] width 67 height 10
click at [487, 105] on div "Assigned" at bounding box center [500, 103] width 58 height 9
click at [506, 123] on input "Desk 1.094" at bounding box center [504, 125] width 64 height 8
paste input "Declan Ivory"
type input "Desk 1.094 - Declan Ivory"
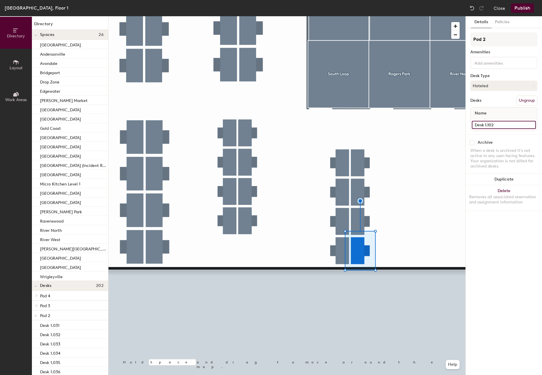
click at [505, 124] on input "Desk 1.102" at bounding box center [504, 125] width 64 height 8
paste input "Manuel Tova Izquierdo"
type input "Desk 1.102 - [PERSON_NAME]"
click at [502, 83] on button "Hoteled" at bounding box center [503, 86] width 67 height 10
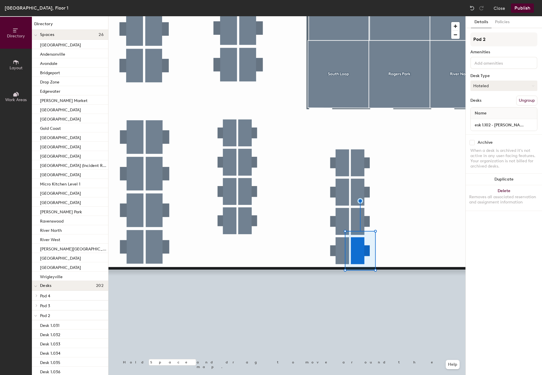
scroll to position [0, 0]
click at [485, 104] on div "Assigned" at bounding box center [500, 103] width 58 height 9
click at [523, 8] on button "Publish" at bounding box center [522, 7] width 23 height 9
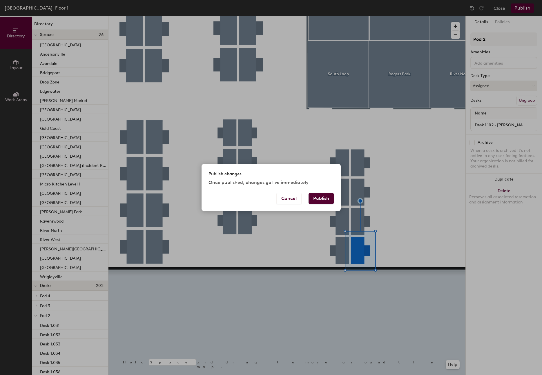
click at [329, 203] on button "Publish" at bounding box center [321, 198] width 25 height 11
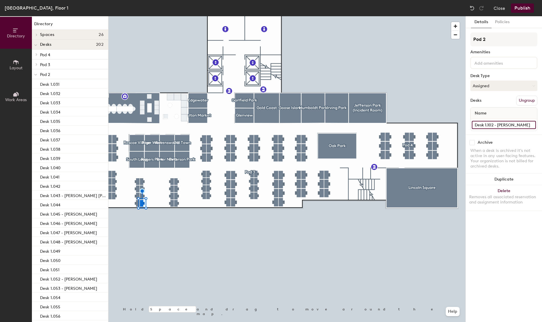
click at [492, 126] on input "Desk 1.102 - [PERSON_NAME]" at bounding box center [504, 125] width 64 height 8
click at [494, 124] on input "Desk 1.102 - [PERSON_NAME]" at bounding box center [504, 125] width 64 height 8
drag, startPoint x: 494, startPoint y: 124, endPoint x: 470, endPoint y: 124, distance: 23.8
click at [470, 124] on div "Details Policies Pod 2 Amenities Desk Type Assigned Desks Ungroup Name Desk 1.1…" at bounding box center [504, 169] width 76 height 306
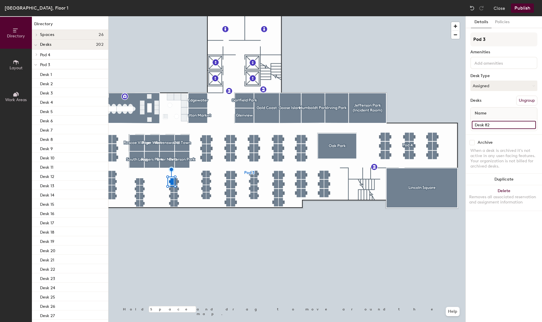
click at [497, 126] on input "Desk 82" at bounding box center [504, 125] width 64 height 8
paste input "1.10"
type input "Desk 1.106"
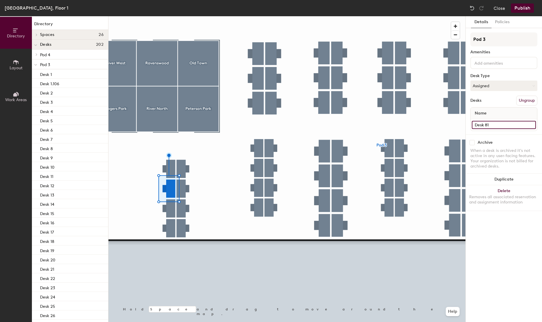
click at [498, 127] on input "Desk 81" at bounding box center [504, 125] width 64 height 8
paste input "1.102"
type input "Desk 1.105"
click at [170, 16] on div at bounding box center [286, 16] width 357 height 0
click at [501, 124] on input "Desk 80" at bounding box center [504, 125] width 64 height 8
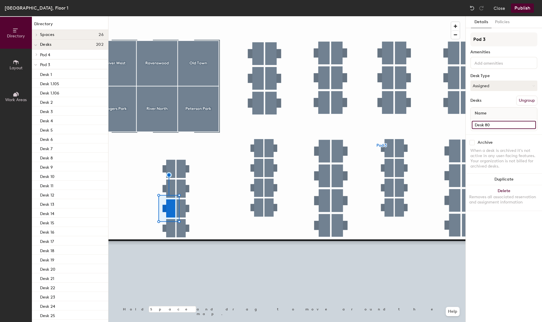
paste input "1.102"
type input "Desk 1.104"
click at [499, 126] on input "Desk 79" at bounding box center [504, 125] width 64 height 8
paste input "1.102"
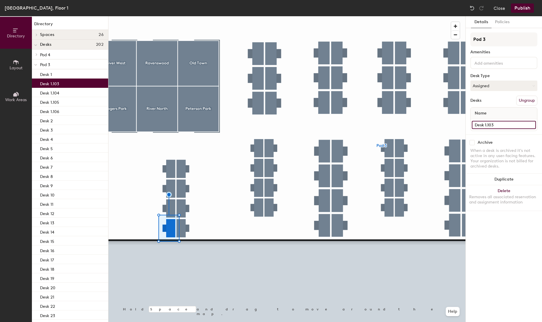
type input "Desk 1.103"
click at [11, 189] on div "Directory Layout Work Areas" at bounding box center [16, 169] width 32 height 306
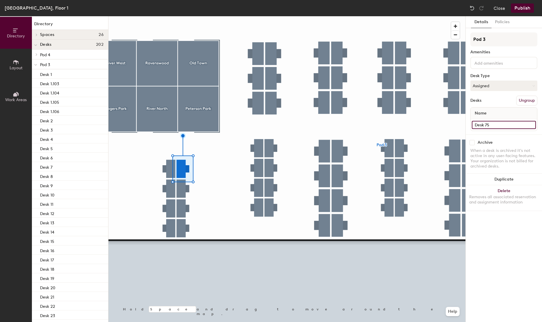
click at [496, 127] on input "Desk 75" at bounding box center [504, 125] width 64 height 8
paste input "1.102"
type input "Desk 1.107"
click at [184, 16] on div at bounding box center [286, 16] width 357 height 0
click at [509, 121] on input "Desk 76" at bounding box center [504, 125] width 64 height 8
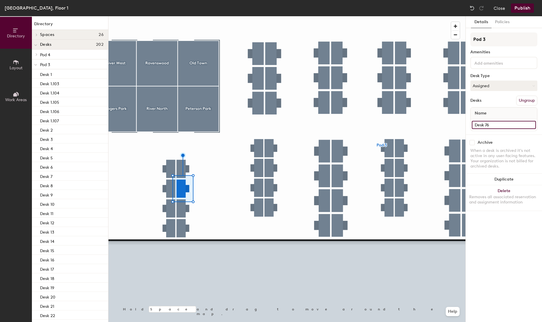
paste input "1.102"
type input "Desk 1.108"
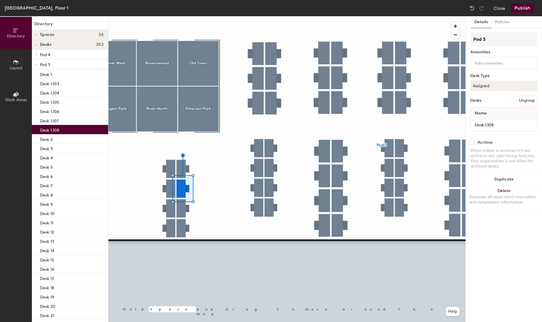
click at [183, 16] on div at bounding box center [286, 16] width 357 height 0
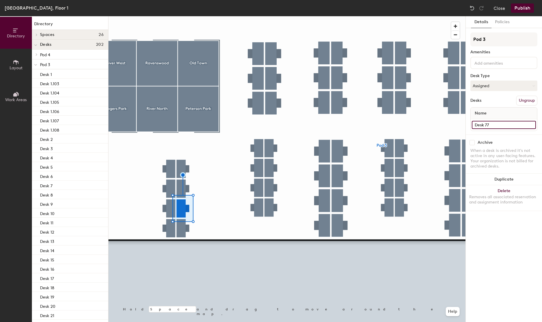
click at [515, 122] on input "Desk 77" at bounding box center [504, 125] width 64 height 8
paste input "1.102"
type input "Desk 1.109"
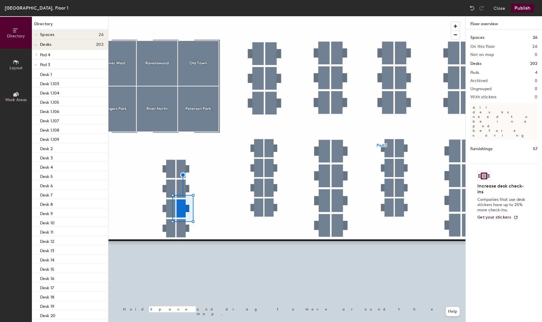
click at [184, 16] on div at bounding box center [286, 16] width 357 height 0
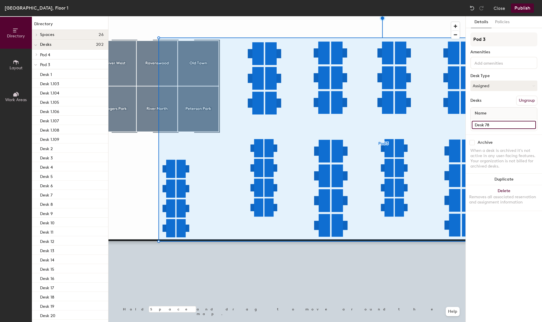
click at [509, 124] on input "Desk 78" at bounding box center [504, 125] width 64 height 8
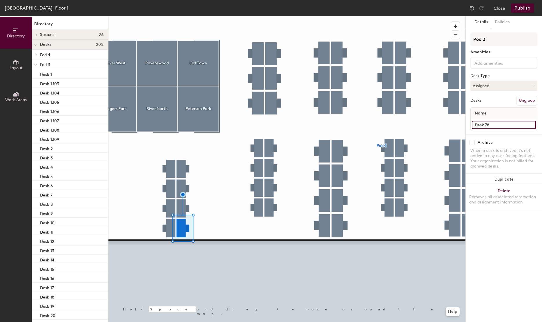
paste input "1.102"
type input "Desk 1.110"
click at [488, 125] on input "Desk 50" at bounding box center [504, 125] width 64 height 8
paste input "1.11"
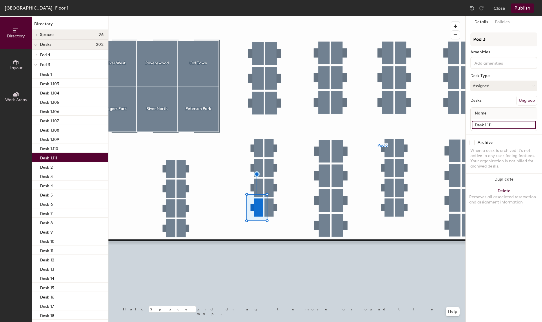
type input "Desk 1.111"
click at [262, 16] on div at bounding box center [286, 16] width 357 height 0
click at [496, 125] on input "Desk 51" at bounding box center [504, 125] width 64 height 8
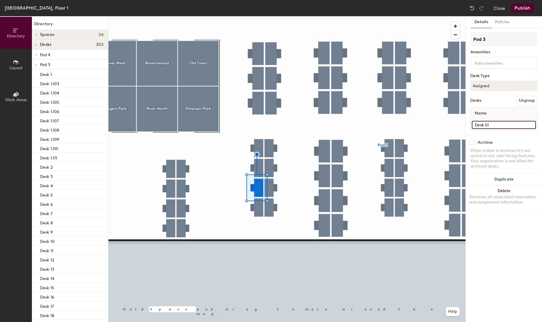
paste input "1.110"
type input "Desk 1.112"
click at [498, 126] on input "Desk 52" at bounding box center [504, 125] width 64 height 8
paste input "1.110"
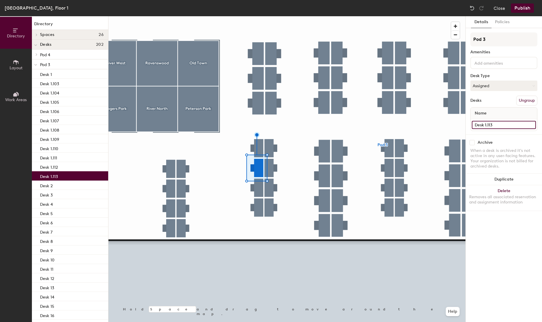
type input "Desk 1.113"
click at [262, 16] on div at bounding box center [286, 16] width 357 height 0
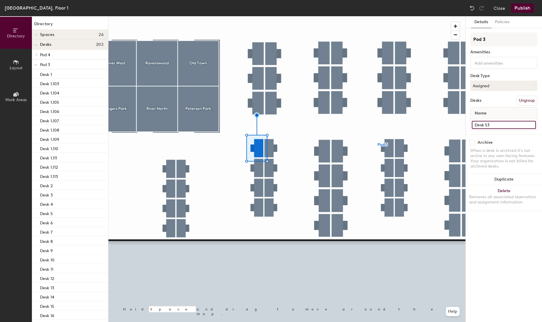
click at [496, 122] on input "Desk 53" at bounding box center [504, 125] width 64 height 8
paste input "1.110"
type input "Desk 1.114"
click at [272, 16] on div at bounding box center [286, 16] width 357 height 0
click at [501, 126] on input "Desk 18" at bounding box center [504, 125] width 64 height 8
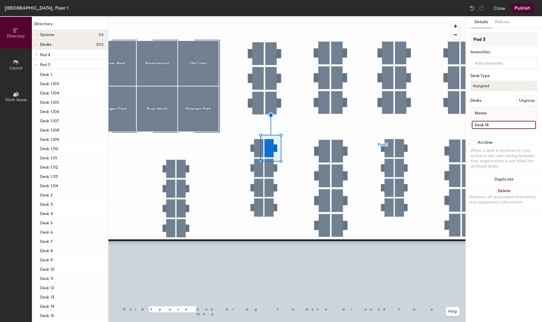
paste input ".110"
type input "Desk 1.121"
click at [271, 16] on div at bounding box center [286, 16] width 357 height 0
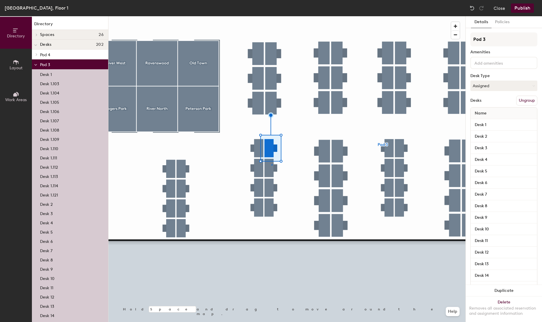
click at [271, 164] on div at bounding box center [271, 164] width 1 height 1
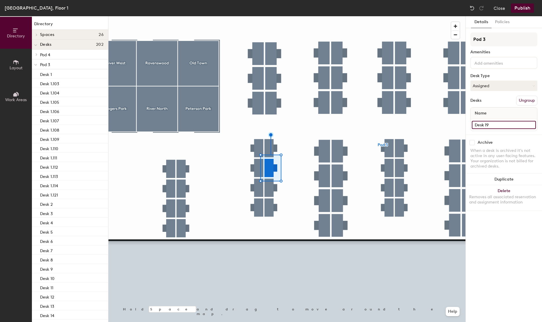
click at [508, 125] on input "Desk 19" at bounding box center [504, 125] width 64 height 8
paste input ".121"
type input "Desk 1.122"
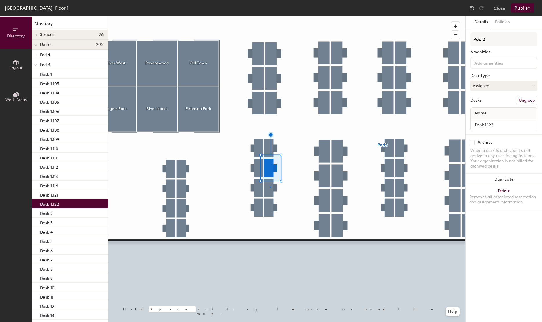
click at [270, 16] on div at bounding box center [286, 16] width 357 height 0
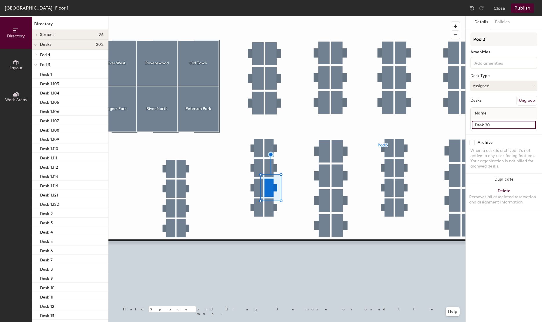
click at [494, 127] on input "Desk 20" at bounding box center [504, 125] width 64 height 8
paste input "1.121"
type input "Desk 1.123"
click at [503, 126] on input "Desk 21" at bounding box center [504, 125] width 64 height 8
paste input "1.1"
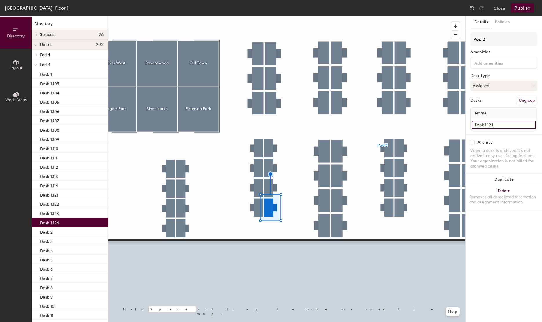
type input "Desk 1.124"
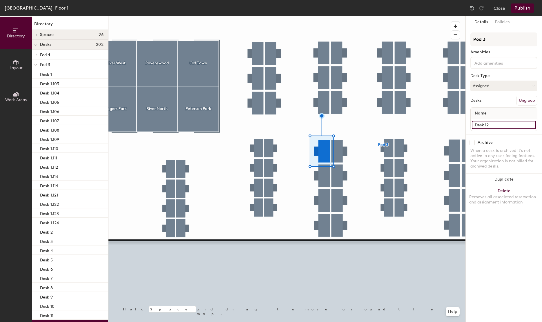
click at [503, 125] on input "Desk 12" at bounding box center [504, 125] width 64 height 8
paste input ".121"
type input "Desk 1.128"
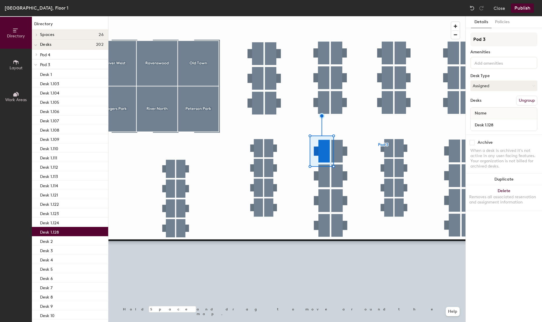
click at [330, 16] on div at bounding box center [286, 16] width 357 height 0
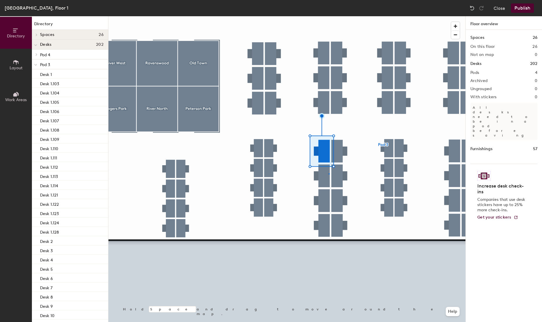
click at [329, 16] on div at bounding box center [286, 16] width 357 height 0
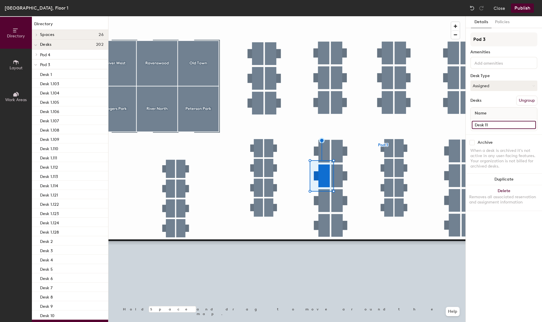
click at [506, 125] on input "Desk 11" at bounding box center [504, 125] width 64 height 8
paste input ".12"
type input "Desk 1.127"
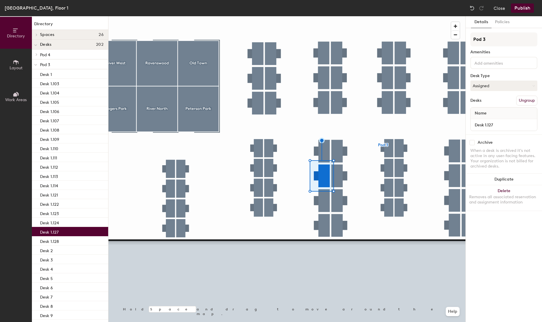
click at [327, 16] on div at bounding box center [286, 16] width 357 height 0
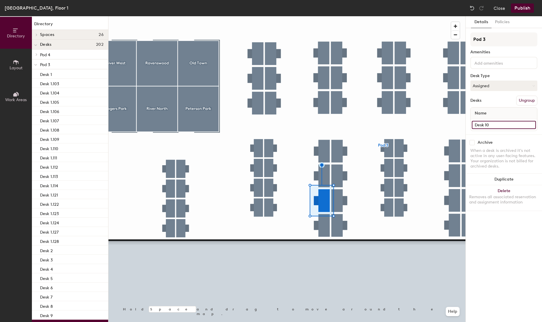
click at [498, 126] on input "Desk 10" at bounding box center [504, 125] width 64 height 8
paste input ".121"
type input "Desk 1.126"
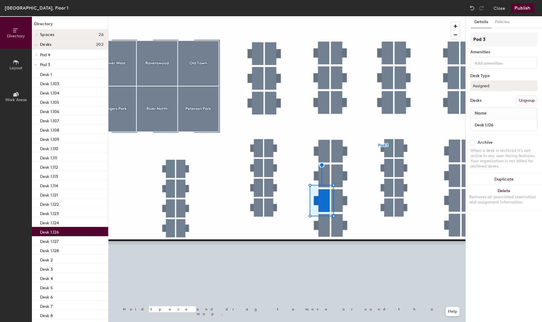
click at [322, 16] on div at bounding box center [286, 16] width 357 height 0
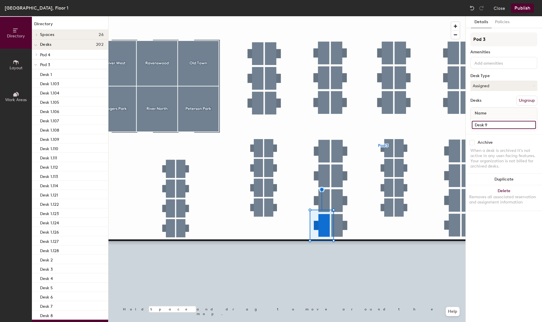
click at [486, 124] on input "Desk 9" at bounding box center [504, 125] width 64 height 8
paste input "1.121"
type input "Desk 1.125"
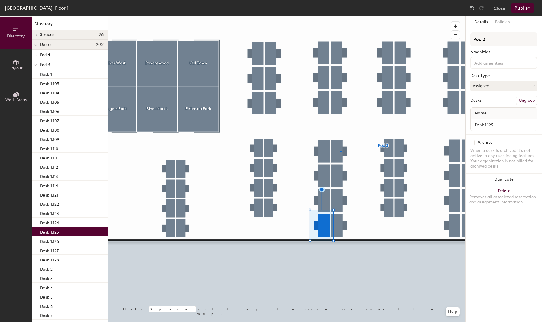
click at [340, 16] on div at bounding box center [286, 16] width 357 height 0
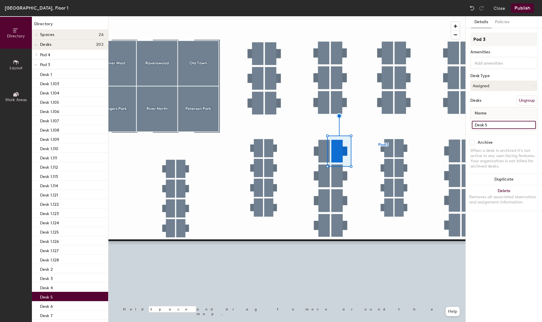
click at [499, 126] on input "Desk 5" at bounding box center [504, 125] width 64 height 8
paste input "1.121"
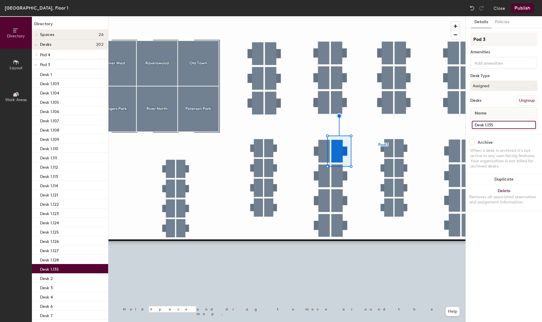
type input "Desk 1.135"
click at [342, 16] on div at bounding box center [286, 16] width 357 height 0
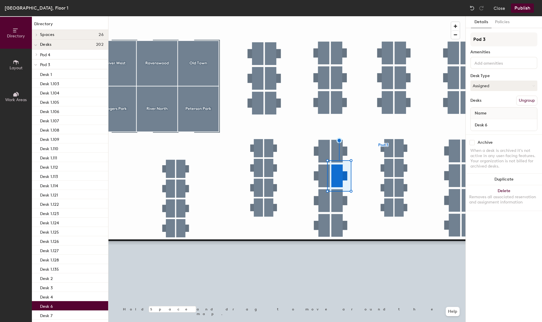
click at [498, 114] on div "Name" at bounding box center [504, 114] width 66 height 12
click at [494, 121] on div "Desk 6" at bounding box center [504, 125] width 66 height 12
click at [494, 125] on input "Desk 6" at bounding box center [504, 125] width 64 height 8
paste input "1.135"
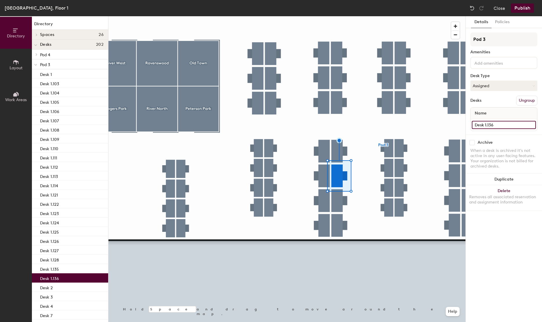
type input "Desk 1.136"
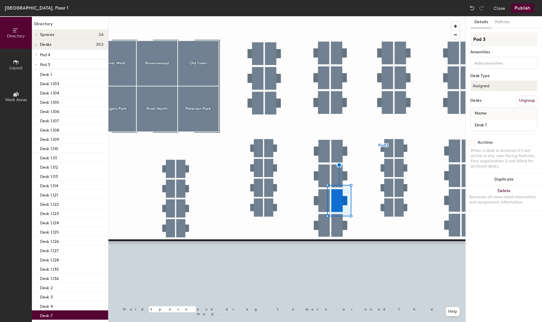
click at [490, 129] on div "Desk 7" at bounding box center [504, 125] width 66 height 12
click at [492, 127] on input "Desk 7" at bounding box center [504, 125] width 64 height 8
paste input "1.135"
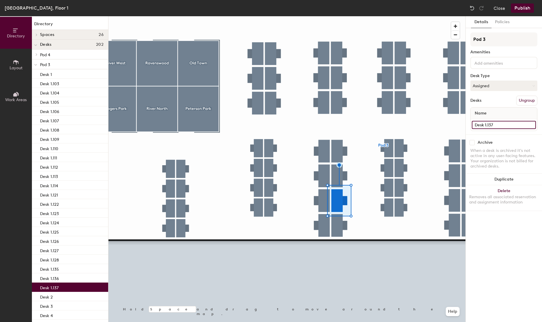
type input "Desk 1.137"
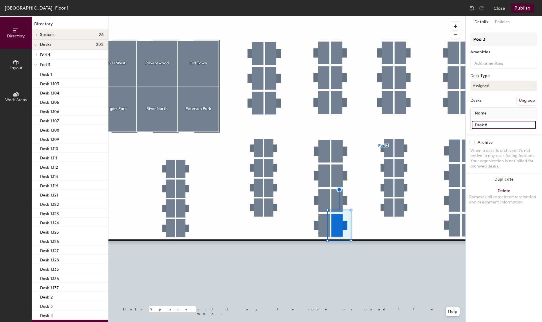
click at [493, 126] on input "Desk 8" at bounding box center [504, 125] width 64 height 8
paste input "1.135"
type input "Desk 1.138"
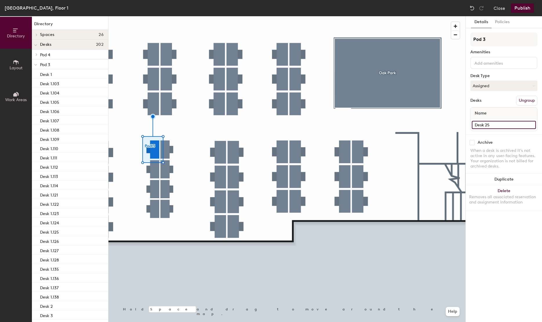
click at [497, 126] on input "Desk 25" at bounding box center [504, 125] width 64 height 8
paste input "1.13"
type input "Desk 1.145"
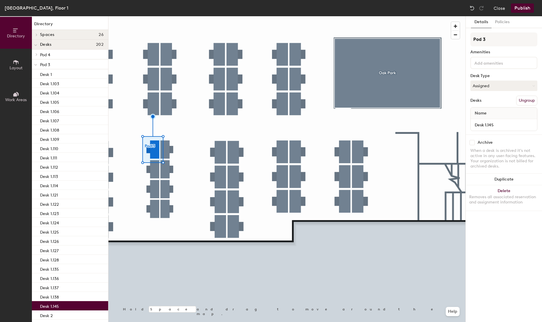
click at [149, 16] on div at bounding box center [286, 16] width 357 height 0
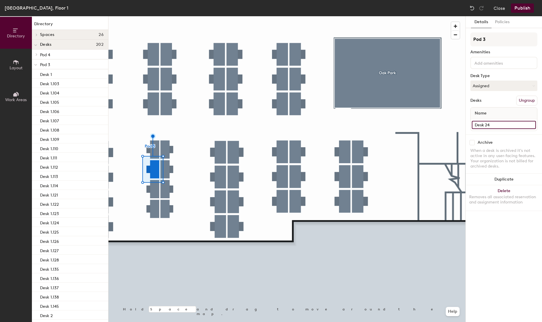
click at [490, 126] on input "Desk 24" at bounding box center [504, 125] width 64 height 8
paste input "1.145"
type input "Desk 1.146"
click at [155, 16] on div at bounding box center [286, 16] width 357 height 0
click at [486, 126] on input "Desk 23" at bounding box center [504, 125] width 64 height 8
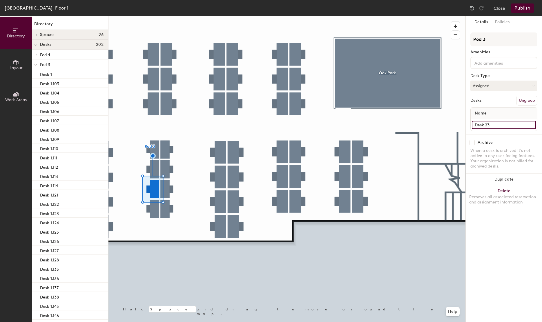
paste input "1.145"
type input "Desk 1.147"
click at [499, 128] on input "Desk 22" at bounding box center [504, 125] width 64 height 8
paste input "1.145"
type input "Desk 1.148"
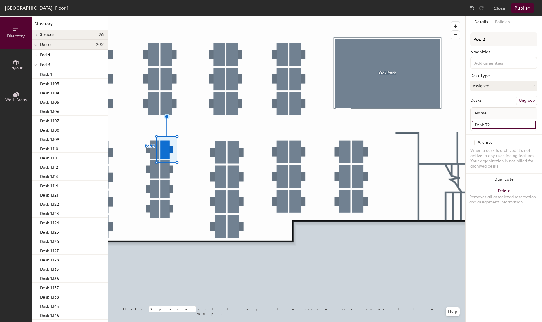
click at [516, 125] on input "Desk 32" at bounding box center [504, 125] width 64 height 8
paste input "1.145"
type input "Desk 1.152"
click at [502, 127] on input "Desk 33" at bounding box center [504, 125] width 64 height 8
paste input "1.152"
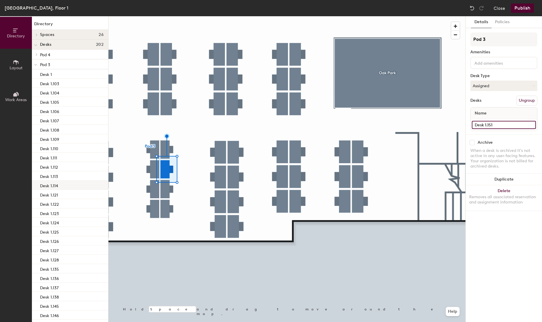
type input "Desk 1.151"
click at [166, 16] on div at bounding box center [286, 16] width 357 height 0
click at [504, 121] on input "Desk 34" at bounding box center [504, 125] width 64 height 8
paste input "1.152"
type input "Desk 1.150"
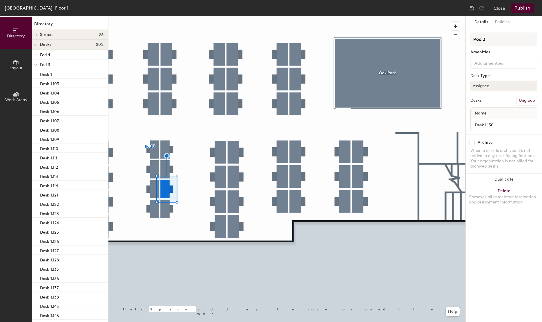
click at [162, 16] on div at bounding box center [286, 16] width 357 height 0
click at [507, 126] on input "Desk 35" at bounding box center [504, 125] width 64 height 8
paste input "1.152"
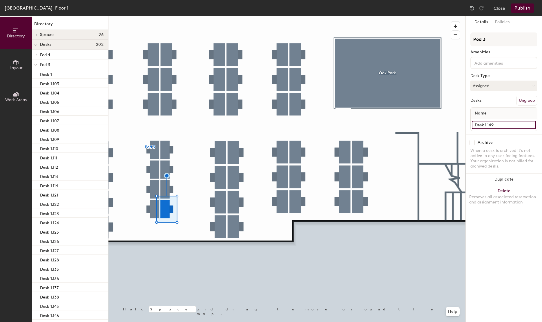
type input "Desk 1.149"
click at [501, 125] on input "Desk 39" at bounding box center [504, 125] width 64 height 8
paste input "1.152"
type input "Desk 1.159"
click at [499, 126] on input "Desk 38" at bounding box center [504, 125] width 64 height 8
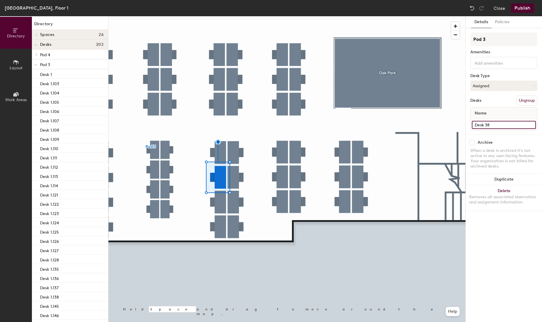
paste input "1.152"
type input "Desk 1.160"
click at [220, 16] on div at bounding box center [286, 16] width 357 height 0
click at [489, 123] on input "Desk 37" at bounding box center [504, 125] width 64 height 8
paste input "1.160"
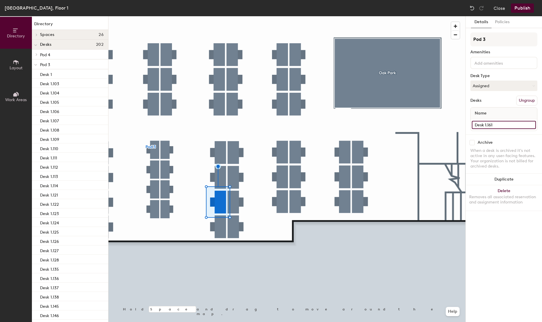
type input "Desk 1.161"
click at [218, 16] on div at bounding box center [286, 16] width 357 height 0
click at [491, 126] on input "Desk 36" at bounding box center [504, 125] width 64 height 8
paste input "1.160"
type input "Desk 1.162"
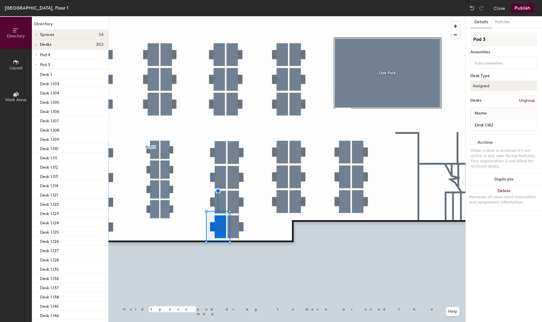
click at [236, 16] on div at bounding box center [286, 16] width 357 height 0
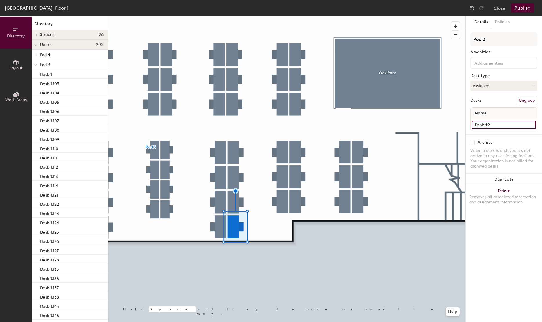
click at [506, 123] on input "Desk 49" at bounding box center [504, 125] width 64 height 8
paste input "1.160"
type input "Desk 1.163"
click at [496, 124] on input "Desk 48" at bounding box center [504, 125] width 64 height 8
paste input "1.160"
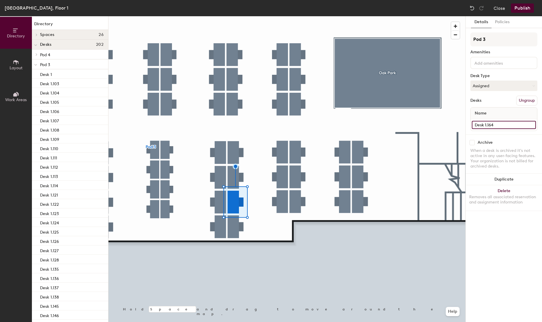
type input "Desk 1.164"
click at [233, 16] on div at bounding box center [286, 16] width 357 height 0
click at [499, 125] on input "Desk 47" at bounding box center [504, 125] width 64 height 8
paste input "1.160"
type input "Desk 1.165"
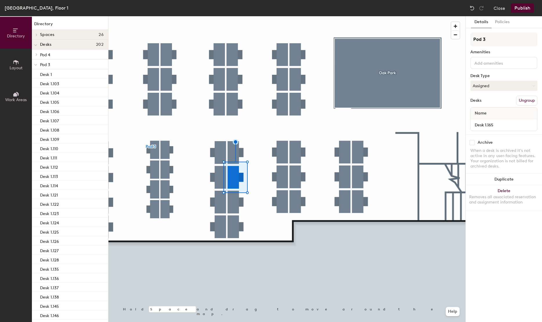
click at [234, 16] on div at bounding box center [286, 16] width 357 height 0
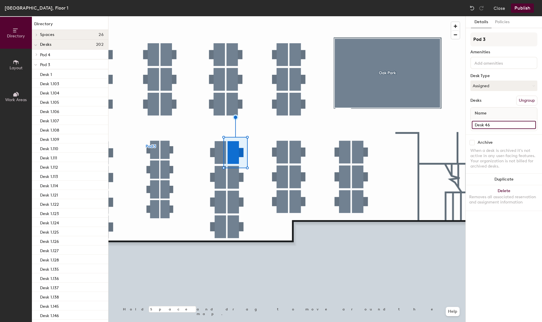
click at [500, 123] on input "Desk 46" at bounding box center [504, 125] width 64 height 8
paste input "1.160"
type input "Desk 1.166"
click at [491, 124] on input "Desk 67" at bounding box center [504, 125] width 64 height 8
paste input "1.160"
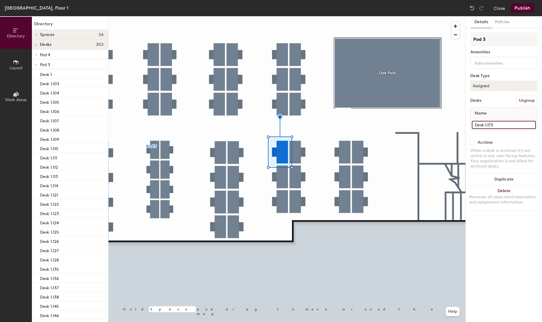
type input "Desk 1.173"
click at [283, 16] on div at bounding box center [286, 16] width 357 height 0
click at [491, 125] on input "Desk 74" at bounding box center [504, 125] width 64 height 8
paste input "1.173"
type input "Desk 1.174"
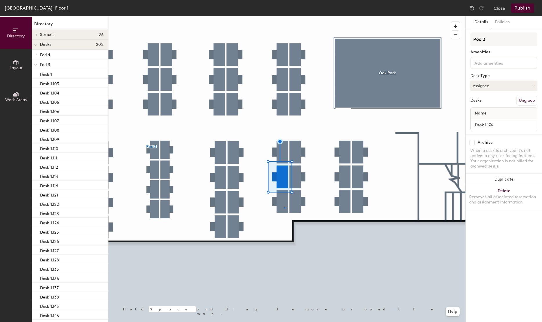
click at [284, 16] on div at bounding box center [286, 16] width 357 height 0
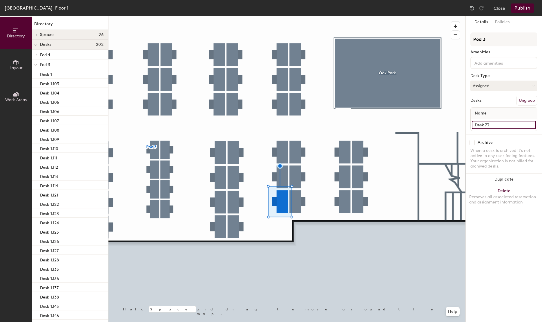
click at [503, 123] on input "Desk 73" at bounding box center [504, 125] width 64 height 8
paste input "1.1"
type input "Desk 1.175"
click at [301, 16] on div at bounding box center [286, 16] width 357 height 0
click at [505, 124] on input "Desk 63" at bounding box center [504, 125] width 64 height 8
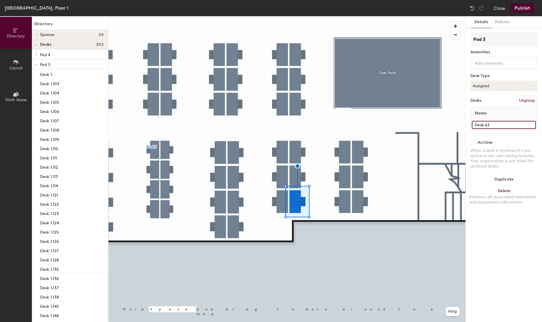
paste input "1.17"
type input "Desk 1.176"
click at [481, 126] on input "Desk 62" at bounding box center [504, 125] width 64 height 8
paste input "1.173"
type input "Desk 1.177"
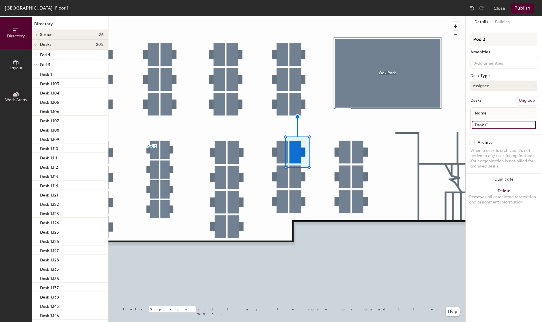
click at [511, 125] on input "Desk 61" at bounding box center [504, 125] width 64 height 8
paste input "1.173"
type input "Desk 1.178"
click at [497, 123] on input "Desk 66" at bounding box center [504, 125] width 64 height 8
paste input "1.173"
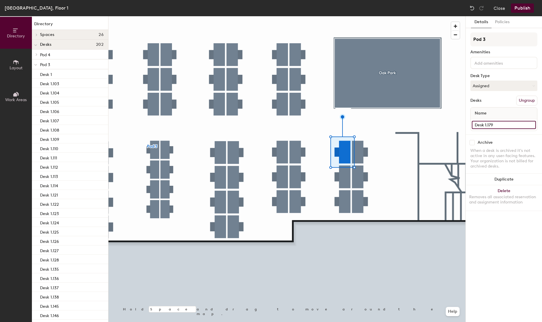
type input "Desk 1.179"
click at [347, 16] on div at bounding box center [286, 16] width 357 height 0
click at [494, 127] on input "Desk 65" at bounding box center [504, 125] width 64 height 8
paste input "1.173"
type input "Desk 1.180"
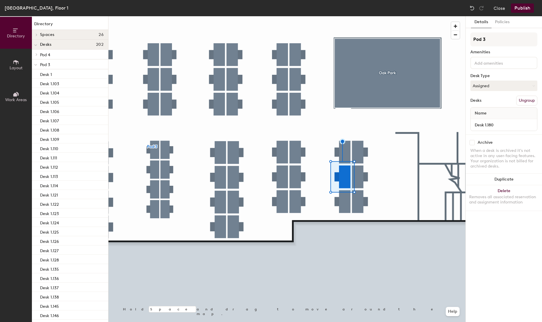
click at [346, 16] on div at bounding box center [286, 16] width 357 height 0
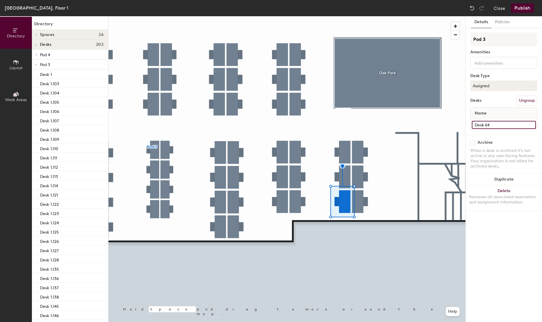
click at [495, 126] on input "Desk 64" at bounding box center [504, 125] width 64 height 8
paste input "1.180"
type input "Desk 1.181"
click at [360, 16] on div at bounding box center [286, 16] width 357 height 0
click at [497, 127] on input "Desk 72" at bounding box center [504, 125] width 64 height 8
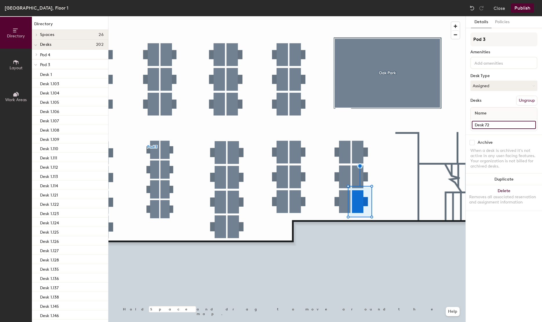
paste input "1.180"
type input "Desk 1.182"
click at [494, 126] on input "Desk 71" at bounding box center [504, 125] width 64 height 8
paste input "1.180"
type input "Desk 1.183"
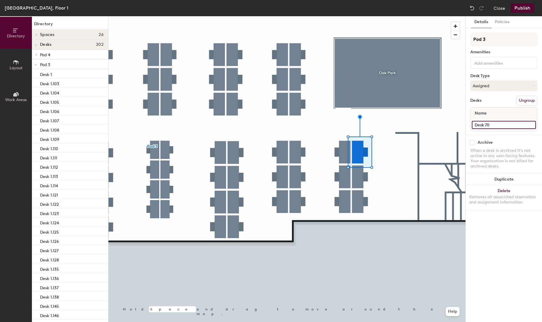
click at [496, 126] on input "Desk 70" at bounding box center [504, 125] width 64 height 8
paste input "1.18"
type input "Desk 1.184"
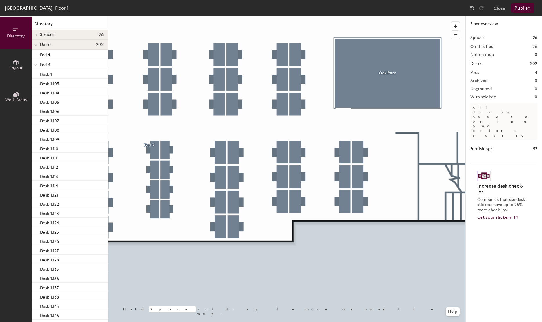
click at [516, 8] on button "Publish" at bounding box center [522, 7] width 23 height 9
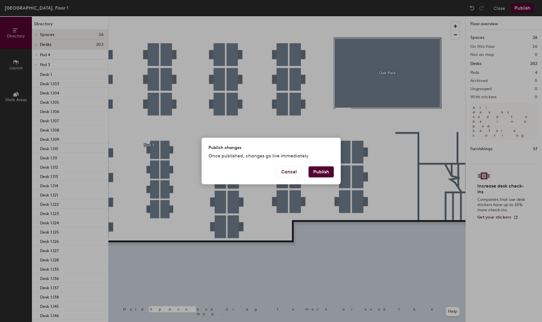
click at [320, 171] on button "Publish" at bounding box center [321, 171] width 25 height 11
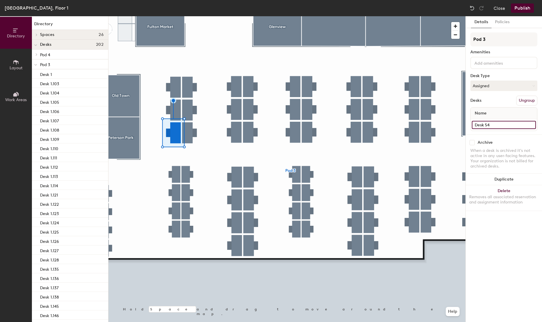
click at [503, 124] on input "Desk 54" at bounding box center [504, 125] width 64 height 8
paste input "1.180"
type input "Desk 1.115"
click at [174, 16] on div at bounding box center [286, 16] width 357 height 0
click at [497, 126] on input "Desk 55" at bounding box center [504, 125] width 64 height 8
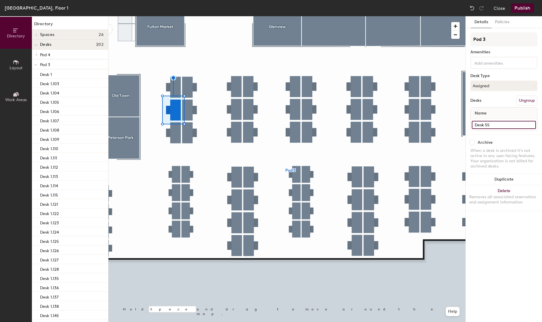
paste input "1.11"
type input "Desk 1.116"
click at [177, 16] on div at bounding box center [286, 16] width 357 height 0
click at [516, 124] on input "Desk 56" at bounding box center [504, 125] width 64 height 8
paste input "1.115"
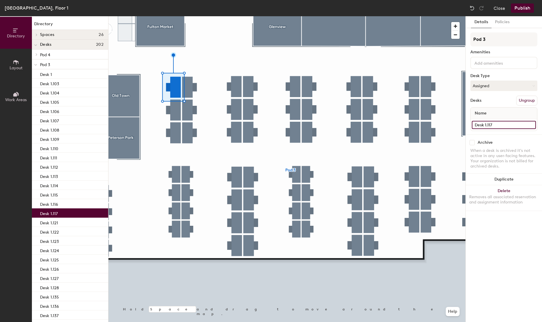
type input "Desk 1.117"
click at [190, 16] on div at bounding box center [286, 16] width 357 height 0
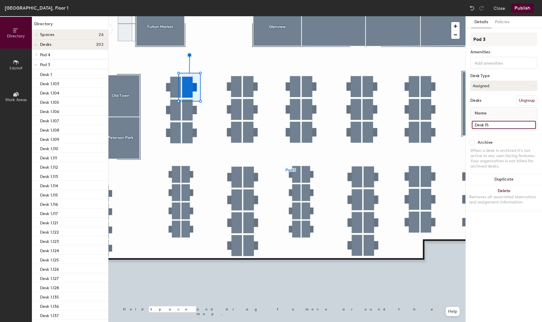
click at [489, 124] on input "Desk 15" at bounding box center [504, 125] width 64 height 8
paste input ".11"
type input "Desk 1.118"
click at [192, 16] on div at bounding box center [286, 16] width 357 height 0
click at [505, 123] on input "Desk 16" at bounding box center [504, 125] width 64 height 8
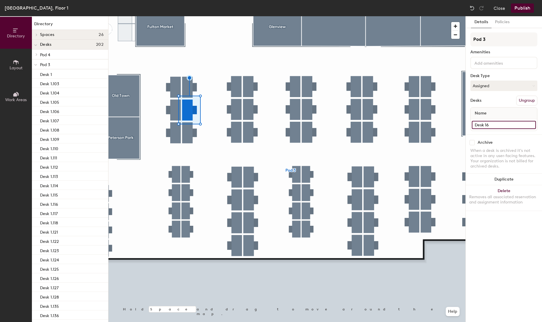
paste input ".115"
type input "Desk 1.119"
click at [190, 16] on div at bounding box center [286, 16] width 357 height 0
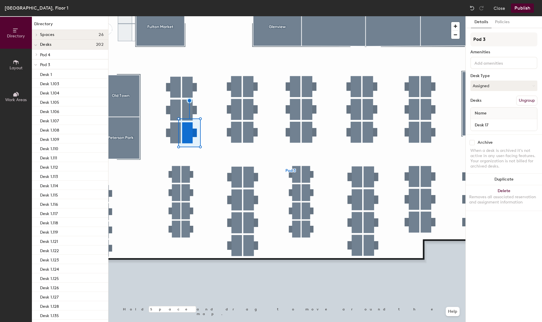
click at [490, 120] on div "Desk 17" at bounding box center [504, 125] width 66 height 12
click at [491, 127] on input "Desk 17" at bounding box center [504, 125] width 64 height 8
paste input ".115"
type input "Desk 1.120"
click at [514, 124] on input "Desk 13" at bounding box center [504, 125] width 64 height 8
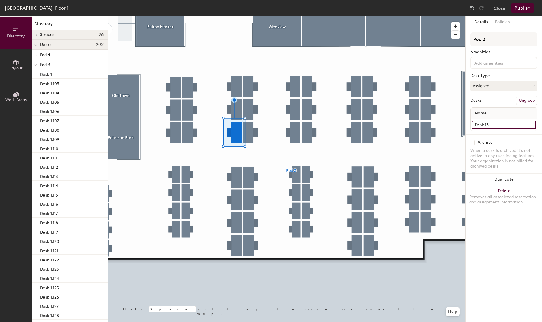
paste input ".115"
type input "Desk 1.129"
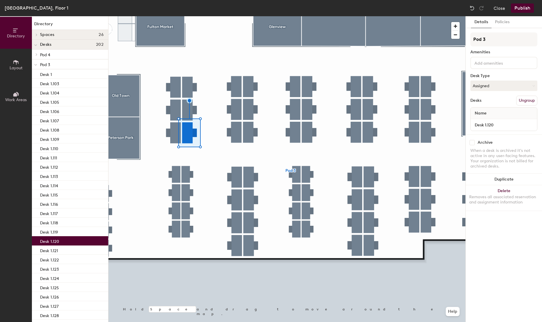
click at [238, 16] on div at bounding box center [286, 16] width 357 height 0
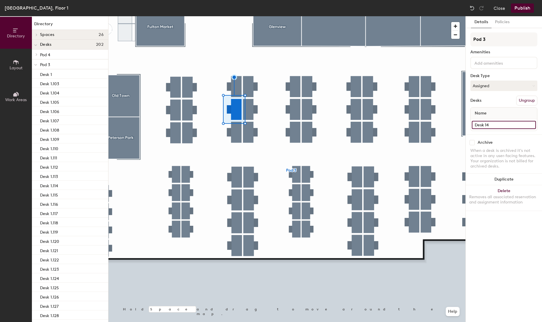
click at [495, 125] on input "Desk 14" at bounding box center [504, 125] width 64 height 8
paste input ".129"
type input "Desk 1.130"
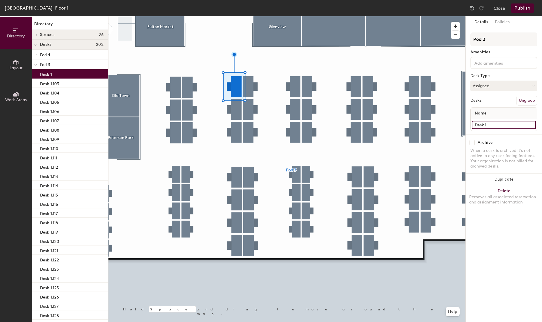
click at [496, 124] on input "Desk 1" at bounding box center [504, 125] width 64 height 8
paste input ".130"
type input "Desk 1.131"
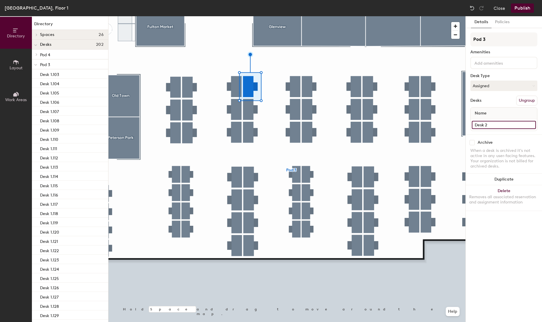
click at [499, 125] on input "Desk 2" at bounding box center [504, 125] width 64 height 8
paste input "1.130"
type input "Desk 1.132"
click at [499, 125] on input "Desk 3" at bounding box center [504, 125] width 64 height 8
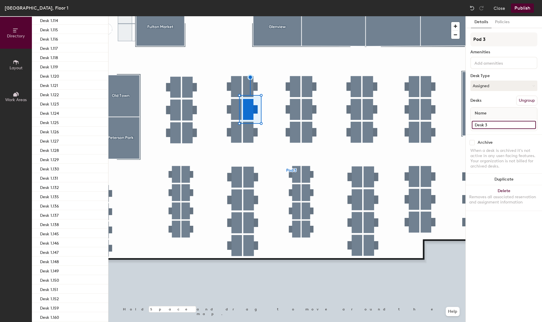
click at [499, 125] on input "Desk 3" at bounding box center [504, 125] width 64 height 8
paste input "1.130"
type input "Desk 1.133"
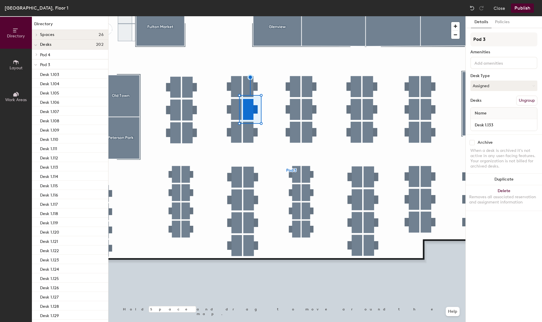
click at [247, 16] on div at bounding box center [286, 16] width 357 height 0
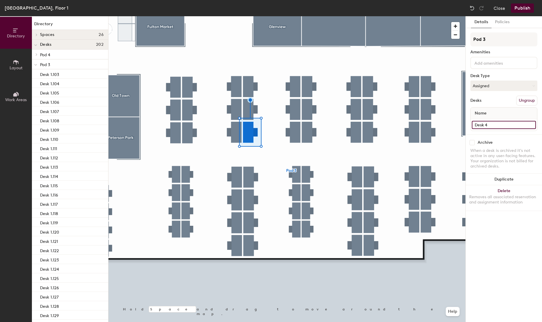
click at [493, 125] on input "Desk 4" at bounding box center [504, 125] width 64 height 8
paste input "1.130"
type input "Desk 1.134"
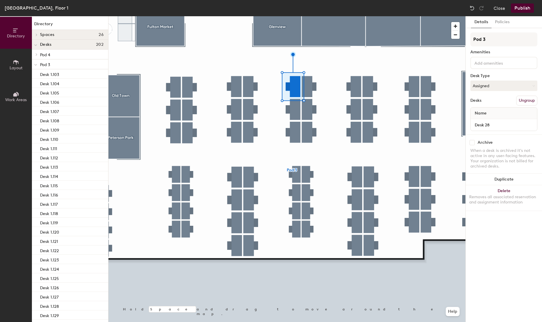
click at [502, 120] on div "Desk 28" at bounding box center [504, 125] width 66 height 12
click at [502, 123] on input "Desk 28" at bounding box center [504, 125] width 64 height 8
paste input "1.130"
type input "Desk 1.139"
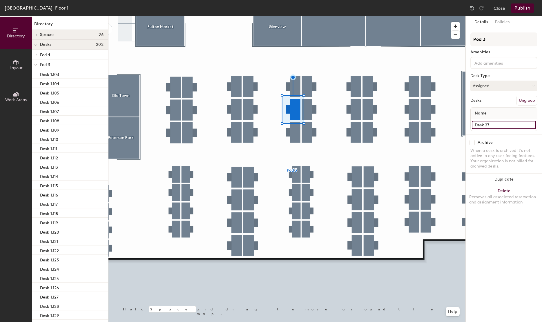
click at [501, 121] on input "Desk 27" at bounding box center [504, 125] width 64 height 8
paste input "1.130"
type input "Desk 1.140"
click at [297, 16] on div at bounding box center [286, 16] width 357 height 0
click at [506, 123] on input "Desk 26" at bounding box center [504, 125] width 64 height 8
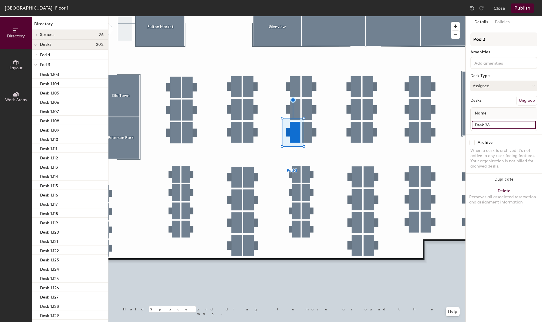
paste input "1.140"
type input "Desk 1.141"
click at [305, 16] on div at bounding box center [286, 16] width 357 height 0
click at [499, 125] on input "Desk 29" at bounding box center [504, 125] width 64 height 8
paste input "1.140"
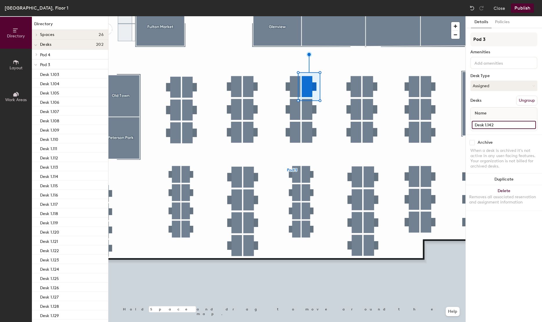
type input "Desk 1.142"
click at [508, 125] on input "Desk 30" at bounding box center [504, 125] width 64 height 8
paste input "1.14"
type input "Desk 1.143"
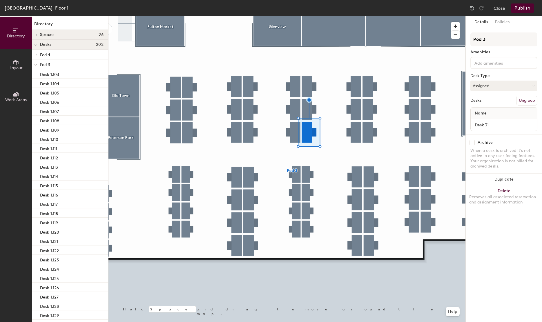
click at [502, 130] on div "Desk 31" at bounding box center [504, 125] width 66 height 12
click at [501, 125] on input "Desk 31" at bounding box center [504, 125] width 64 height 8
paste input "1.140"
type input "Desk 1.144"
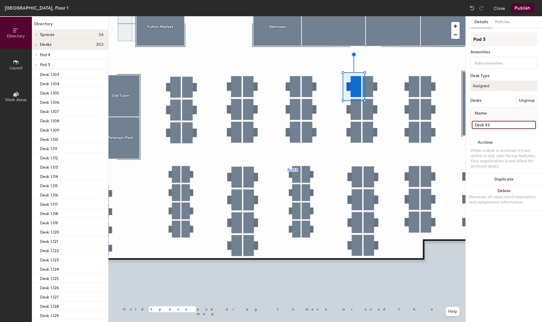
click at [495, 126] on input "Desk 42" at bounding box center [504, 125] width 64 height 8
paste input "1.140"
type input "Desk 1.155"
click at [358, 16] on div at bounding box center [286, 16] width 357 height 0
click at [519, 124] on input "Desk 41" at bounding box center [504, 125] width 64 height 8
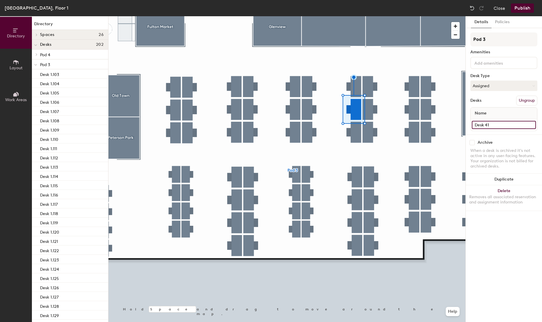
paste input "1.155"
type input "Desk 1.154"
click at [489, 130] on div "Desk 40" at bounding box center [504, 125] width 66 height 12
click at [495, 125] on input "Desk 40" at bounding box center [504, 125] width 64 height 8
paste input "1.155"
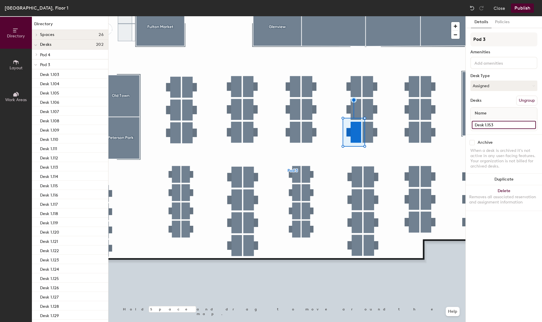
type input "Desk 1.153"
click at [369, 16] on div at bounding box center [286, 16] width 357 height 0
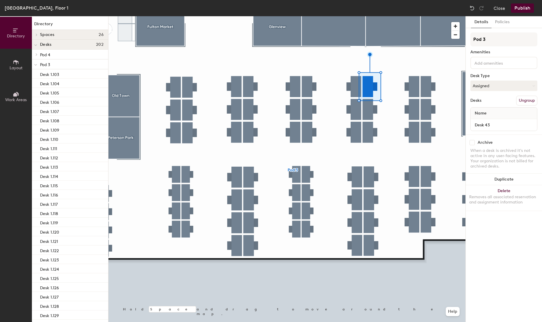
click at [490, 130] on div "Desk 43" at bounding box center [504, 125] width 66 height 12
click at [492, 127] on input "Desk 43" at bounding box center [504, 125] width 64 height 8
paste input "1.155"
type input "Desk 1.156"
click at [373, 16] on div at bounding box center [286, 16] width 357 height 0
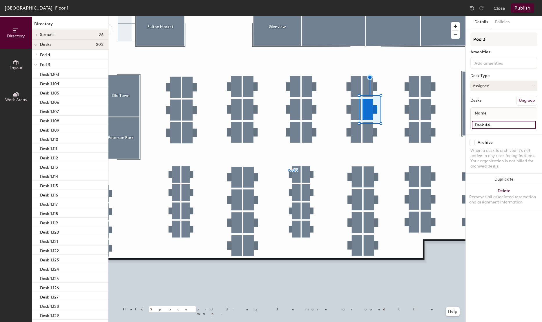
click at [498, 125] on input "Desk 44" at bounding box center [504, 125] width 64 height 8
paste input "1.155"
type input "Desk 1.157"
click at [375, 16] on div at bounding box center [286, 16] width 357 height 0
click at [503, 127] on input "Desk 45" at bounding box center [504, 125] width 64 height 8
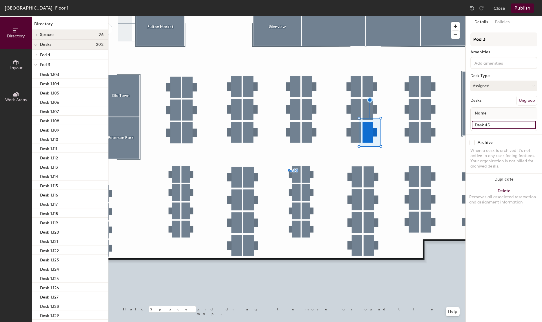
paste input "1.15"
type input "Desk 1.158"
click at [418, 16] on div at bounding box center [286, 16] width 357 height 0
click at [501, 128] on input "Desk 57" at bounding box center [504, 125] width 64 height 8
paste input "1.155"
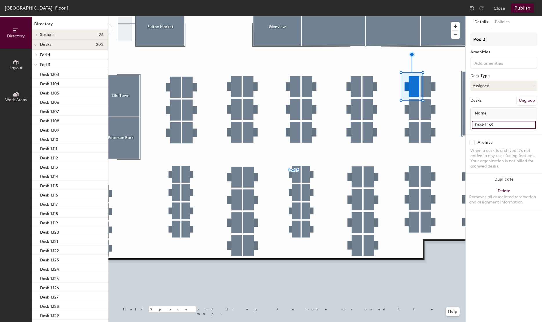
type input "Desk 1.169"
click at [409, 16] on div at bounding box center [286, 16] width 357 height 0
click at [503, 124] on input "Desk 69" at bounding box center [504, 125] width 64 height 8
paste input "1.155"
type input "Desk 1.168"
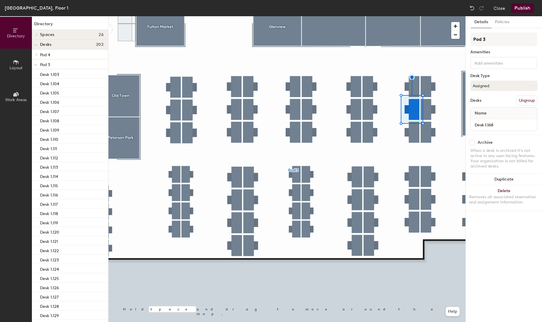
click at [418, 16] on div at bounding box center [286, 16] width 357 height 0
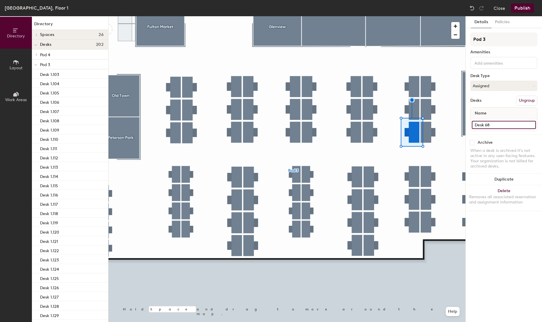
click at [510, 121] on input "Desk 68" at bounding box center [504, 125] width 64 height 8
paste input "1.155"
type input "Desk 1.167"
click at [490, 124] on input "Desk 58" at bounding box center [504, 125] width 64 height 8
paste input "1.155"
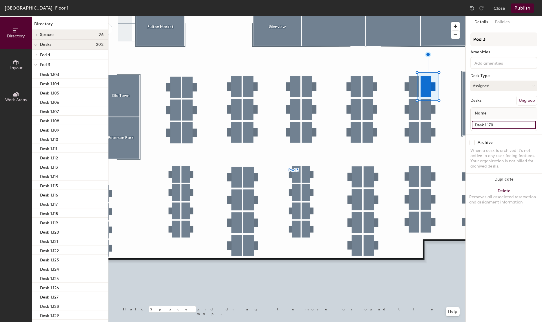
type input "Desk 1.170"
click at [420, 16] on div at bounding box center [286, 16] width 357 height 0
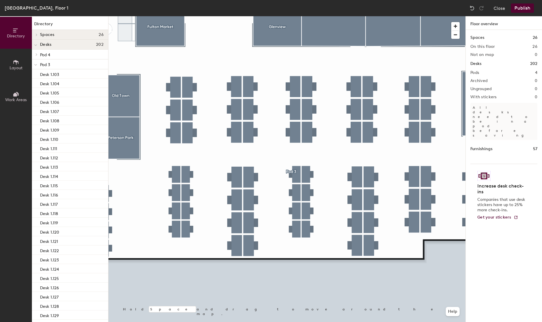
click at [427, 16] on div at bounding box center [286, 16] width 357 height 0
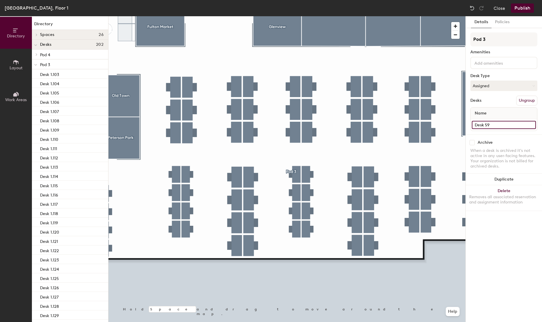
click at [490, 124] on input "Desk 59" at bounding box center [504, 125] width 64 height 8
paste input "1.170"
type input "Desk 1.171"
click at [430, 16] on div at bounding box center [286, 16] width 357 height 0
click at [503, 130] on div "Desk 60" at bounding box center [504, 125] width 66 height 12
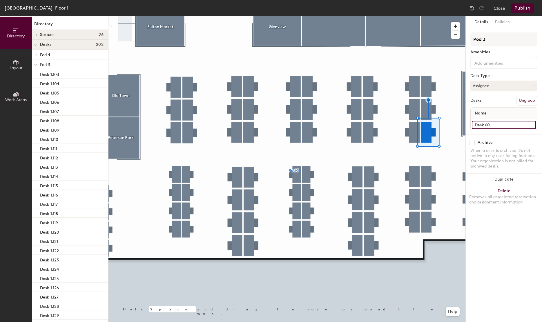
click at [503, 124] on input "Desk 60" at bounding box center [504, 125] width 64 height 8
paste input "1.17"
type input "Desk 1.172"
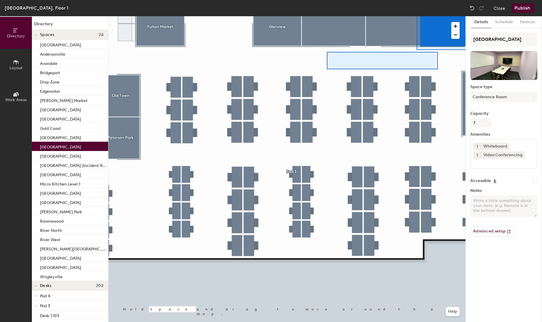
click at [421, 16] on div at bounding box center [286, 16] width 357 height 0
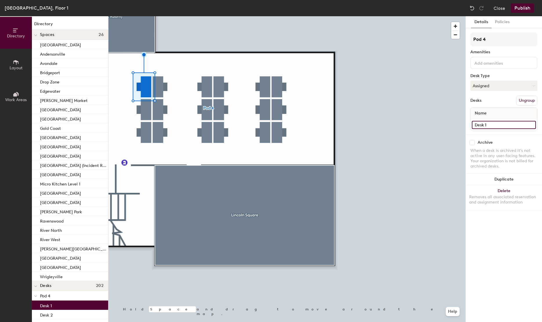
click at [496, 126] on input "Desk 1" at bounding box center [504, 125] width 64 height 8
paste input ".170"
type input "Desk 1.187"
click at [142, 16] on div at bounding box center [286, 16] width 357 height 0
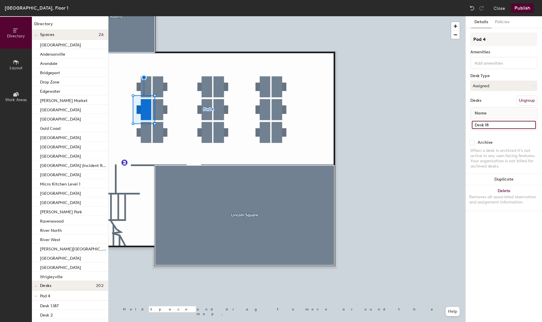
click at [499, 125] on input "Desk 18" at bounding box center [504, 125] width 64 height 8
paste input ".187"
type input "Desk 1.186"
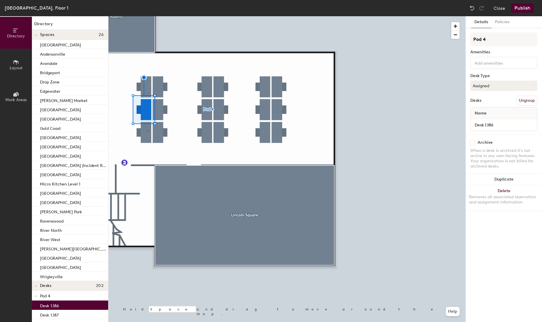
click at [147, 16] on div at bounding box center [286, 16] width 357 height 0
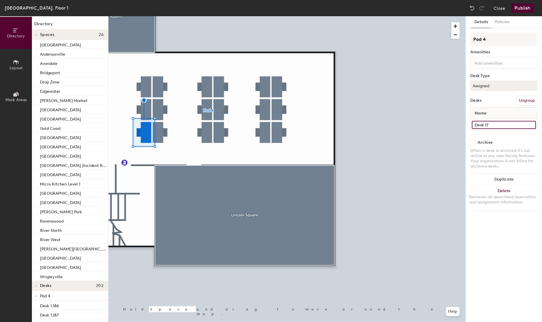
click at [505, 128] on input "Desk 17" at bounding box center [504, 125] width 64 height 8
paste input ".18"
type input "Desk 1.185"
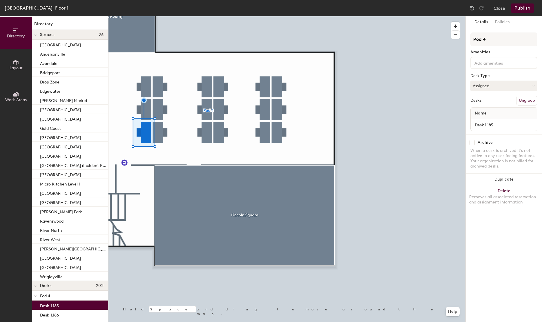
click at [160, 16] on div at bounding box center [286, 16] width 357 height 0
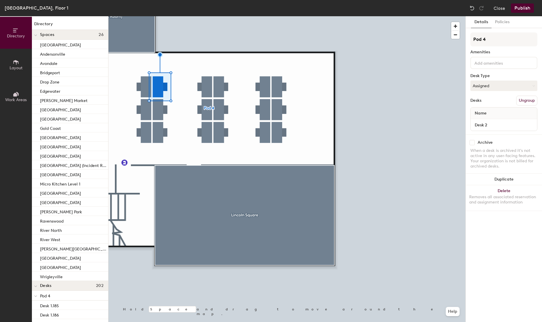
click at [160, 16] on div at bounding box center [286, 16] width 357 height 0
click at [501, 121] on div "Desk 4" at bounding box center [504, 125] width 66 height 12
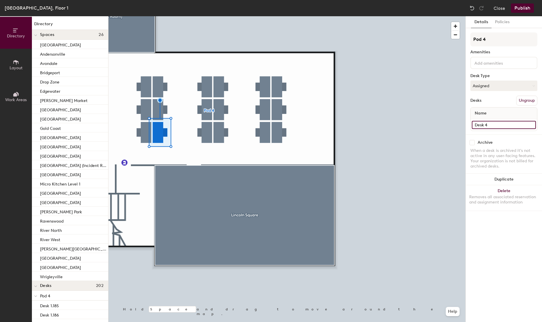
click at [496, 124] on input "Desk 4" at bounding box center [504, 125] width 64 height 8
paste input "1.187"
type input "Desk 1.188"
click at [159, 16] on div at bounding box center [286, 16] width 357 height 0
click at [500, 126] on input "Desk 3" at bounding box center [504, 125] width 64 height 8
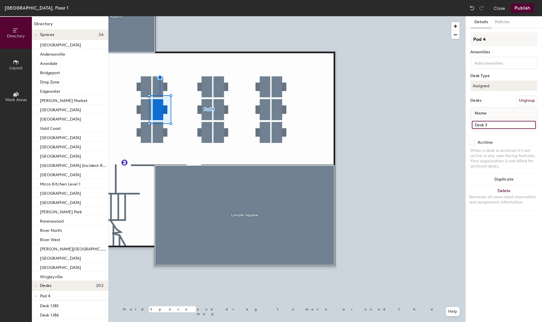
paste input "1.187"
type input "Desk 1.189"
click at [156, 16] on div at bounding box center [286, 16] width 357 height 0
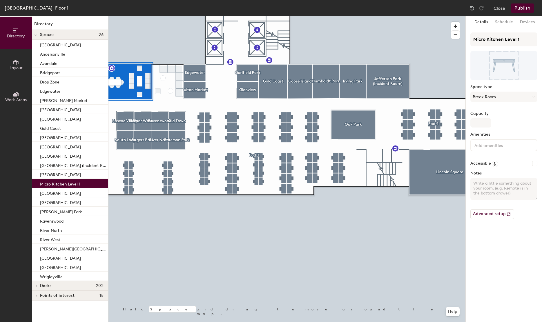
click at [111, 16] on div at bounding box center [286, 16] width 357 height 0
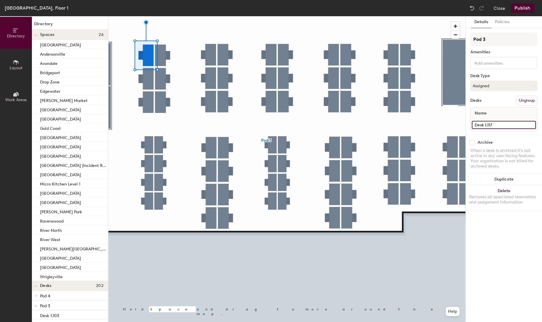
click at [499, 122] on input "Desk 1.117" at bounding box center [504, 125] width 64 height 8
paste input "Josef Schreiner"
type input "Desk 1.117 - [PERSON_NAME]"
click at [529, 6] on button "Publish" at bounding box center [522, 7] width 23 height 9
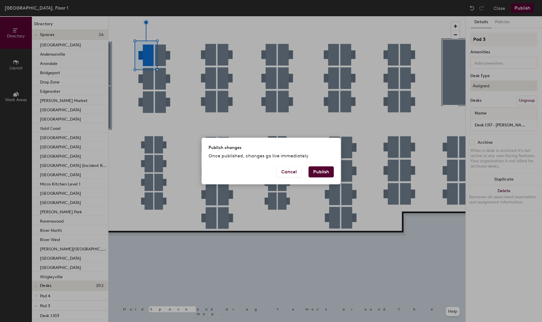
click at [324, 174] on button "Publish" at bounding box center [321, 171] width 25 height 11
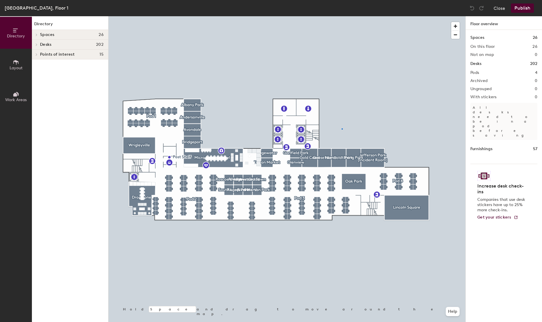
click at [342, 16] on div at bounding box center [286, 16] width 357 height 0
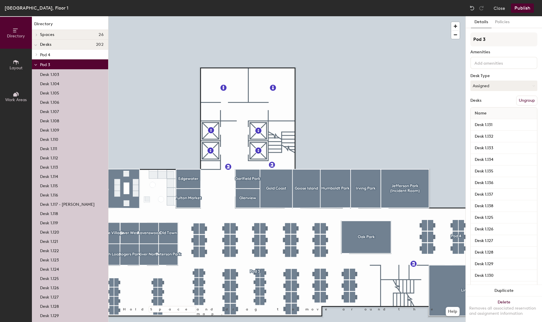
click at [208, 16] on div at bounding box center [286, 16] width 357 height 0
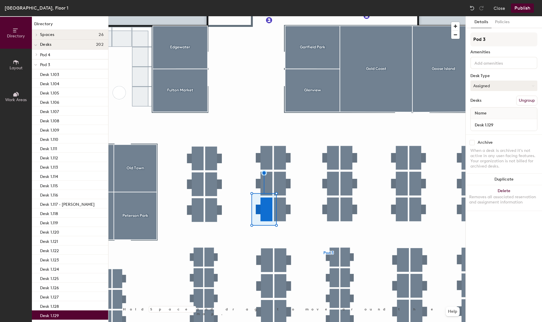
click at [495, 83] on button "Assigned" at bounding box center [503, 86] width 67 height 10
click at [486, 121] on div "Hoteled" at bounding box center [500, 121] width 58 height 9
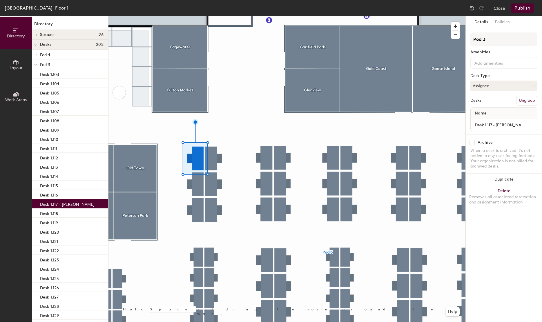
click at [195, 16] on div at bounding box center [286, 16] width 357 height 0
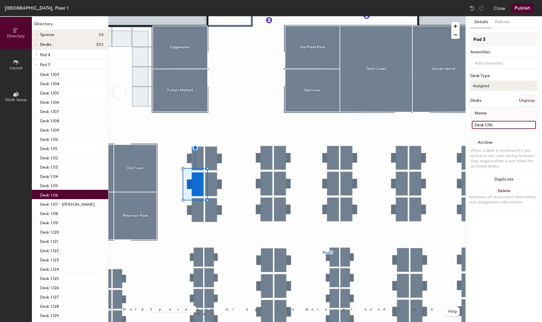
click at [512, 124] on input "Desk 1.116" at bounding box center [504, 125] width 64 height 8
paste input "[PERSON_NAME]"
type input "Desk 1.116 - [PERSON_NAME]"
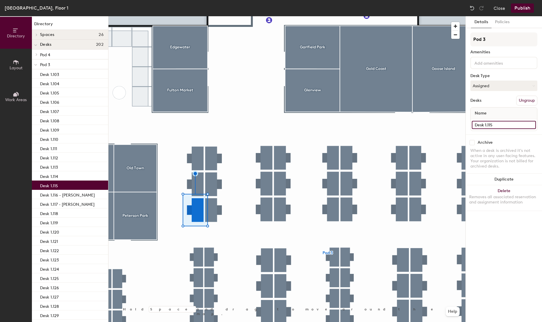
click at [509, 126] on input "Desk 1.115" at bounding box center [504, 125] width 64 height 8
paste input "[PERSON_NAME]"
type input "Desk 1.115 - [PERSON_NAME]"
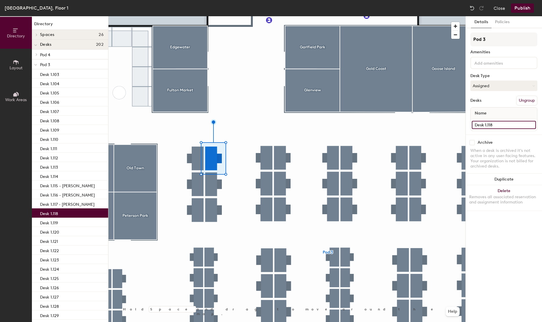
click at [511, 126] on input "Desk 1.118" at bounding box center [504, 125] width 64 height 8
paste input "[PERSON_NAME]"
type input "Desk 1.118 - [PERSON_NAME]"
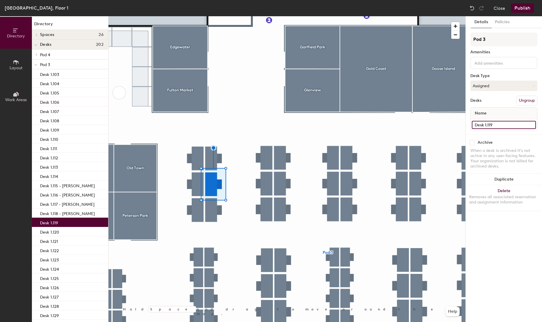
click at [499, 126] on input "Desk 1.119" at bounding box center [504, 125] width 64 height 8
paste input "[PERSON_NAME]"
type input "Desk 1.119 - [PERSON_NAME]"
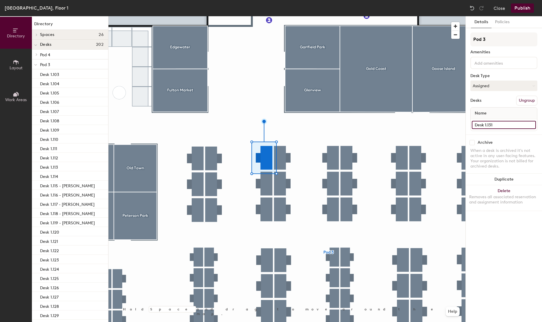
click at [508, 124] on input "Desk 1.131" at bounding box center [504, 125] width 64 height 8
paste input "[PERSON_NAME]"
type input "Desk 1.131 - [PERSON_NAME]"
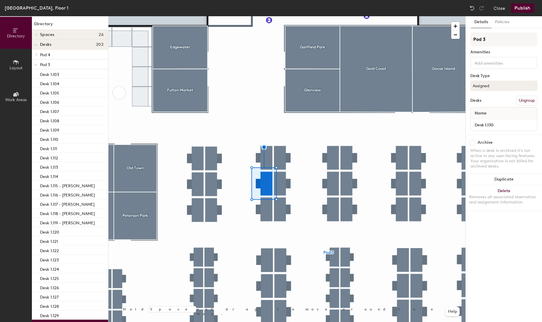
click at [508, 120] on div "Desk 1.130" at bounding box center [504, 125] width 66 height 12
click at [507, 126] on input "Desk 1.130" at bounding box center [504, 125] width 64 height 8
paste input "[PERSON_NAME]"
type input "Desk 1.130 - [PERSON_NAME]"
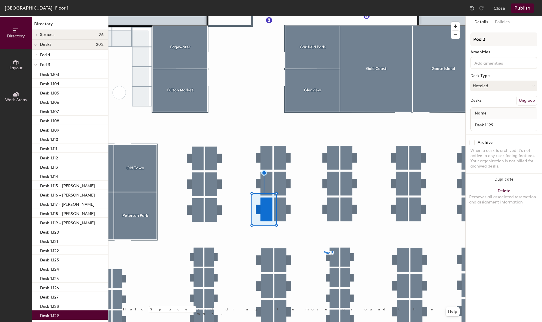
click at [510, 129] on div "Desk 1.129" at bounding box center [504, 125] width 66 height 12
click at [510, 126] on input "Desk 1.129" at bounding box center [504, 125] width 64 height 8
paste input "[PERSON_NAME]"
type input "Desk 1.129 - [PERSON_NAME]"
click at [493, 81] on button "Hoteled" at bounding box center [503, 86] width 67 height 10
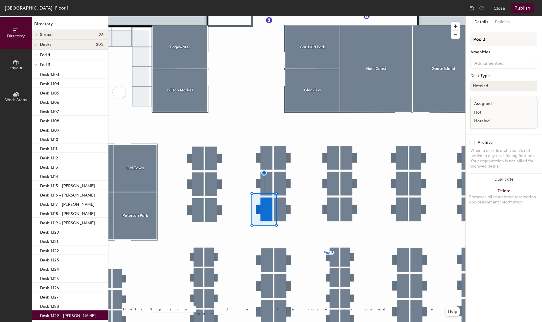
click at [484, 104] on div "Assigned" at bounding box center [500, 103] width 58 height 9
click at [525, 7] on button "Publish" at bounding box center [522, 7] width 23 height 9
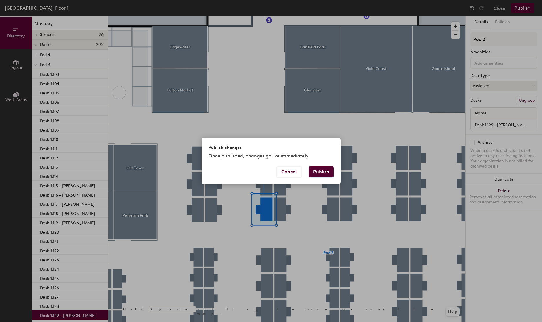
click at [321, 169] on button "Publish" at bounding box center [321, 171] width 25 height 11
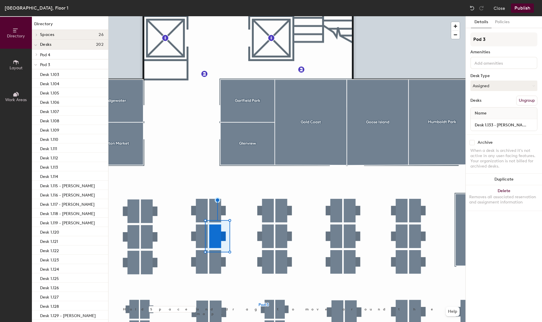
type input "Desk 1.133 - [PERSON_NAME]"
click at [524, 5] on button "Publish" at bounding box center [522, 7] width 23 height 9
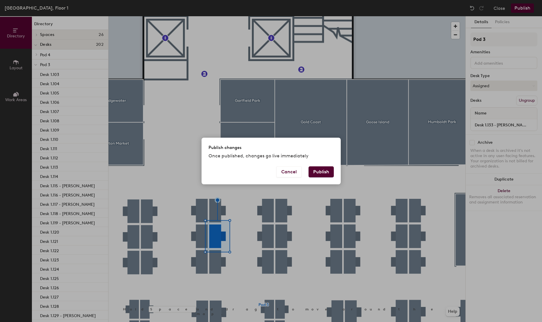
click at [325, 170] on button "Publish" at bounding box center [321, 171] width 25 height 11
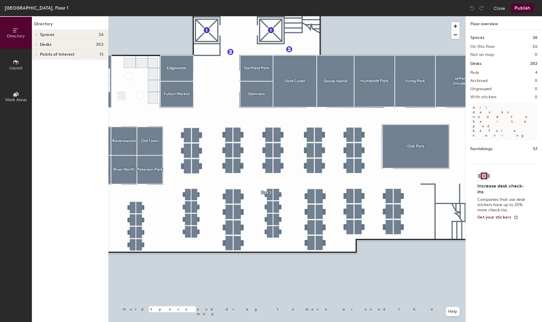
click at [240, 16] on div at bounding box center [286, 16] width 357 height 0
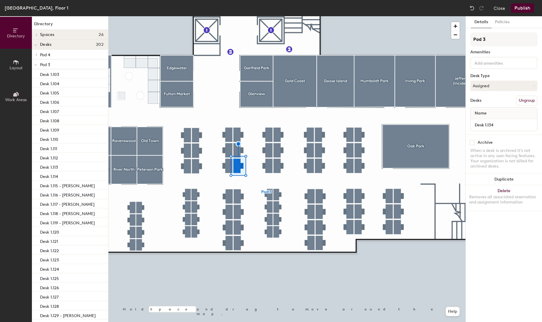
click at [510, 129] on div "Desk 1.134" at bounding box center [504, 125] width 66 height 12
click at [510, 122] on input "Desk 1.134" at bounding box center [504, 125] width 64 height 8
paste input "[PERSON_NAME]"
type input "Desk 1.134 - [PERSON_NAME]"
click at [522, 8] on button "Publish" at bounding box center [522, 7] width 23 height 9
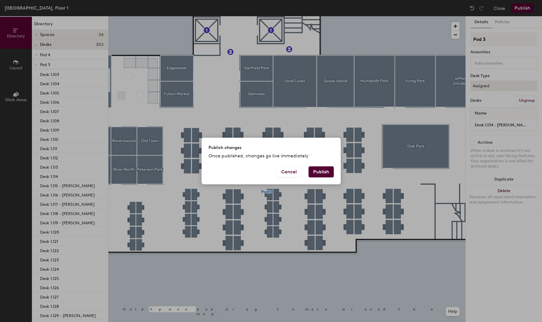
click at [324, 175] on button "Publish" at bounding box center [321, 171] width 25 height 11
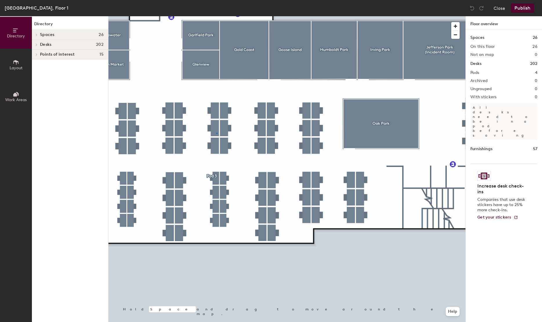
click at [216, 16] on div at bounding box center [286, 16] width 357 height 0
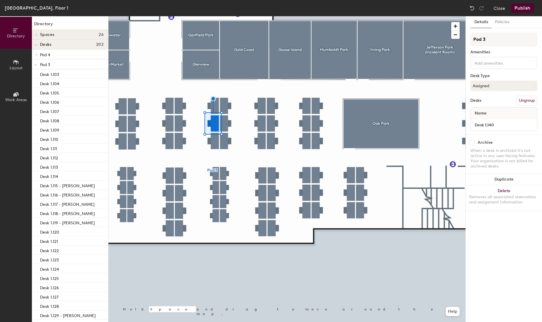
click at [511, 118] on div "Name" at bounding box center [504, 114] width 66 height 12
click at [511, 130] on div "Desk 1.140" at bounding box center [504, 125] width 66 height 12
click at [511, 126] on input "Desk 1.140" at bounding box center [504, 125] width 64 height 8
paste input "Victor Heyden"
type input "Desk 1.140 - [PERSON_NAME]"
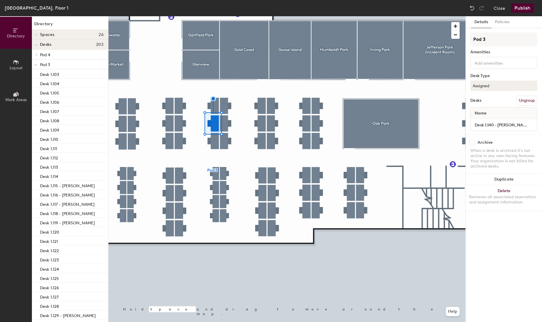
click at [19, 67] on span "Layout" at bounding box center [16, 68] width 13 height 5
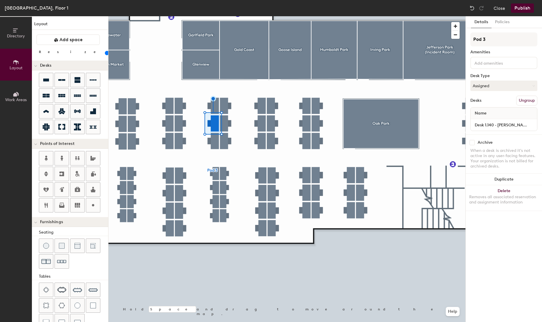
click at [14, 14] on div "Dublin, Floor 1 Close Publish" at bounding box center [271, 8] width 542 height 16
click at [13, 37] on span "Directory" at bounding box center [16, 36] width 18 height 5
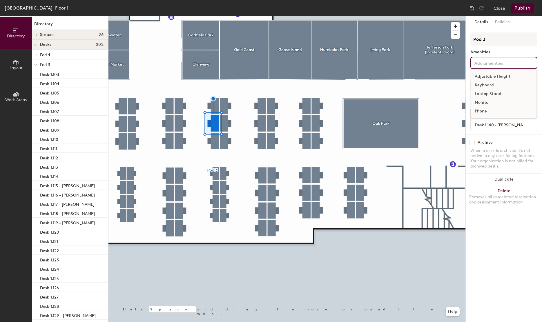
click at [493, 59] on input at bounding box center [499, 62] width 52 height 7
click at [503, 278] on div "Details Policies Pod 3 Amenities Desk Type Assigned Desks Ungroup Name Desk 1.1…" at bounding box center [504, 169] width 76 height 306
click at [501, 62] on input at bounding box center [499, 62] width 52 height 7
click at [495, 264] on div "Details Policies Pod 3 Amenities Desk Type Assigned Desks Ungroup Name Desk 1.1…" at bounding box center [504, 169] width 76 height 306
click at [521, 5] on button "Publish" at bounding box center [522, 7] width 23 height 9
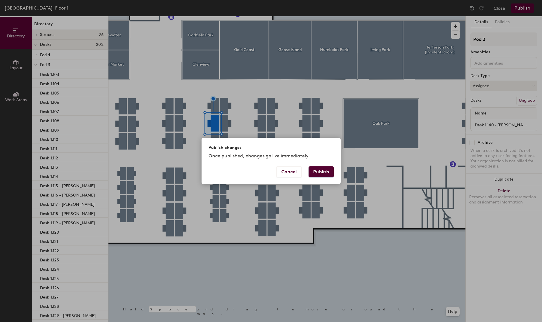
click at [327, 170] on button "Publish" at bounding box center [321, 171] width 25 height 11
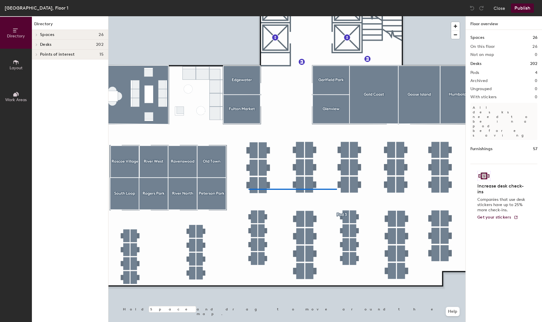
click at [249, 16] on div at bounding box center [286, 16] width 357 height 0
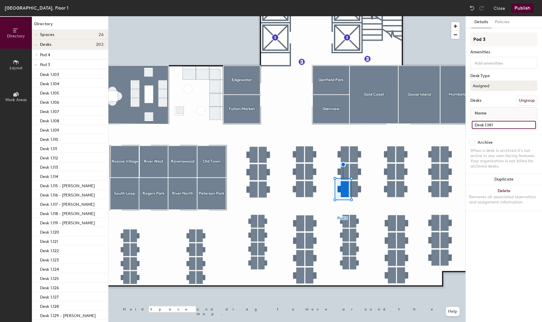
click at [503, 122] on input "Desk 1.141" at bounding box center [504, 125] width 64 height 8
paste input "[PERSON_NAME]"
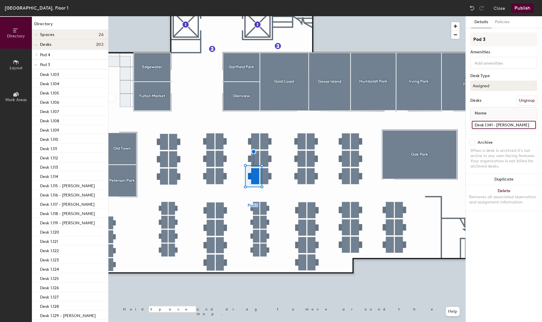
type input "Desk 1.141 - [PERSON_NAME]"
click at [502, 124] on input "Desk 1.155" at bounding box center [504, 125] width 64 height 8
paste input "Jamie Tingle"
type input "Desk 1.155 - Jamie Tingle"
click at [305, 16] on div at bounding box center [286, 16] width 357 height 0
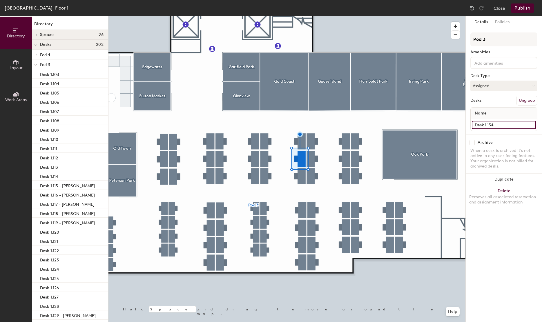
click at [504, 123] on input "Desk 1.154" at bounding box center [504, 125] width 64 height 8
paste input "Lucie Tomková"
type input "Desk 1.154 - Lucie Tomková"
click at [508, 125] on input "Desk 1.158" at bounding box center [504, 125] width 64 height 8
paste input "Lucie Tomková"
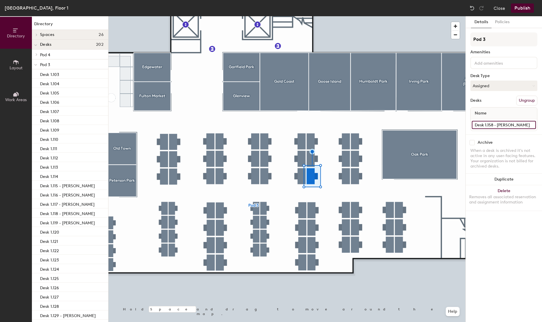
type input "Desk 1.158 - Lucie Tomková"
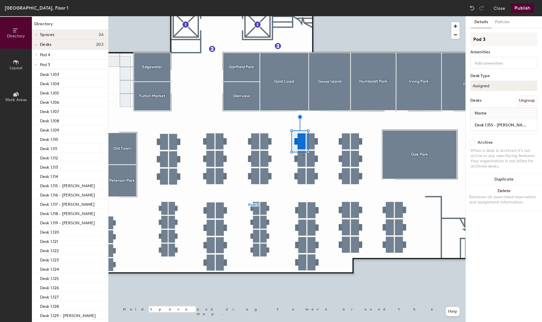
click at [303, 16] on div at bounding box center [286, 16] width 357 height 0
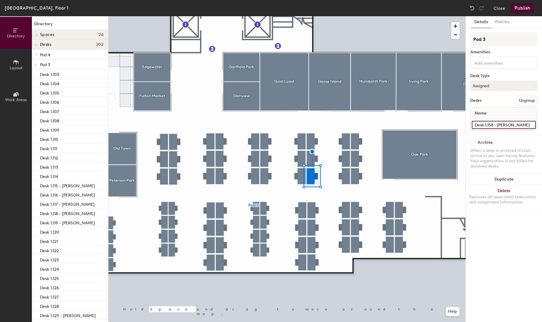
click at [529, 124] on input "Desk 1.158 - Lucie Tomková" at bounding box center [504, 125] width 64 height 8
click at [499, 124] on input "Desk 1.158 - Lucie Tomková" at bounding box center [504, 125] width 64 height 8
drag, startPoint x: 498, startPoint y: 124, endPoint x: 527, endPoint y: 124, distance: 28.7
click at [527, 124] on input "Desk 1.158 - Lucie Tomková" at bounding box center [504, 125] width 64 height 8
paste input "Stephen Mitchel"
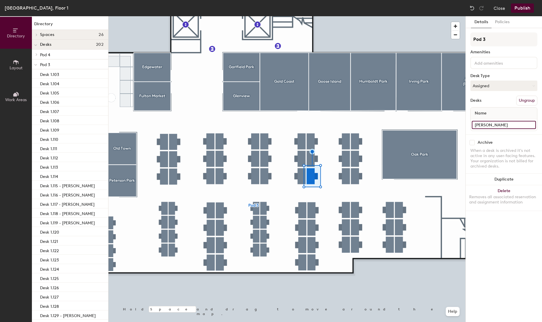
click at [473, 123] on input "Stephen Mitchel" at bounding box center [504, 125] width 64 height 8
type input "Desk 1.158 - Stephen Mitchel"
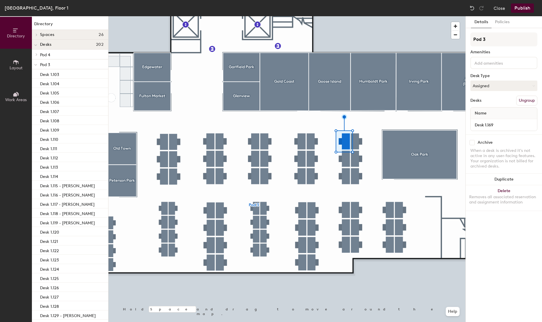
click at [507, 120] on div "Desk 1.169" at bounding box center [504, 125] width 66 height 12
click at [510, 125] on input "Desk 1.169" at bounding box center [504, 125] width 64 height 8
paste input "Andy Fitzsimons"
type input "Desk 1.169 - Andy Fitzsimons"
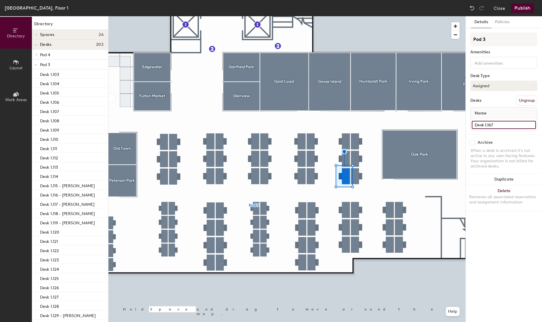
click at [508, 123] on input "Desk 1.167" at bounding box center [504, 125] width 64 height 8
paste input "Karen Phelan"
type input "Desk 1.167 - Karen Phelan"
click at [505, 126] on input "Desk 1.170" at bounding box center [504, 125] width 64 height 8
paste input "Bebhinn Nutty"
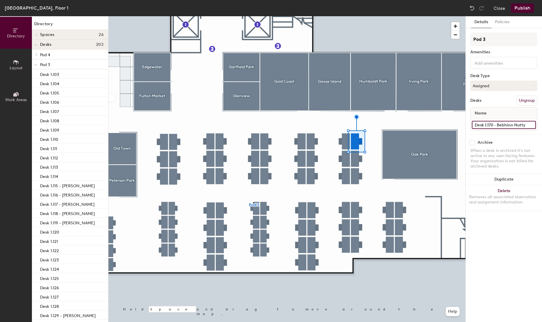
type input "Desk 1.170 - Bebhinn Nutty"
click at [498, 126] on input "Desk 1.171" at bounding box center [504, 125] width 64 height 8
paste input "Colin Walsh"
type input "Desk 1.171 - Colin Walsh"
click at [508, 122] on input "Desk 1.172" at bounding box center [504, 125] width 64 height 8
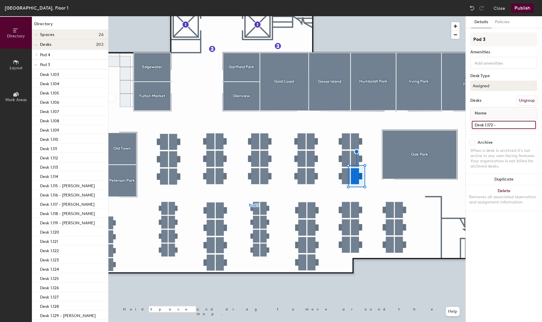
paste input "Vusie Majola"
type input "Desk 1.172 - Vusie Majola"
click at [174, 16] on div at bounding box center [286, 16] width 357 height 0
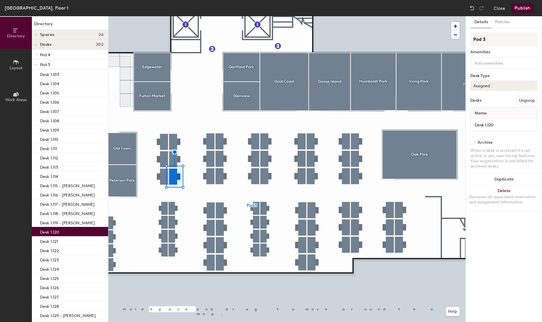
click at [495, 88] on button "Assigned" at bounding box center [503, 86] width 67 height 10
click at [483, 114] on div "Hot" at bounding box center [500, 112] width 58 height 9
click at [502, 84] on button "Hot" at bounding box center [503, 86] width 67 height 10
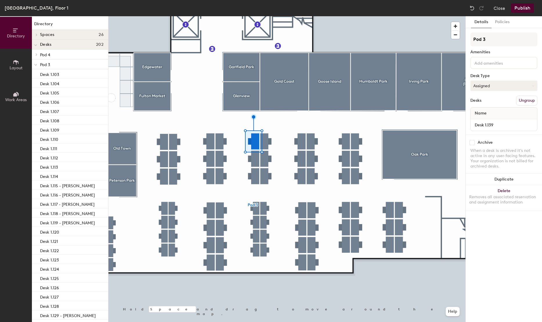
click at [489, 88] on button "Assigned" at bounding box center [503, 86] width 67 height 10
click at [478, 113] on div "Hot" at bounding box center [500, 112] width 58 height 9
click at [488, 84] on button "Assigned" at bounding box center [503, 86] width 67 height 10
click at [484, 113] on div "Hot" at bounding box center [500, 112] width 58 height 9
click at [496, 86] on button "Assigned" at bounding box center [503, 86] width 67 height 10
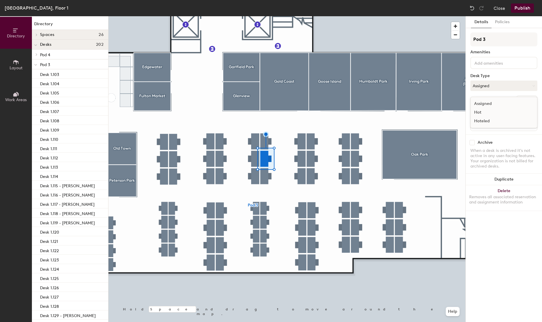
click at [479, 110] on div "Hot" at bounding box center [500, 112] width 58 height 9
click at [493, 82] on button "Assigned" at bounding box center [503, 86] width 67 height 10
click at [479, 110] on div "Hot" at bounding box center [500, 112] width 58 height 9
click at [476, 88] on button "Assigned" at bounding box center [503, 86] width 67 height 10
click at [487, 112] on div "Hot" at bounding box center [500, 112] width 58 height 9
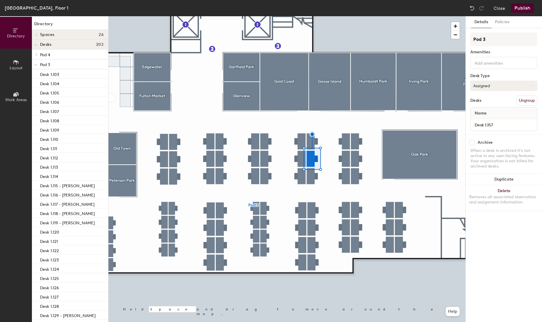
click at [491, 87] on button "Assigned" at bounding box center [503, 86] width 67 height 10
click at [485, 111] on div "Hot" at bounding box center [500, 112] width 58 height 9
click at [501, 84] on button "Assigned" at bounding box center [503, 86] width 67 height 10
click at [482, 113] on div "Hot" at bounding box center [500, 112] width 58 height 9
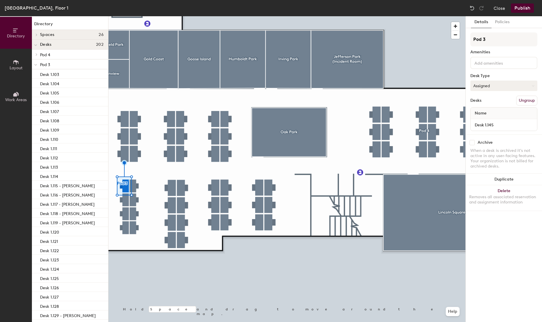
click at [479, 86] on button "Assigned" at bounding box center [503, 86] width 67 height 10
click at [488, 112] on div "Hot" at bounding box center [500, 112] width 58 height 9
click at [490, 88] on button "Assigned" at bounding box center [503, 86] width 67 height 10
click at [483, 111] on div "Hot" at bounding box center [500, 112] width 58 height 9
click at [134, 16] on div at bounding box center [286, 16] width 357 height 0
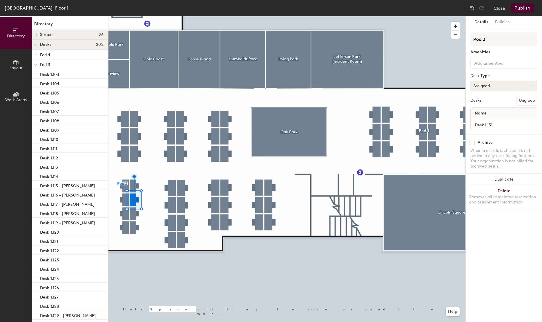
click at [503, 82] on button "Assigned" at bounding box center [503, 86] width 67 height 10
click at [483, 113] on div "Hot" at bounding box center [500, 112] width 58 height 9
click at [133, 16] on div at bounding box center [286, 16] width 357 height 0
click at [497, 89] on button "Assigned" at bounding box center [503, 86] width 67 height 10
click at [484, 112] on div "Hot" at bounding box center [500, 112] width 58 height 9
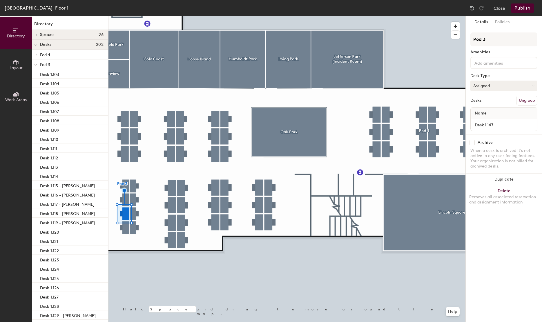
click at [502, 86] on button "Assigned" at bounding box center [503, 86] width 67 height 10
click at [479, 113] on div "Hot" at bounding box center [500, 112] width 58 height 9
click at [484, 83] on button "Assigned" at bounding box center [503, 86] width 67 height 10
click at [484, 109] on div "Hot" at bounding box center [500, 112] width 58 height 9
click at [134, 16] on div at bounding box center [286, 16] width 357 height 0
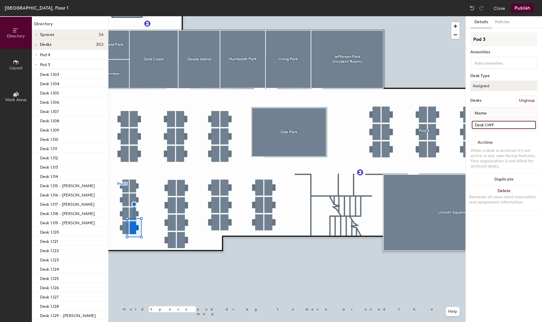
click at [511, 128] on input "Desk 1.149" at bounding box center [504, 125] width 64 height 8
paste input "Adam Caulfield"
type input "Desk 1.149 - Adam Caulfield"
type input "Desk 1.149 - [PERSON_NAME]"
click at [505, 86] on button "Assigned" at bounding box center [503, 86] width 67 height 10
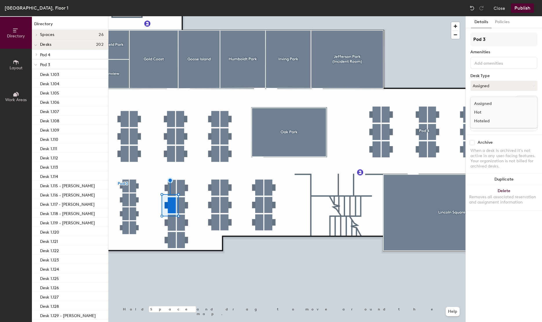
click at [484, 113] on div "Hot" at bounding box center [500, 112] width 58 height 9
click at [172, 16] on div at bounding box center [286, 16] width 357 height 0
click at [508, 122] on input "Desk 1.161" at bounding box center [504, 125] width 64 height 8
paste input "[PERSON_NAME] Long"
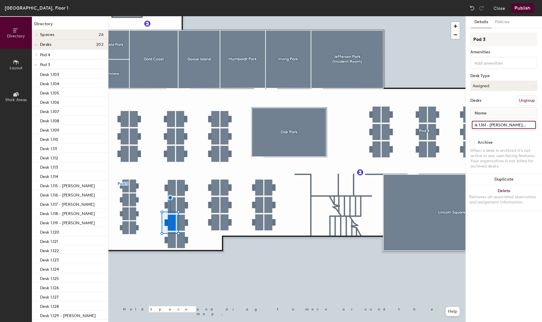
type input "Desk 1.161 - [PERSON_NAME] Long"
click at [506, 125] on input "Desk 1.162" at bounding box center [504, 125] width 64 height 8
paste input "[PERSON_NAME]"
type input "Desk 1.162 - [PERSON_NAME]"
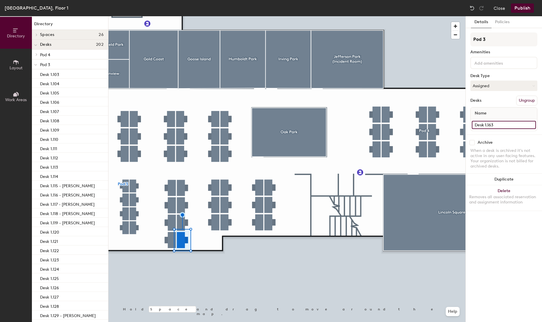
click at [507, 124] on input "Desk 1.163" at bounding box center [504, 125] width 64 height 8
paste input "[PERSON_NAME]"
type input "Desk 1.163 - [PERSON_NAME]"
click at [497, 88] on button "Assigned" at bounding box center [503, 86] width 67 height 10
click at [488, 111] on div "Hot" at bounding box center [500, 112] width 58 height 9
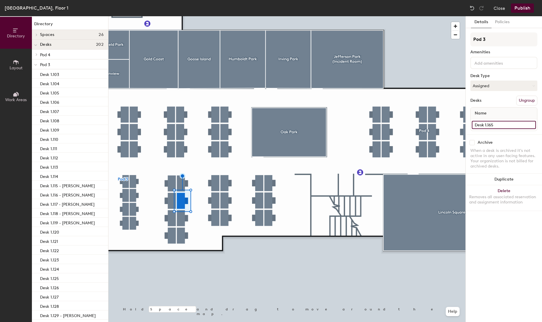
click at [507, 124] on input "Desk 1.165" at bounding box center [504, 125] width 64 height 8
paste input "[PERSON_NAME]"
type input "Desk 1.165 - [PERSON_NAME]"
click at [180, 16] on div at bounding box center [286, 16] width 357 height 0
click at [507, 119] on div "Desk 1.166" at bounding box center [504, 125] width 66 height 12
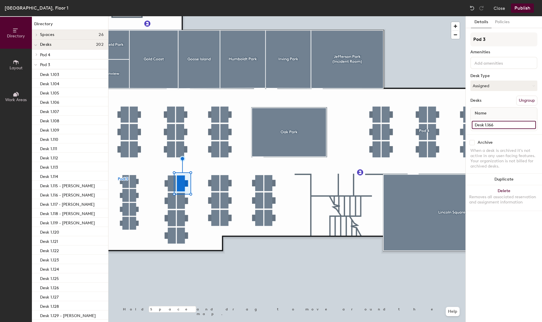
click at [507, 123] on input "Desk 1.166" at bounding box center [504, 125] width 64 height 8
paste input "Peter Dalton"
type input "Desk 1.166 - Peter Dalton"
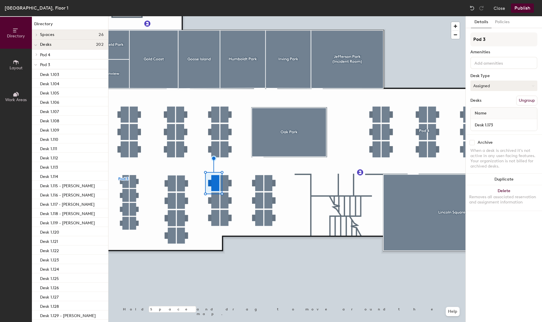
click at [487, 87] on button "Assigned" at bounding box center [503, 86] width 67 height 10
click at [482, 115] on div "Hot" at bounding box center [500, 112] width 58 height 9
click at [219, 16] on div at bounding box center [286, 16] width 357 height 0
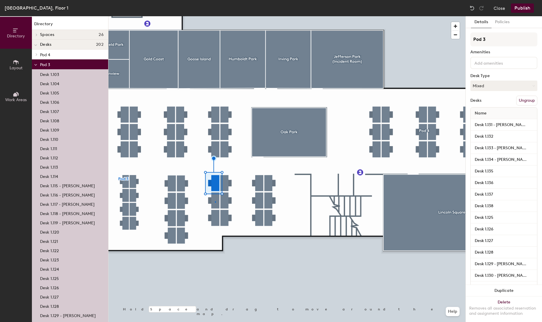
click at [215, 16] on div at bounding box center [286, 16] width 357 height 0
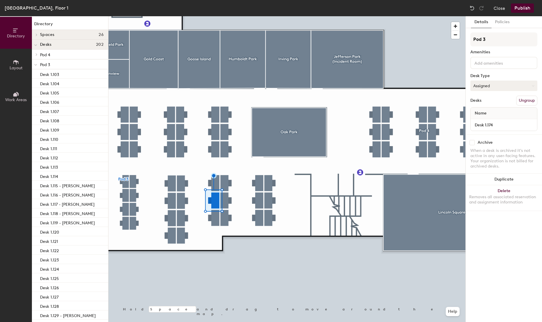
click at [494, 83] on button "Assigned" at bounding box center [503, 86] width 67 height 10
click at [481, 113] on div "Hot" at bounding box center [500, 112] width 58 height 9
click at [505, 123] on input "Desk 1.175" at bounding box center [504, 125] width 64 height 8
paste input "Aoife Fitzgerald"
type input "Desk 1.175 - Aoife Fitzgerald"
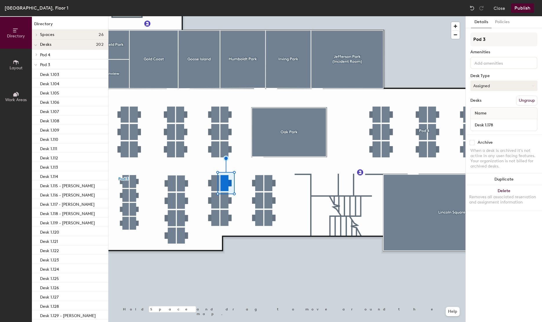
click at [494, 84] on button "Assigned" at bounding box center [503, 86] width 67 height 10
click at [478, 112] on div "Hot" at bounding box center [500, 112] width 58 height 9
click at [488, 85] on button "Assigned" at bounding box center [503, 86] width 67 height 10
click at [509, 126] on input "Desk 1.176" at bounding box center [504, 125] width 64 height 8
paste input "Megan Moon"
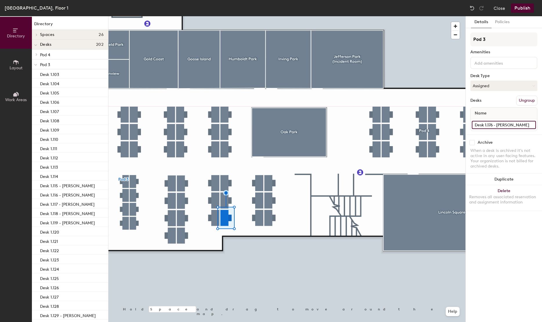
type input "Desk 1.176 - Megan Moon"
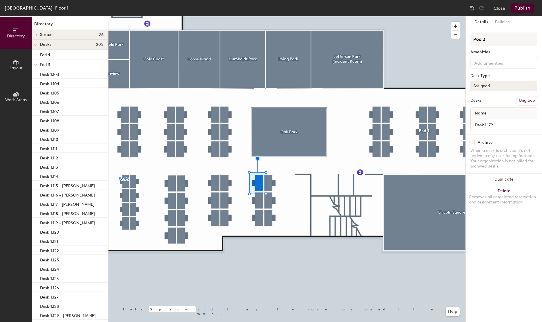
click at [504, 83] on button "Assigned" at bounding box center [503, 86] width 67 height 10
click at [482, 110] on div "Hot" at bounding box center [500, 112] width 58 height 9
click at [258, 16] on div at bounding box center [286, 16] width 357 height 0
click at [479, 86] on button "Assigned" at bounding box center [503, 86] width 67 height 10
click at [488, 114] on div "Hot" at bounding box center [500, 112] width 58 height 9
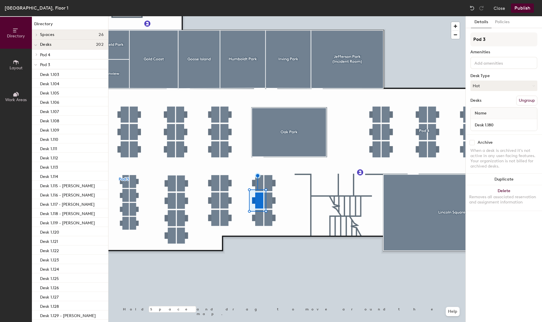
click at [272, 16] on div at bounding box center [286, 16] width 357 height 0
click at [510, 84] on button "Assigned" at bounding box center [503, 86] width 67 height 10
click at [481, 112] on div "Hot" at bounding box center [500, 112] width 58 height 9
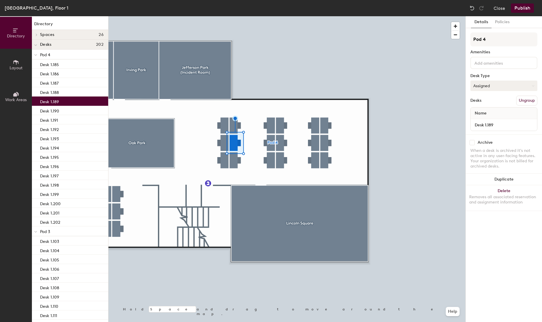
click at [491, 83] on button "Assigned" at bounding box center [503, 86] width 67 height 10
click at [488, 108] on div "Hot" at bounding box center [500, 112] width 58 height 9
click at [272, 16] on div at bounding box center [286, 16] width 357 height 0
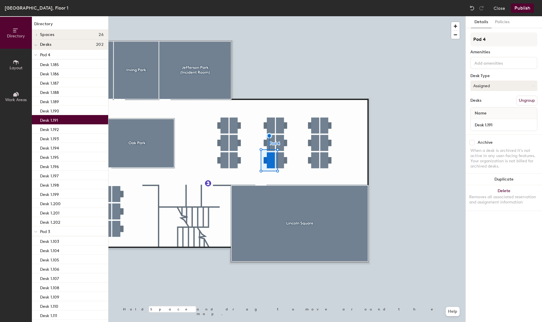
click at [491, 86] on button "Assigned" at bounding box center [503, 86] width 67 height 10
click at [483, 113] on div "Hot" at bounding box center [500, 112] width 58 height 9
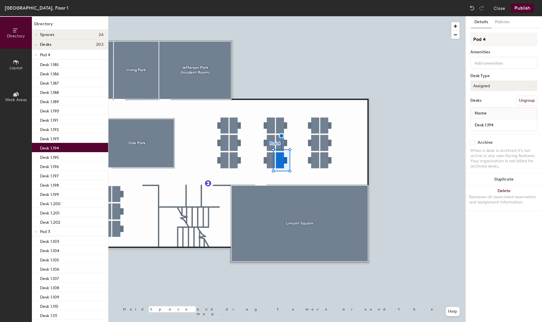
click at [499, 86] on button "Assigned" at bounding box center [503, 86] width 67 height 10
click at [480, 113] on div "Hot" at bounding box center [500, 112] width 58 height 9
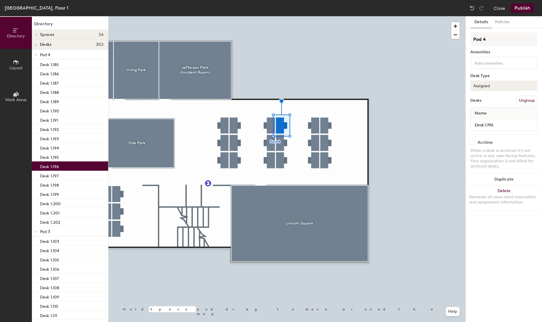
click at [504, 86] on button "Assigned" at bounding box center [503, 86] width 67 height 10
click at [478, 110] on div "Hot" at bounding box center [500, 112] width 58 height 9
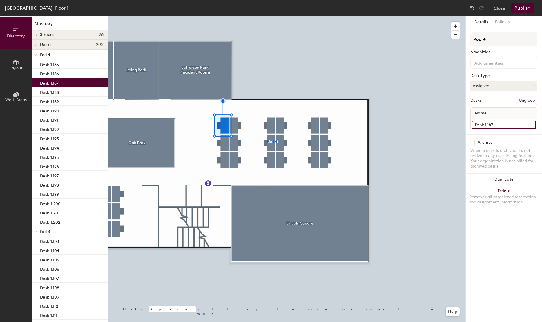
click at [502, 126] on input "Desk 1.187" at bounding box center [504, 125] width 64 height 8
paste input "Rob King"
type input "Desk 1.187 - Rob King"
click at [227, 16] on div at bounding box center [286, 16] width 357 height 0
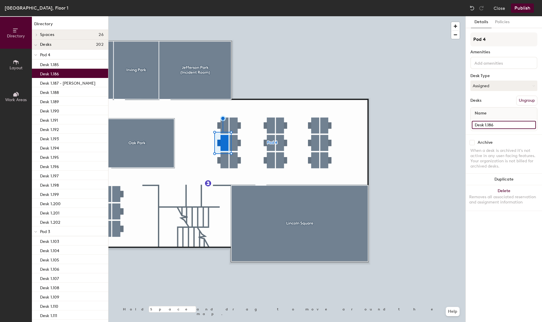
click at [516, 128] on input "Desk 1.186" at bounding box center [504, 125] width 64 height 8
paste input "Angelique Gaudin"
type input "Desk 1.186 - Angelique Gaudin"
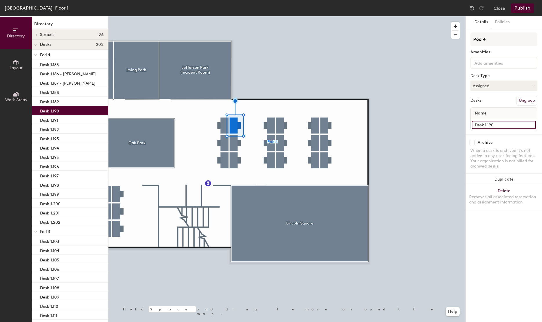
click at [512, 122] on input "Desk 1.190" at bounding box center [504, 125] width 64 height 8
paste input "Jessica Gavin"
type input "Desk 1.190 - Jessica Gavin"
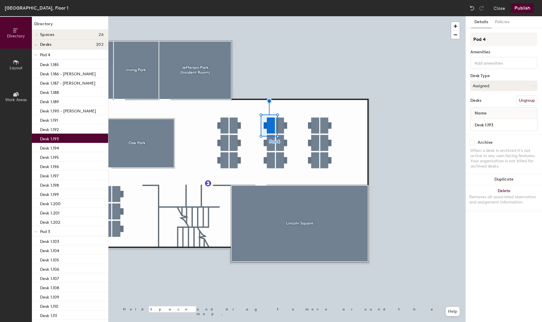
click at [523, 130] on div "Desk 1.193" at bounding box center [504, 125] width 66 height 12
click at [521, 130] on div "Desk 1.193" at bounding box center [504, 125] width 66 height 12
click at [519, 124] on input "Desk 1.193" at bounding box center [504, 125] width 64 height 8
paste input "Eoin Keenan"
type input "Desk 1.193 - Eoin Keenan"
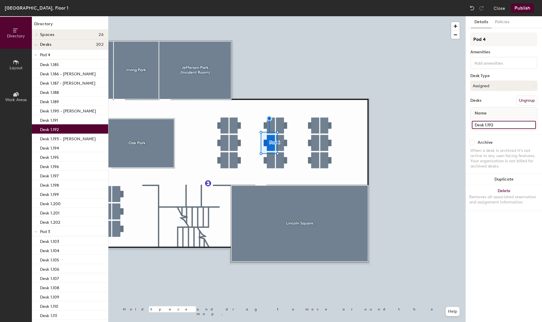
click at [509, 122] on input "Desk 1.192" at bounding box center [504, 125] width 64 height 8
paste input "Philip Ryan"
type input "Desk 1.192 - Philip Ryan"
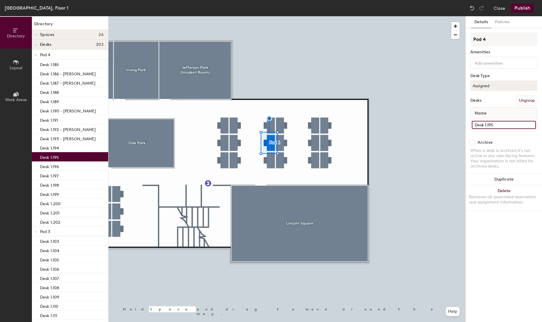
click at [517, 124] on input "Desk 1.195" at bounding box center [504, 125] width 64 height 8
paste input "Fiachra Coghlan"
type input "Desk 1.195 - Fiachra Coghlan"
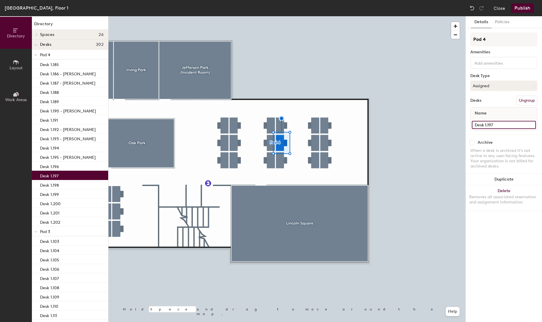
click at [517, 122] on input "Desk 1.197" at bounding box center [504, 125] width 64 height 8
paste input "Amanda Middleton"
type input "Desk 1.197 - Amanda Middleton"
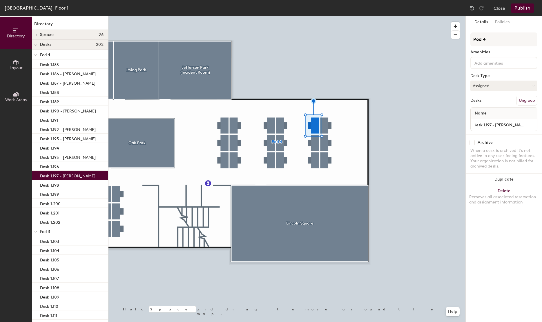
scroll to position [0, 0]
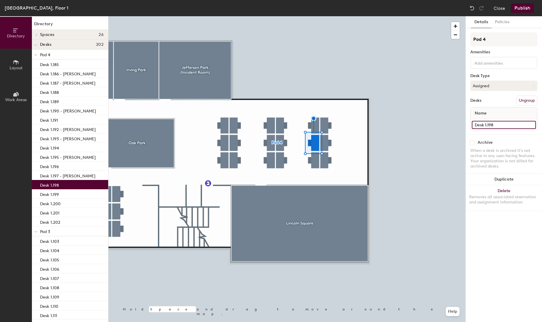
click at [509, 126] on input "Desk 1.198" at bounding box center [504, 125] width 64 height 8
paste input "Florian Bonkhoff"
type input "Desk 1.198 -Florian Bonkhoff"
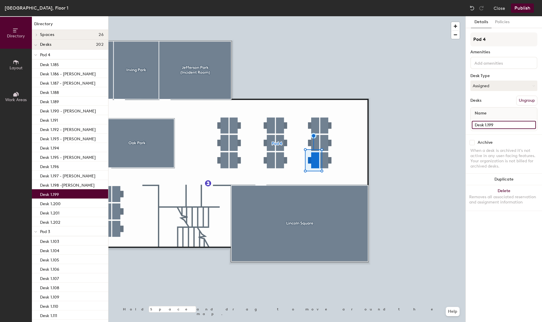
click at [512, 128] on input "Desk 1.199" at bounding box center [504, 125] width 64 height 8
paste input "Maxime Lanoy"
type input "Desk 1.199 - Maxime Lanoy"
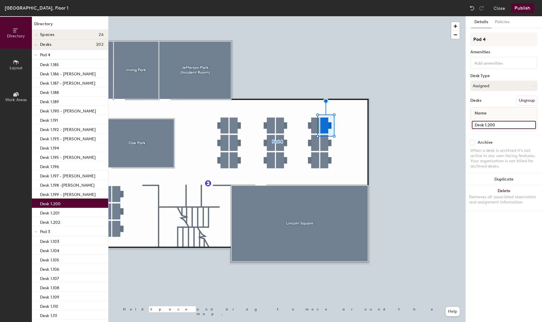
click at [503, 125] on input "Desk 1.200" at bounding box center [504, 125] width 64 height 8
paste input "Jeff McLoughlin"
type input "Desk 1.200 - Jeff McLoughlin"
click at [513, 126] on input "Desk 1.201" at bounding box center [504, 125] width 64 height 8
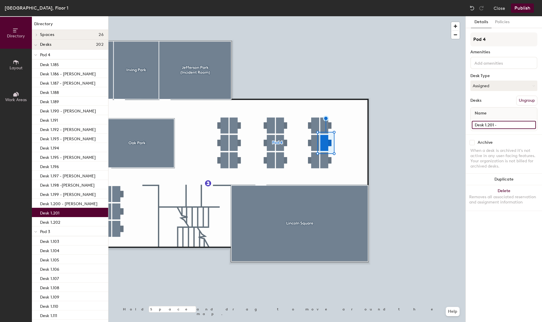
paste input "Tiago Alves"
type input "Desk 1.201 - Tiago Alves"
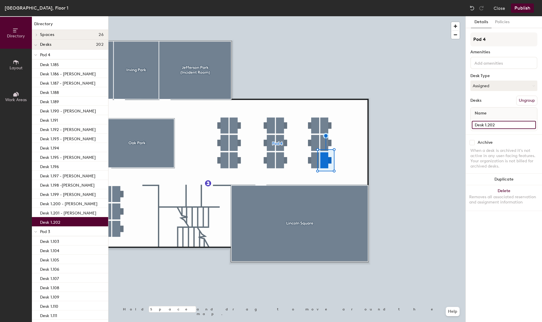
click at [522, 124] on input "Desk 1.202" at bounding box center [504, 125] width 64 height 8
paste input "Oseas Filho"
type input "Desk 1.202 -Oseas Filho"
click at [528, 9] on button "Publish" at bounding box center [522, 7] width 23 height 9
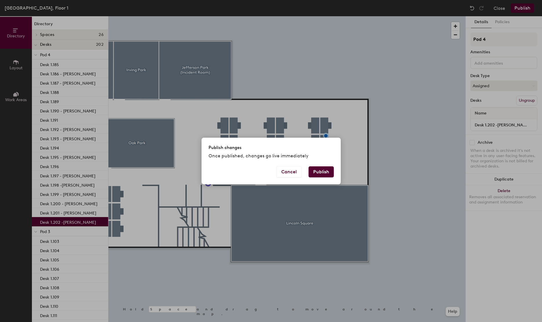
click at [328, 173] on button "Publish" at bounding box center [321, 171] width 25 height 11
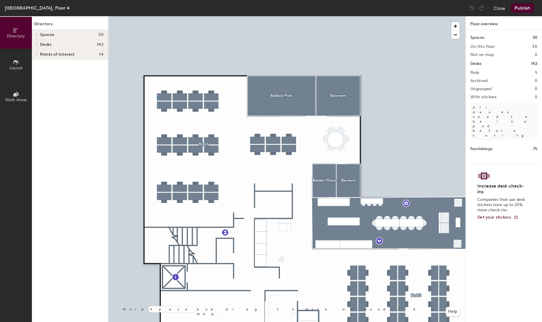
click at [157, 16] on div at bounding box center [286, 16] width 357 height 0
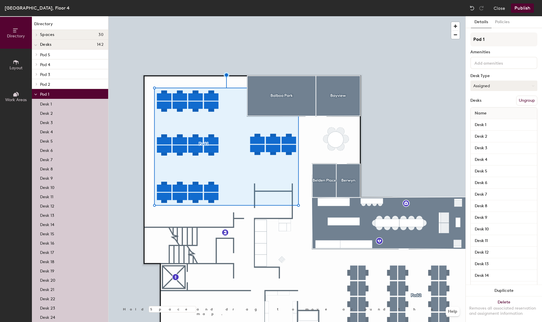
click at [491, 85] on button "Assigned" at bounding box center [503, 86] width 67 height 10
click at [482, 112] on div "Hot" at bounding box center [500, 112] width 58 height 9
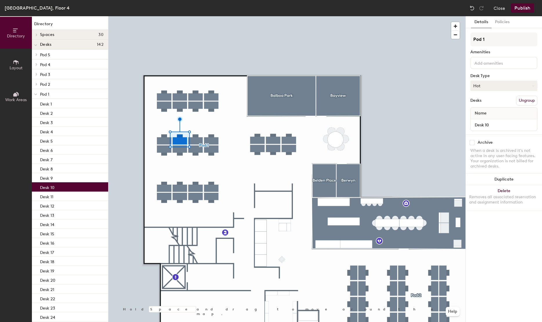
click at [485, 86] on button "Hot" at bounding box center [503, 86] width 67 height 10
click at [477, 109] on div "Hot" at bounding box center [500, 112] width 58 height 9
click at [195, 16] on div at bounding box center [286, 16] width 357 height 0
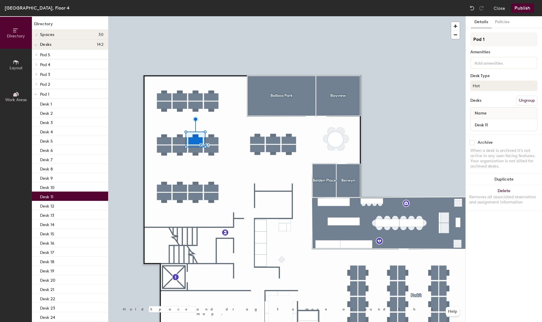
click at [159, 16] on div at bounding box center [286, 16] width 357 height 0
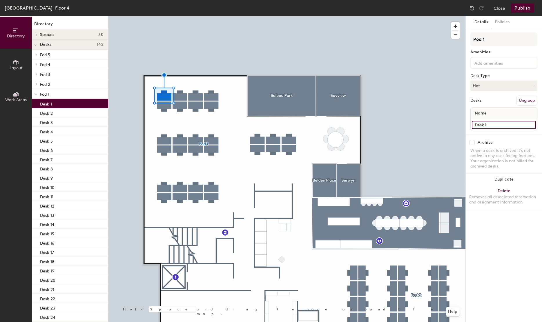
click at [505, 123] on input "Desk 1" at bounding box center [504, 125] width 64 height 8
paste input "4.00"
click at [476, 125] on input "4.001" at bounding box center [504, 125] width 64 height 8
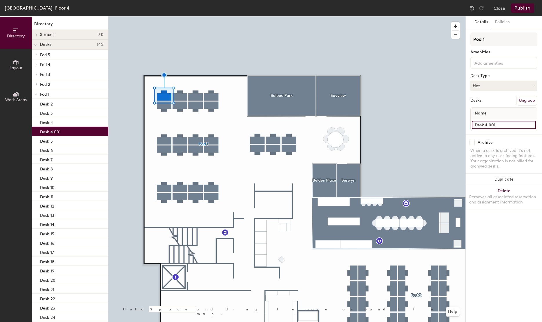
click at [506, 124] on input "Desk 4.001" at bounding box center [504, 125] width 64 height 8
type input "Desk 4.001 -"
click at [436, 16] on div at bounding box center [286, 16] width 357 height 0
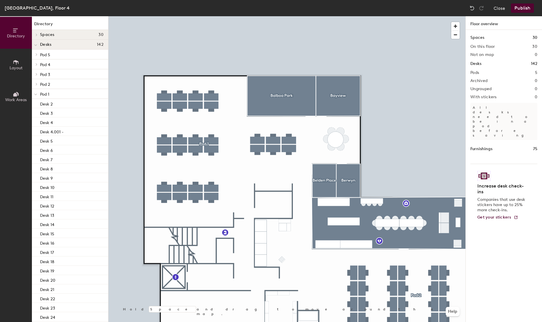
click at [166, 16] on div at bounding box center [286, 16] width 357 height 0
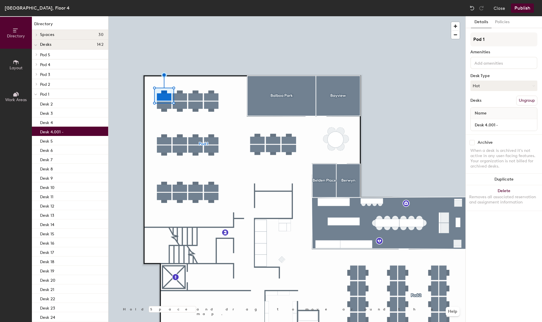
click at [510, 132] on div "Pod 1 Amenities Desk Type Hot Desks Ungroup Name Desk 4.001 -" at bounding box center [503, 83] width 67 height 102
click at [510, 125] on input "Desk 4.001 -" at bounding box center [504, 125] width 64 height 8
type input "Desk 4.001"
click at [356, 16] on div at bounding box center [286, 16] width 357 height 0
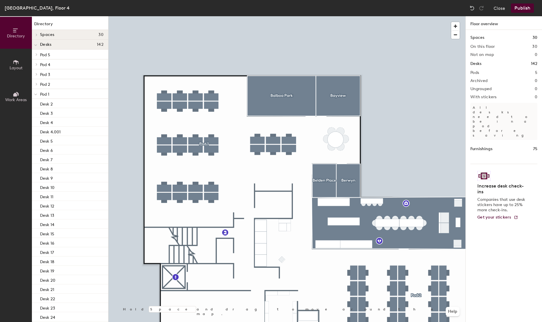
click at [182, 16] on div at bounding box center [286, 16] width 357 height 0
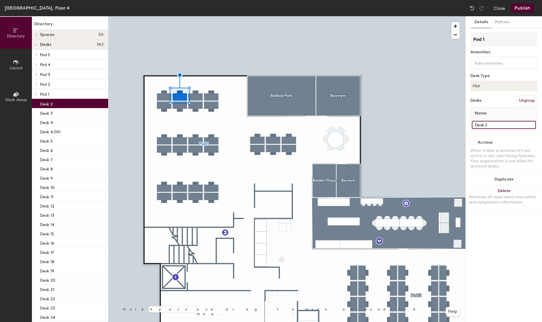
click at [498, 125] on input "Desk 2" at bounding box center [504, 125] width 64 height 8
paste input "4.001"
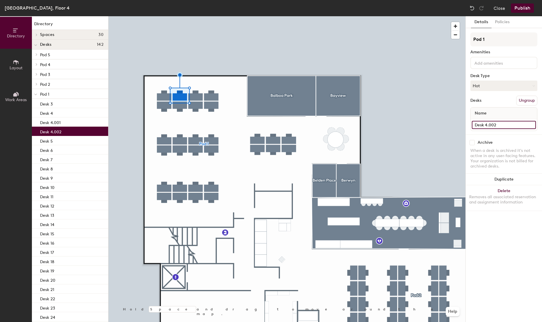
type input "Desk 4.002"
click at [193, 16] on div at bounding box center [286, 16] width 357 height 0
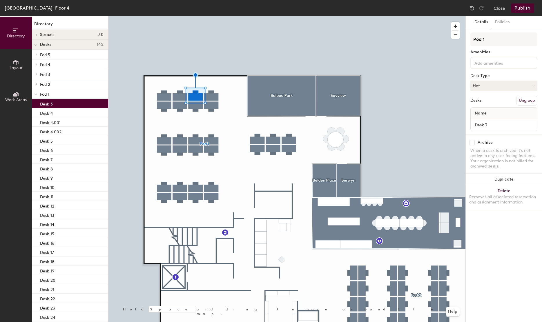
click at [498, 115] on div "Name" at bounding box center [504, 114] width 66 height 12
click at [498, 122] on input "Desk 3" at bounding box center [504, 125] width 64 height 8
paste input "4.001"
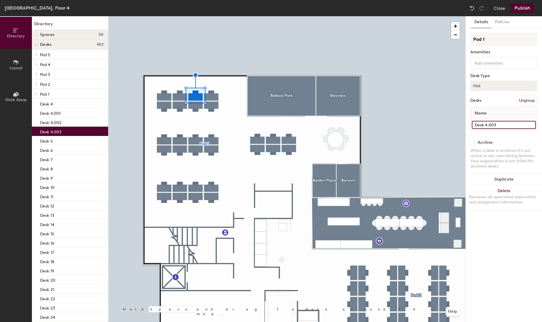
type input "Desk 4.003"
click at [487, 88] on button "Hot" at bounding box center [503, 86] width 67 height 10
click at [482, 106] on div "Assigned" at bounding box center [500, 103] width 58 height 9
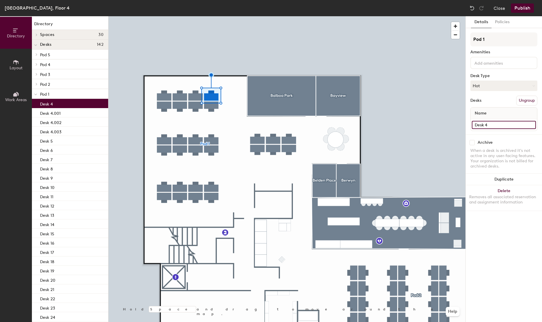
click at [494, 126] on input "Desk 4" at bounding box center [504, 125] width 64 height 8
paste input ".001"
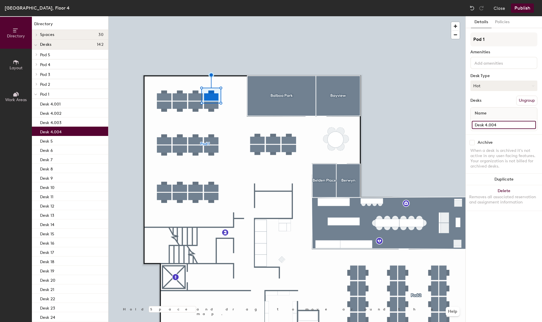
type input "Desk 4.004"
click at [489, 85] on button "Hot" at bounding box center [503, 86] width 67 height 10
click at [483, 101] on div "Assigned" at bounding box center [500, 103] width 58 height 9
click at [213, 16] on div at bounding box center [286, 16] width 357 height 0
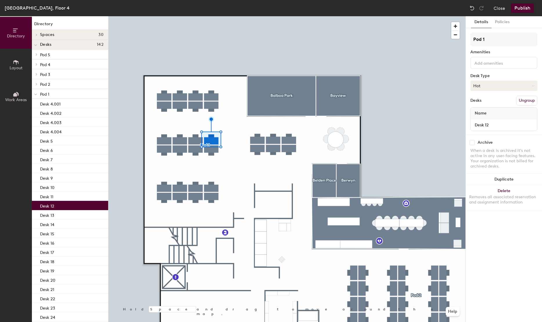
click at [491, 89] on button "Hot" at bounding box center [503, 86] width 67 height 10
click at [489, 102] on div "Assigned" at bounding box center [500, 103] width 58 height 9
click at [494, 124] on input "Desk 12" at bounding box center [504, 125] width 64 height 8
paste input "4.001"
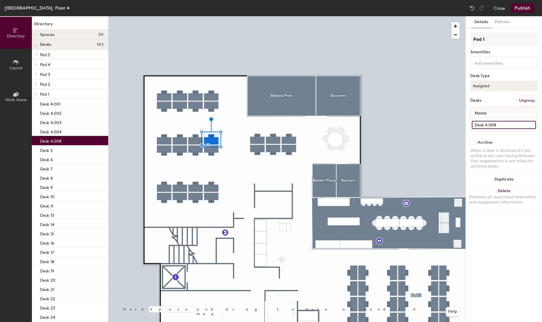
type input "Desk 4.008"
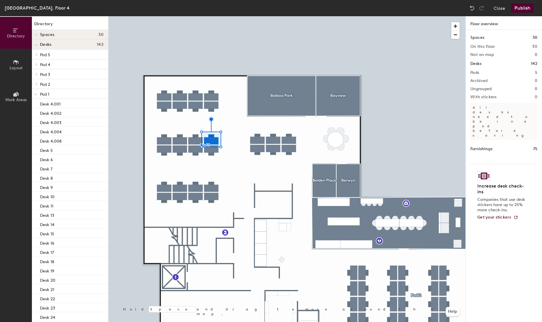
click at [194, 16] on div at bounding box center [286, 16] width 357 height 0
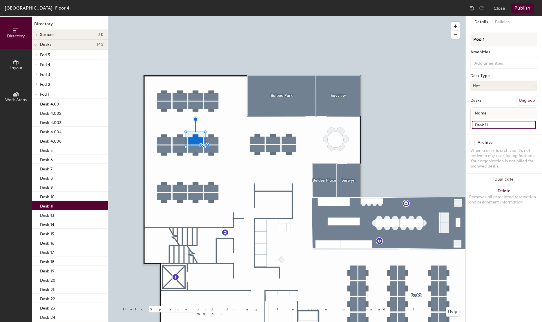
click at [494, 124] on input "Desk 11" at bounding box center [504, 125] width 64 height 8
paste input "4.00"
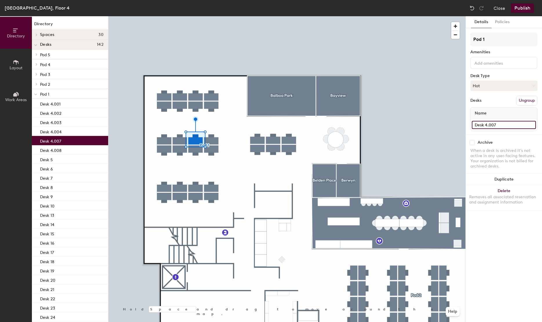
type input "Desk 4.007"
click at [179, 16] on div at bounding box center [286, 16] width 357 height 0
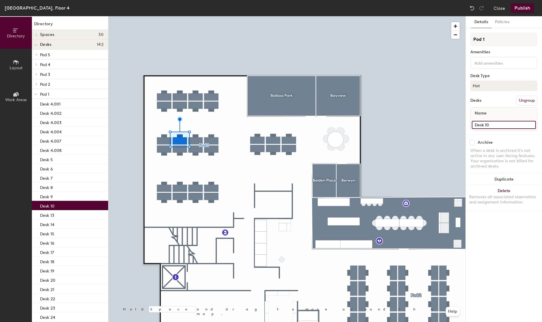
click at [503, 124] on input "Desk 10" at bounding box center [504, 125] width 64 height 8
paste input "4.001"
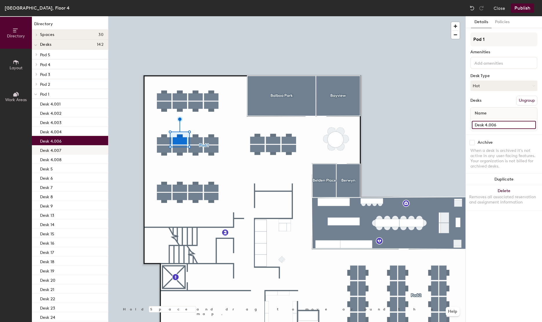
type input "Desk 4.006"
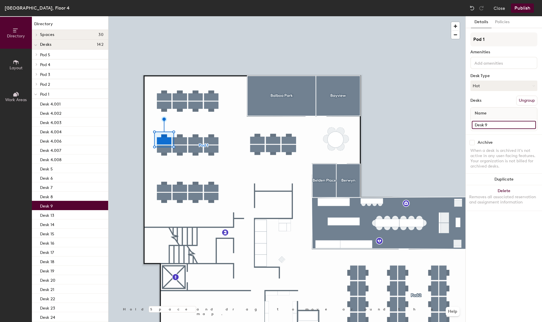
click at [497, 128] on input "Desk 9" at bounding box center [504, 125] width 64 height 8
paste input "4.001"
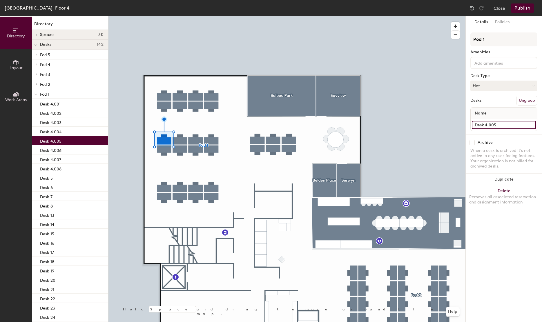
type input "Desk 4.005"
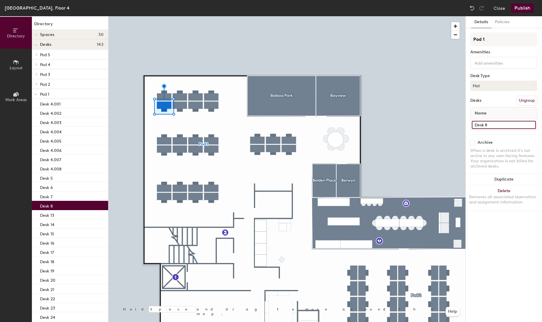
click at [507, 127] on input "Desk 8" at bounding box center [504, 125] width 64 height 8
paste input "4.001"
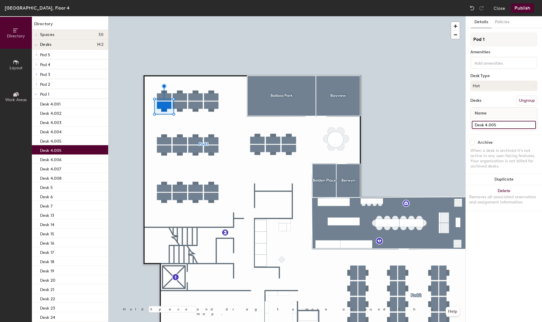
type input "Desk 4.005"
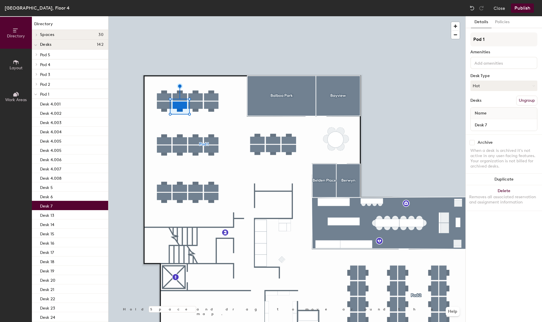
click at [484, 120] on div "Desk 7" at bounding box center [504, 125] width 66 height 12
click at [487, 124] on input "Desk 7" at bounding box center [504, 125] width 64 height 8
paste input "4.001"
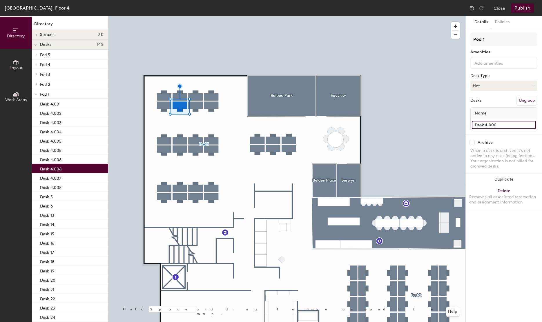
type input "Desk 4.006"
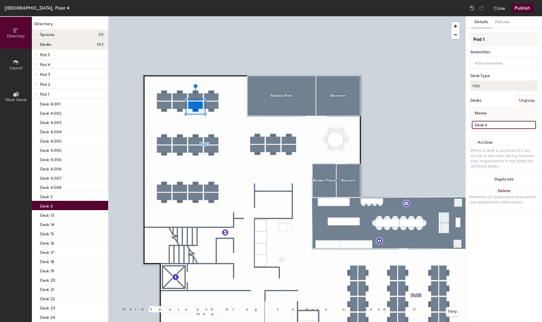
click at [500, 126] on input "Desk 6" at bounding box center [504, 125] width 64 height 8
paste input "4.001"
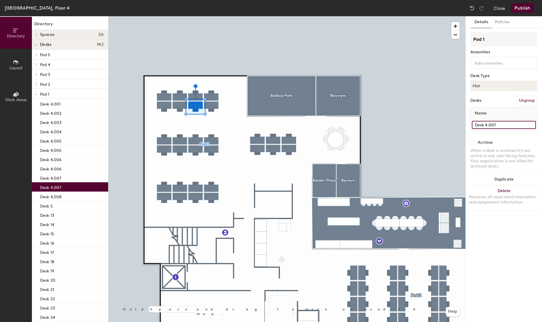
type input "Desk 4.007"
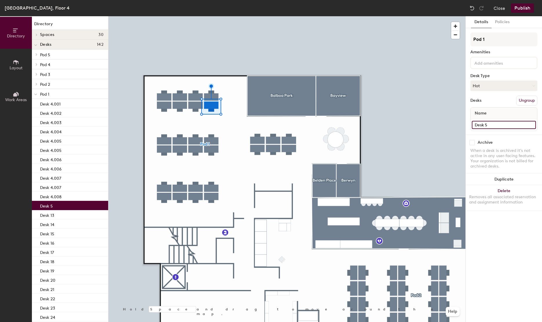
click at [500, 126] on input "Desk 5" at bounding box center [504, 125] width 64 height 8
paste input "4.001"
type input "Desk 4.008"
click at [510, 84] on button "Hot" at bounding box center [503, 86] width 67 height 10
click at [488, 104] on div "Assigned" at bounding box center [500, 103] width 58 height 9
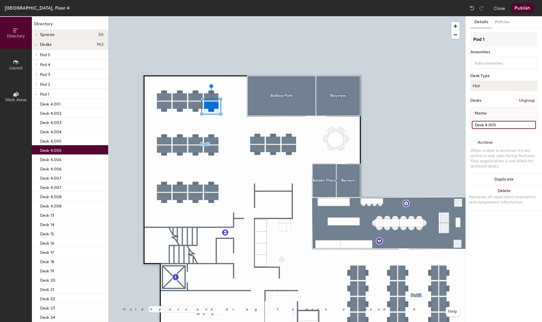
click at [515, 124] on input "Desk 4.005" at bounding box center [504, 125] width 64 height 8
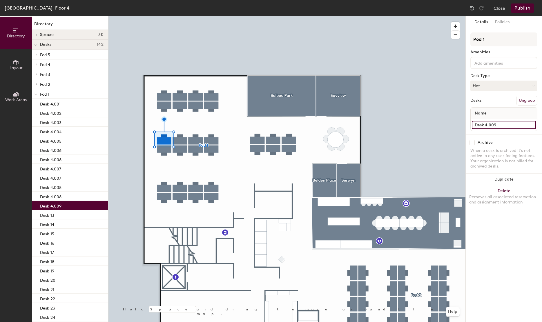
type input "Desk 4.009"
click at [182, 16] on div at bounding box center [286, 16] width 357 height 0
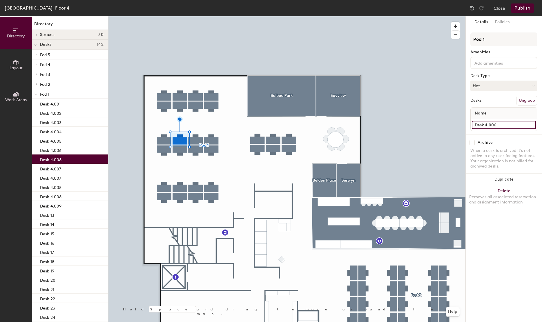
click at [511, 124] on input "Desk 4.006" at bounding box center [504, 125] width 64 height 8
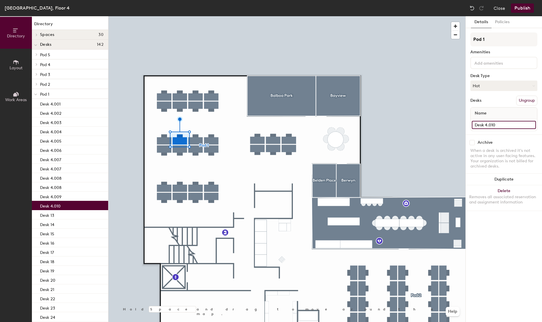
type input "Desk 4.010"
click at [193, 16] on div at bounding box center [286, 16] width 357 height 0
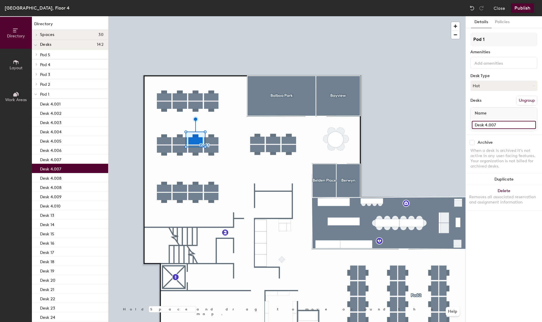
click at [505, 124] on input "Desk 4.007" at bounding box center [504, 125] width 64 height 8
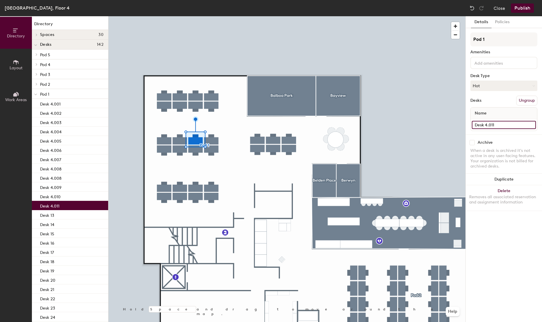
type input "Desk 4.011"
click at [215, 16] on div at bounding box center [286, 16] width 357 height 0
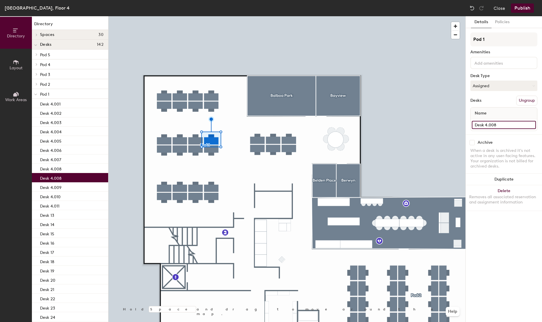
click at [506, 124] on input "Desk 4.008" at bounding box center [504, 125] width 64 height 8
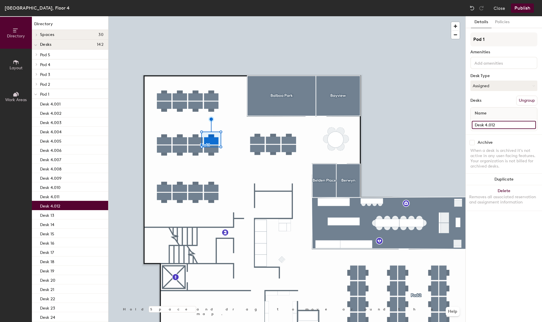
type input "Desk 4.012"
